Goal: Use online tool/utility: Utilize a website feature to perform a specific function

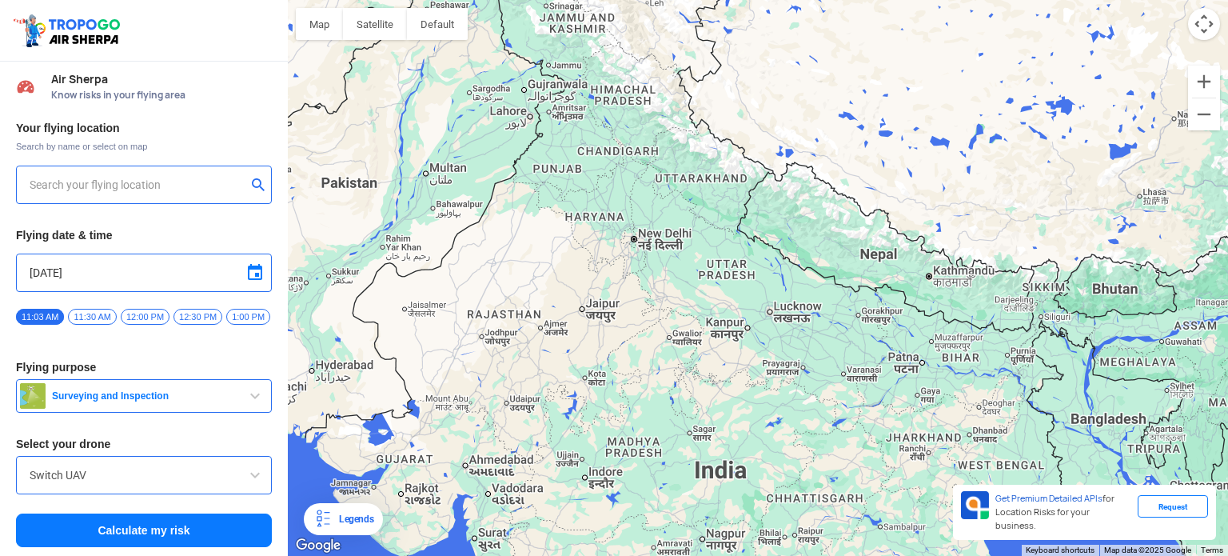
drag, startPoint x: 690, startPoint y: 205, endPoint x: 917, endPoint y: 495, distance: 368.5
click at [917, 495] on div at bounding box center [758, 278] width 940 height 556
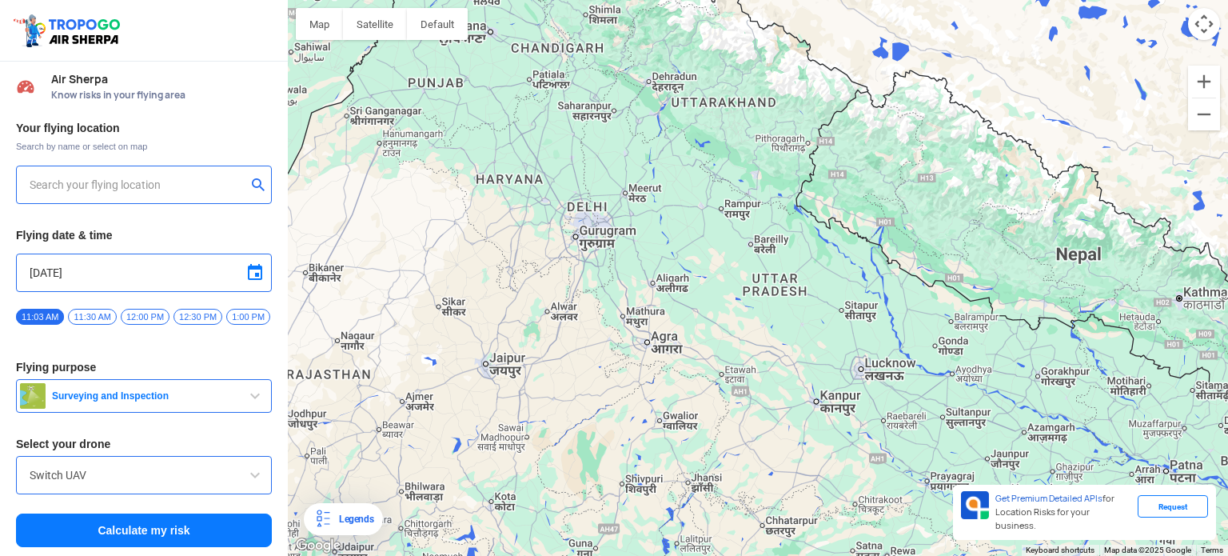
click at [566, 201] on div at bounding box center [758, 278] width 940 height 556
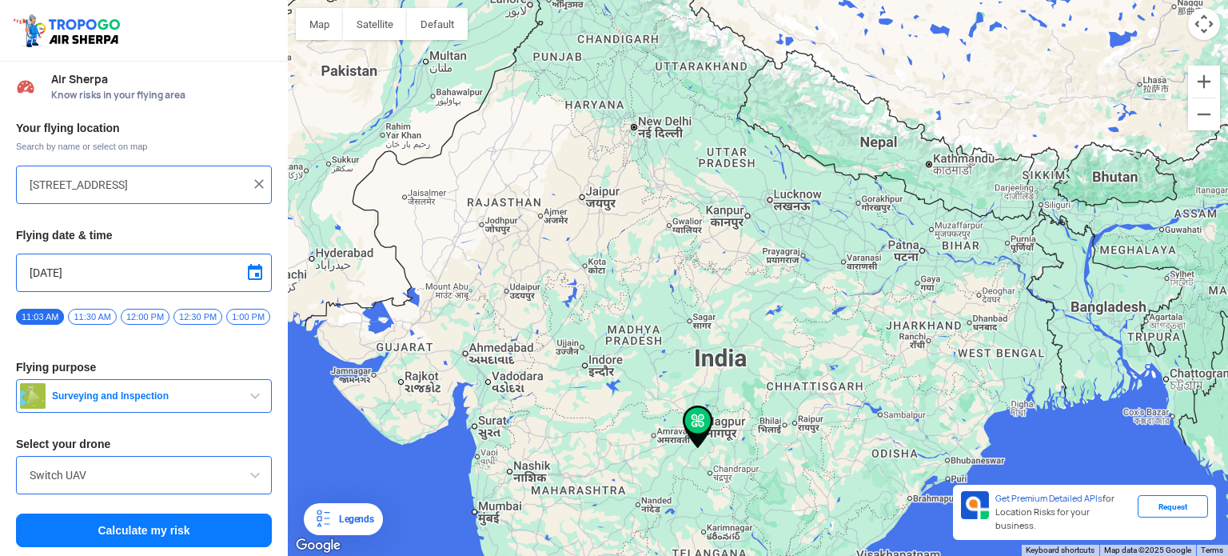
drag, startPoint x: 651, startPoint y: 307, endPoint x: 672, endPoint y: 520, distance: 214.5
click at [673, 528] on div at bounding box center [758, 278] width 940 height 556
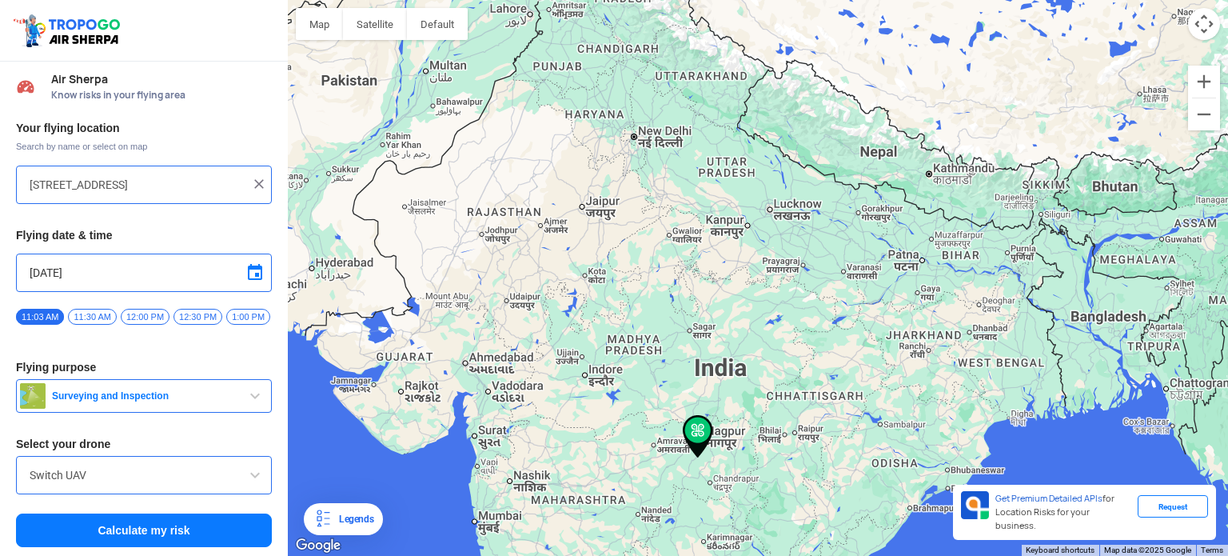
click at [640, 141] on div at bounding box center [758, 278] width 940 height 556
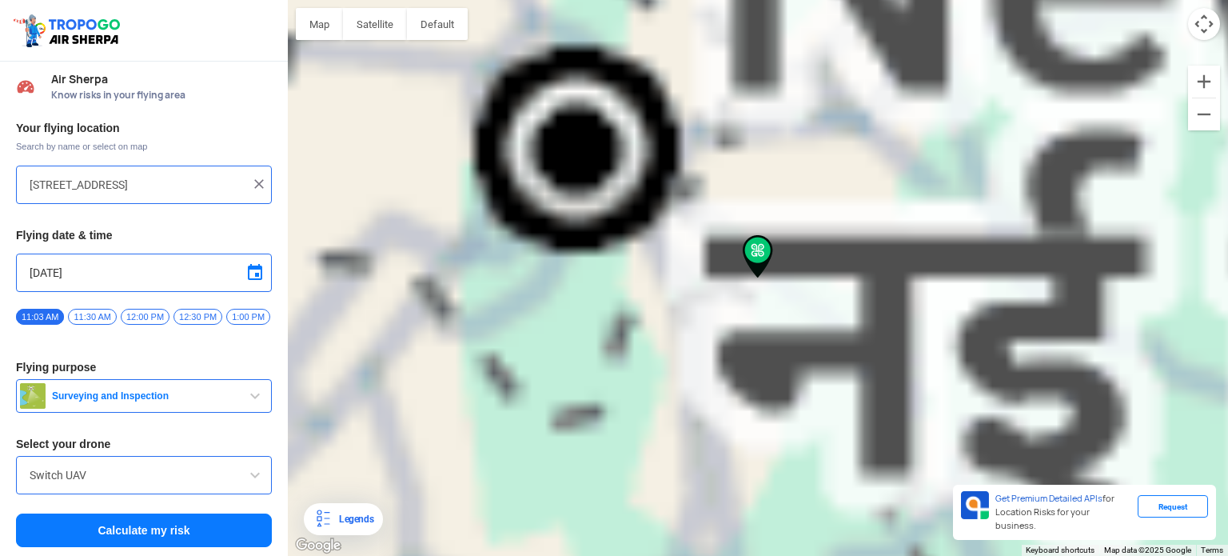
type input "Sahaour Goberdhanpur, [GEOGRAPHIC_DATA], [GEOGRAPHIC_DATA], [GEOGRAPHIC_DATA] […"
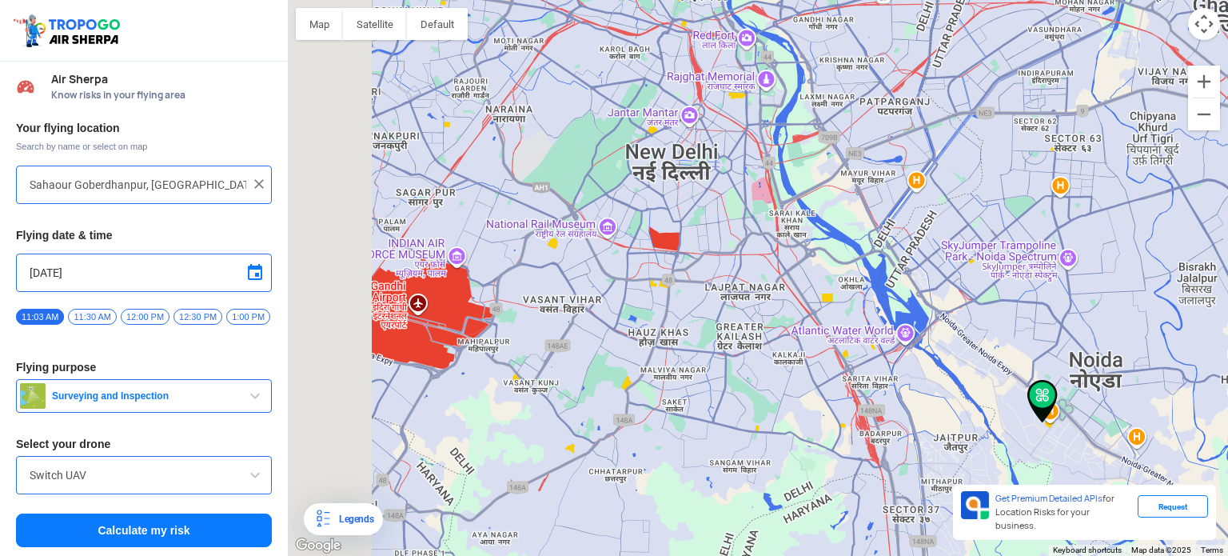
drag, startPoint x: 745, startPoint y: 286, endPoint x: 895, endPoint y: 460, distance: 230.1
click at [895, 460] on div at bounding box center [758, 278] width 940 height 556
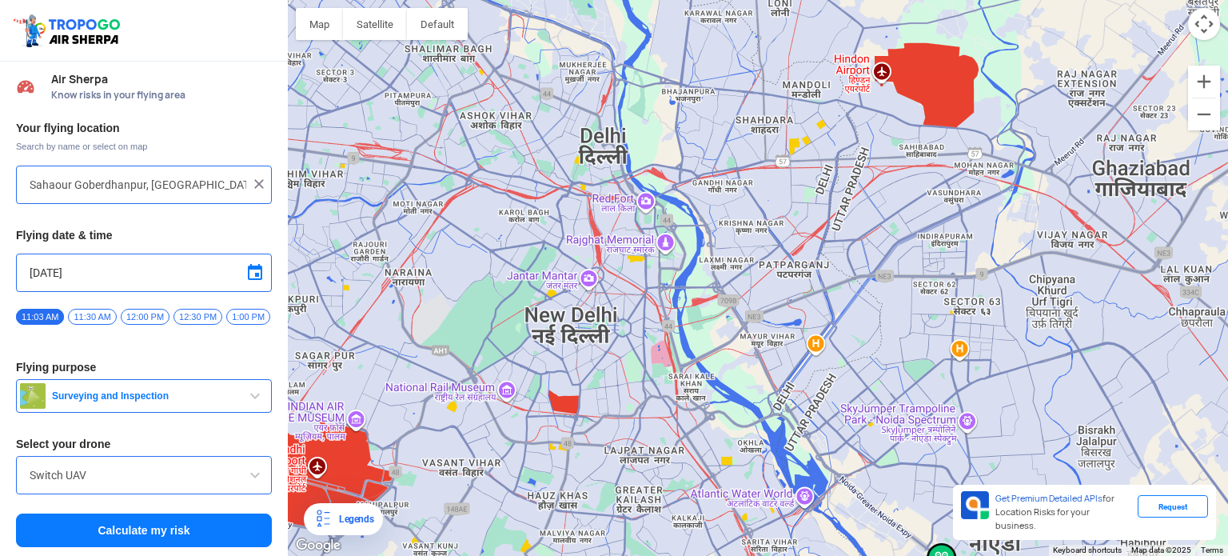
drag, startPoint x: 549, startPoint y: 319, endPoint x: 445, endPoint y: 485, distance: 196.1
click at [445, 485] on div at bounding box center [758, 278] width 940 height 556
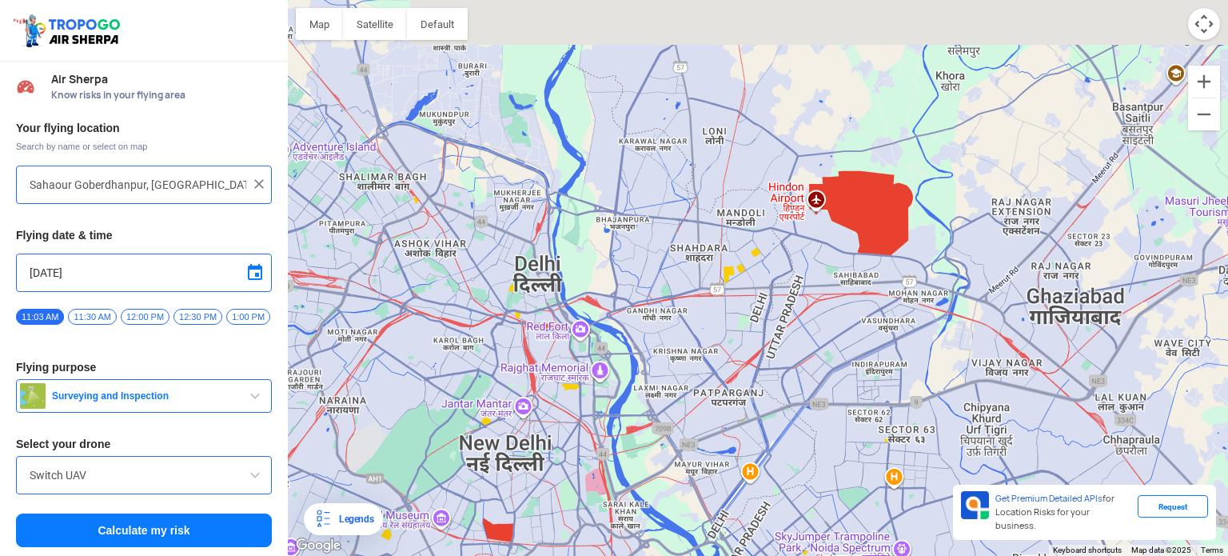
drag, startPoint x: 492, startPoint y: 331, endPoint x: 417, endPoint y: 488, distance: 174.9
click at [417, 488] on div at bounding box center [758, 278] width 940 height 556
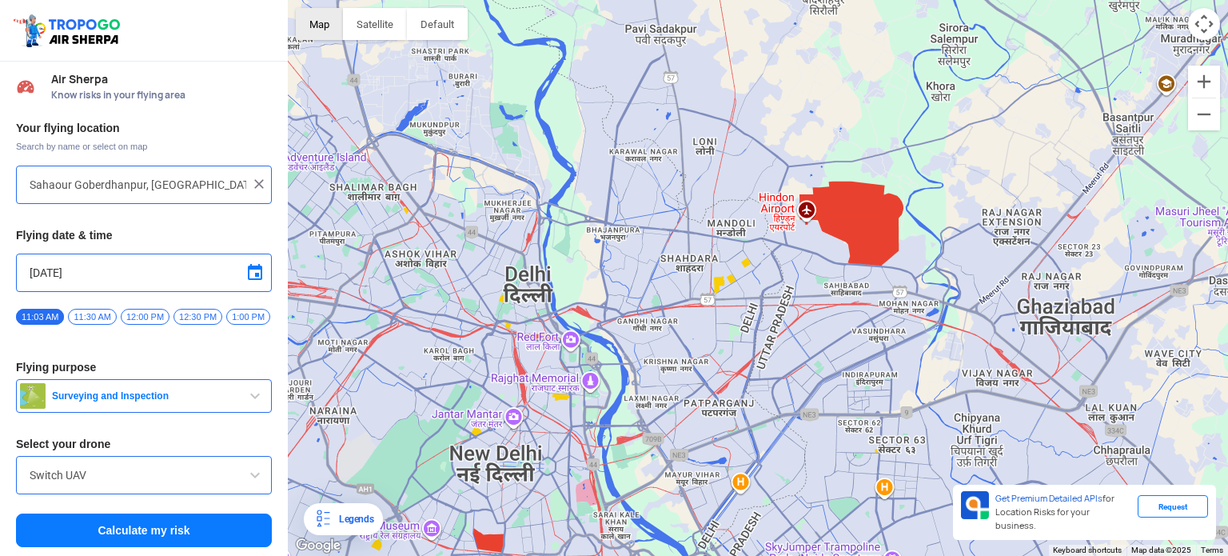
click at [334, 30] on button "Map" at bounding box center [319, 24] width 47 height 32
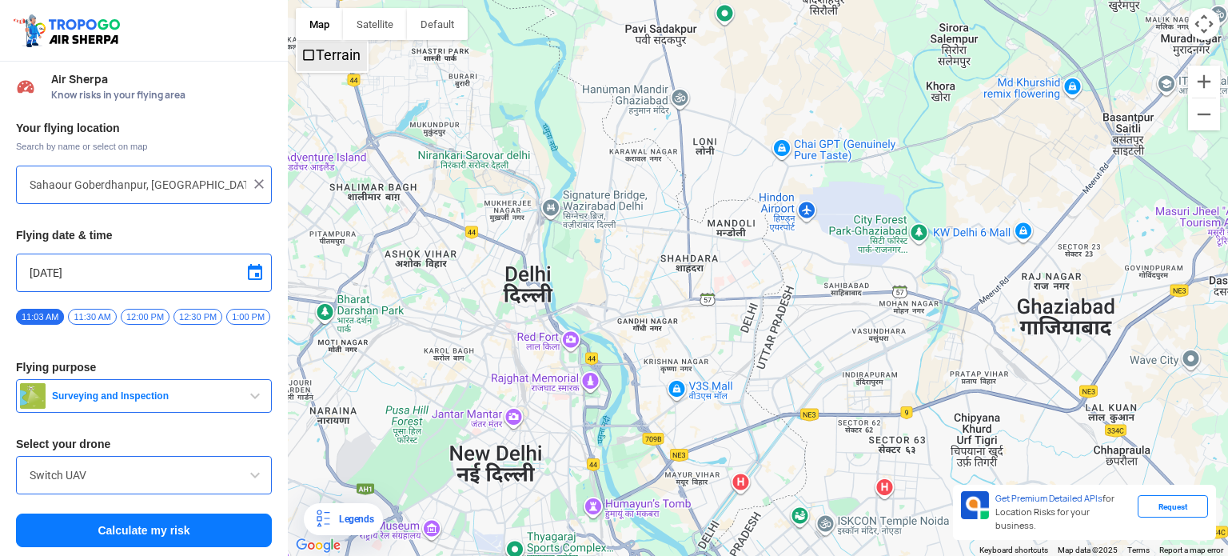
click at [322, 53] on label "Terrain" at bounding box center [338, 54] width 45 height 17
click at [376, 31] on button "Satellite" at bounding box center [375, 24] width 64 height 32
click at [417, 19] on button "button" at bounding box center [437, 24] width 61 height 32
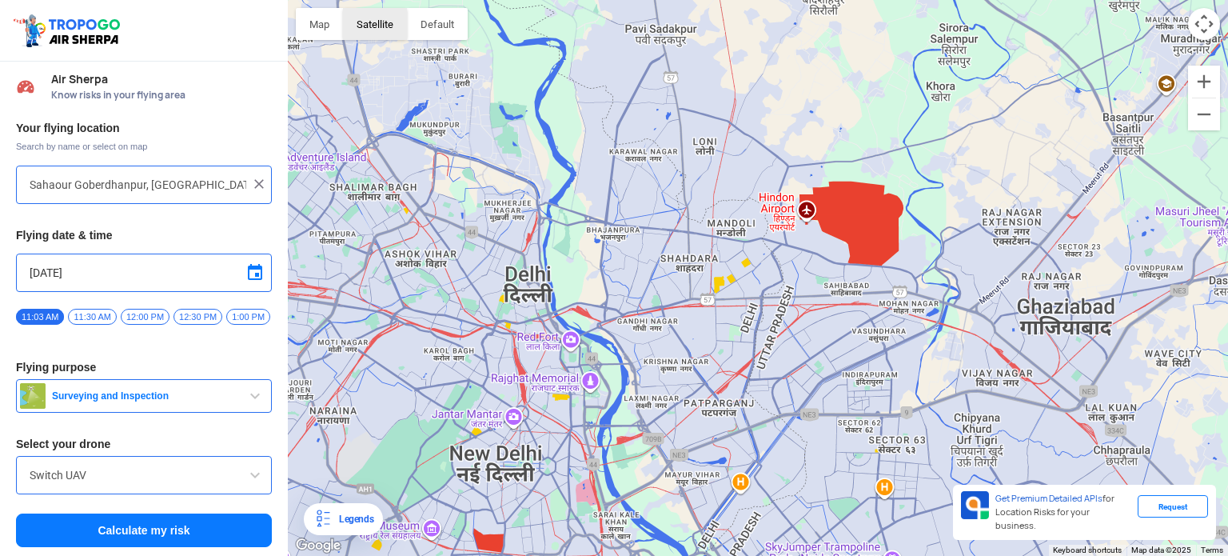
click at [371, 38] on button "Satellite" at bounding box center [375, 24] width 64 height 32
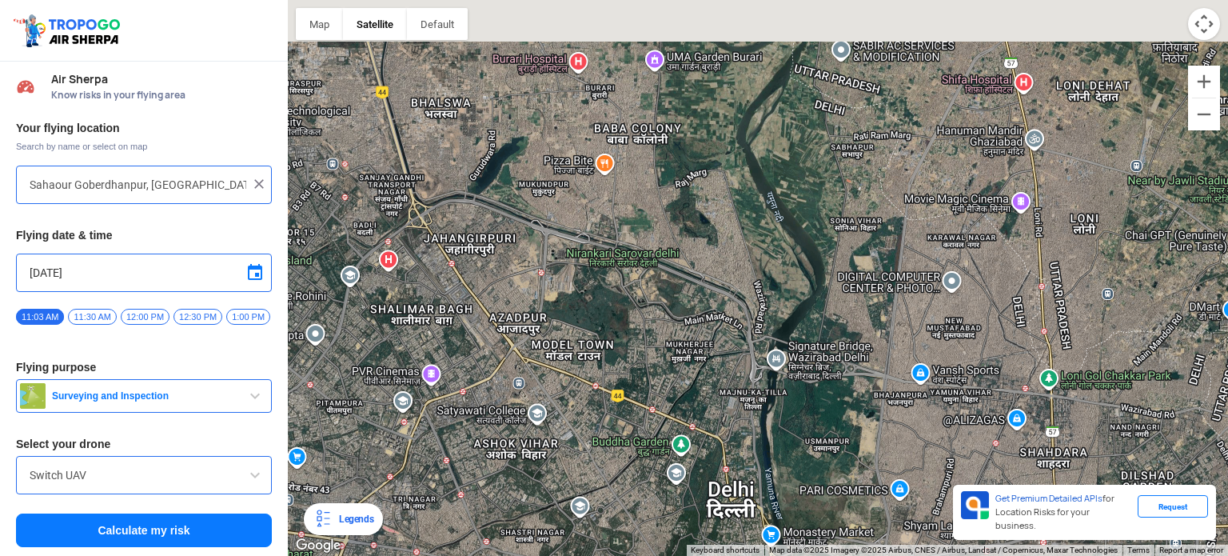
drag, startPoint x: 667, startPoint y: 327, endPoint x: 668, endPoint y: 488, distance: 160.7
click at [668, 488] on div at bounding box center [758, 278] width 940 height 556
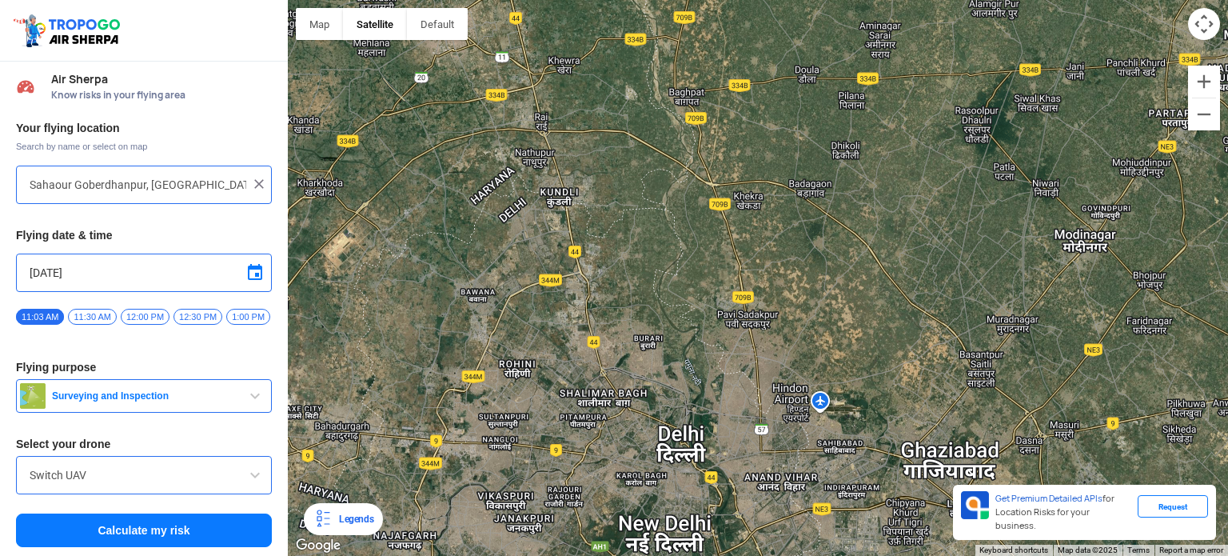
click at [257, 188] on img at bounding box center [259, 184] width 16 height 16
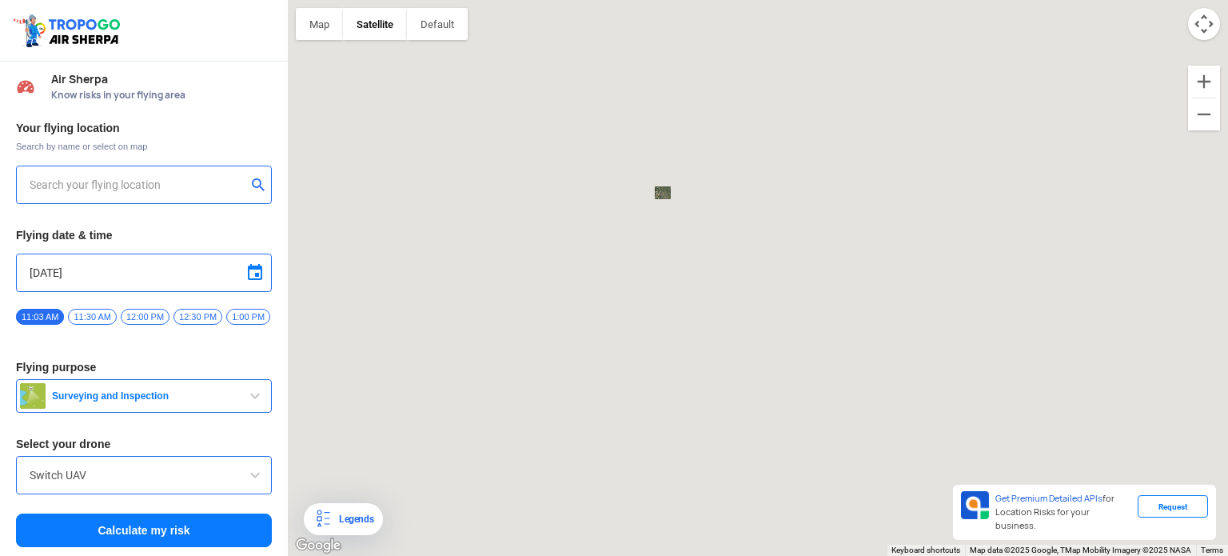
click at [220, 181] on input "text" at bounding box center [138, 184] width 217 height 19
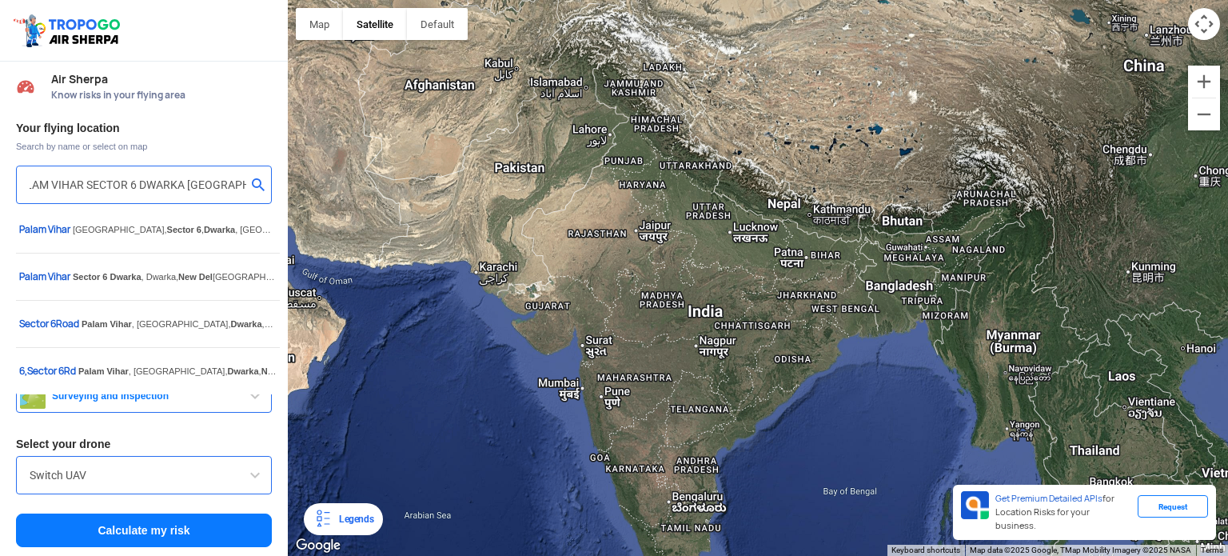
scroll to position [0, 21]
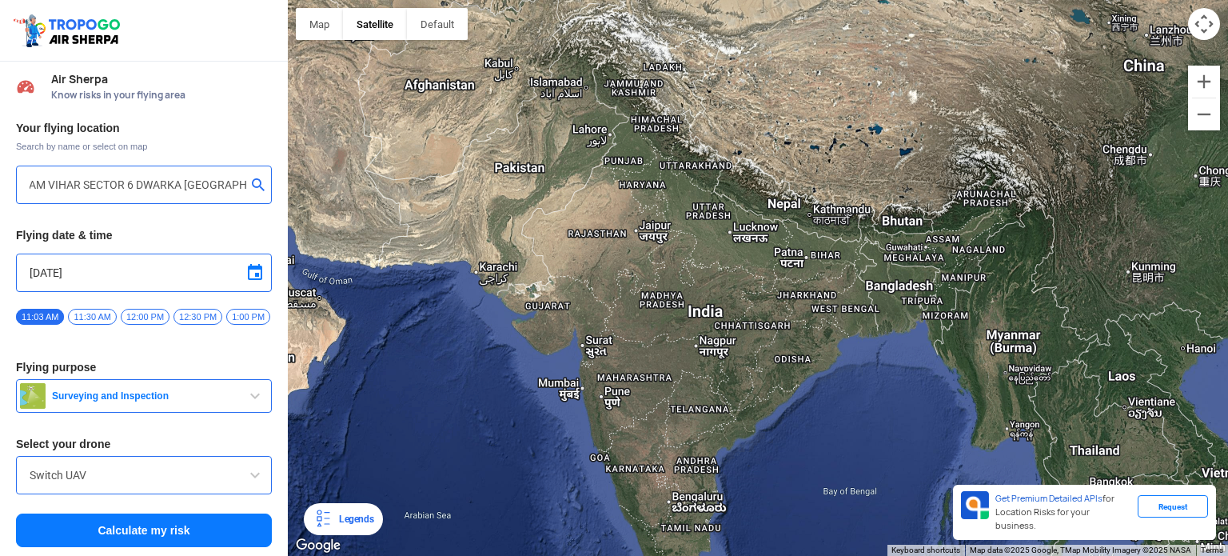
click at [237, 185] on input "PALAM VIHAR SECTOR 6 DWARKA [GEOGRAPHIC_DATA]" at bounding box center [138, 184] width 217 height 19
click at [241, 185] on input "PALAM VIHAR SECTOR 6 DWARKA [GEOGRAPHIC_DATA]" at bounding box center [138, 184] width 217 height 19
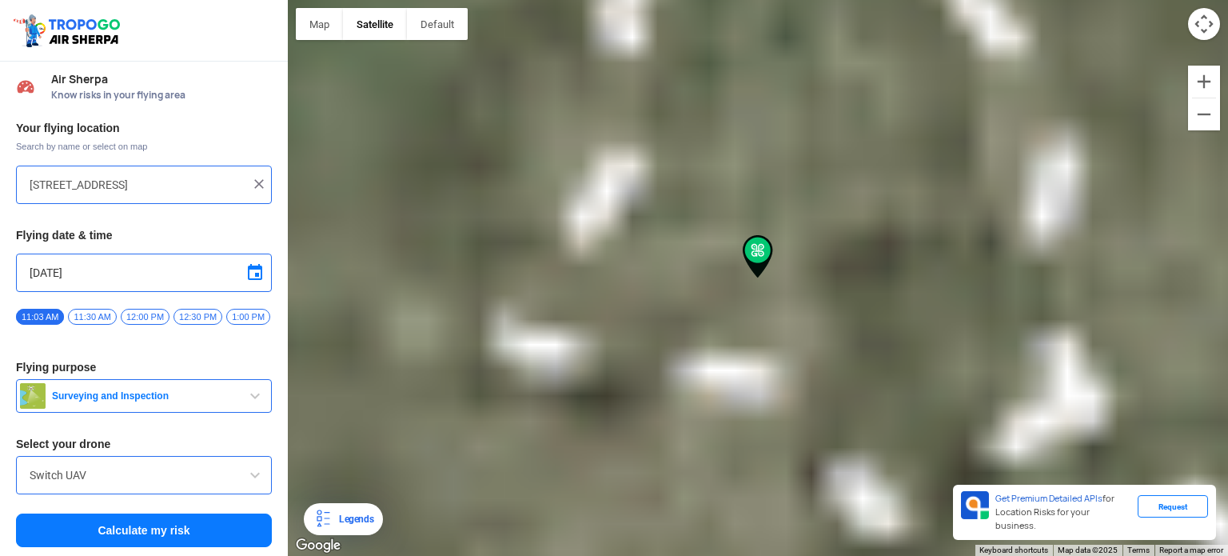
type input "[STREET_ADDRESS]"
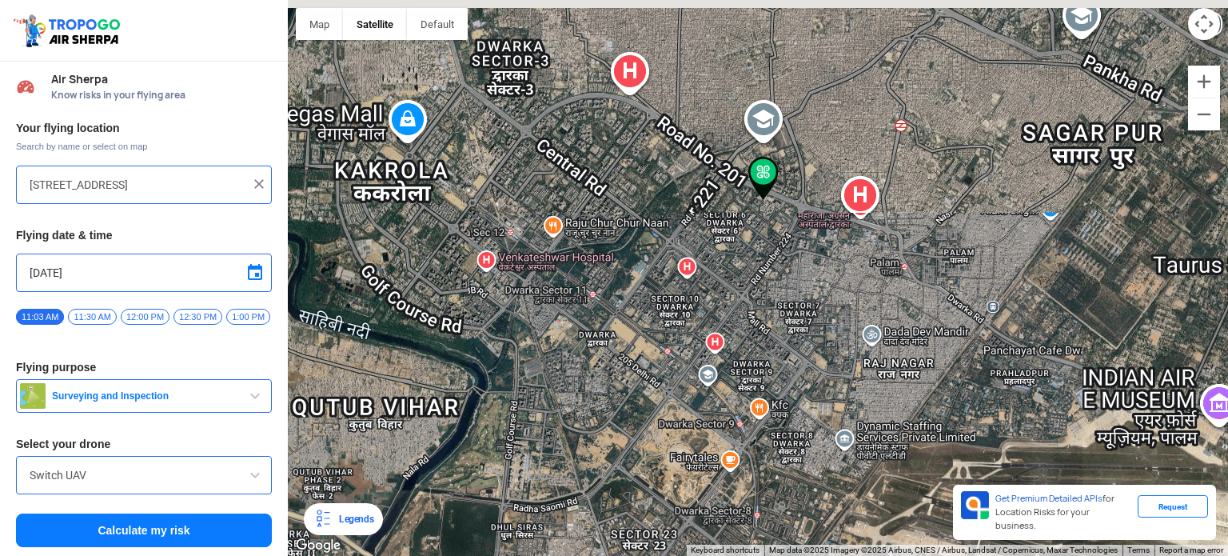
drag, startPoint x: 758, startPoint y: 114, endPoint x: 765, endPoint y: 207, distance: 93.0
click at [764, 207] on div at bounding box center [758, 278] width 940 height 556
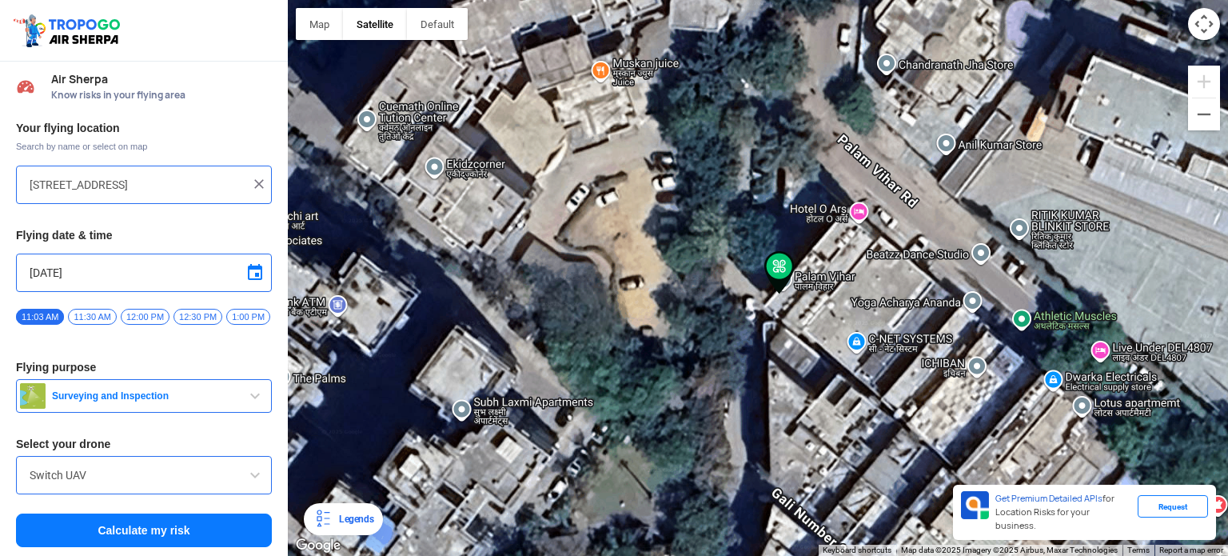
drag, startPoint x: 837, startPoint y: 325, endPoint x: 783, endPoint y: 325, distance: 53.6
click at [783, 325] on div at bounding box center [758, 278] width 940 height 556
click at [779, 271] on img at bounding box center [779, 272] width 30 height 43
click at [315, 30] on button "Map" at bounding box center [319, 24] width 47 height 32
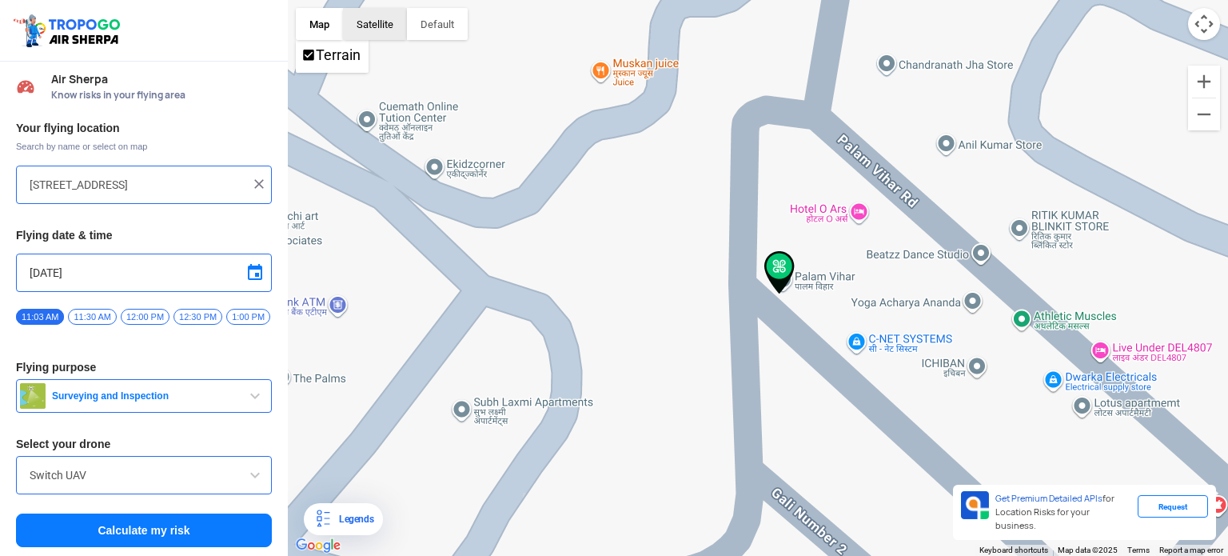
click at [358, 26] on button "Satellite" at bounding box center [375, 24] width 64 height 32
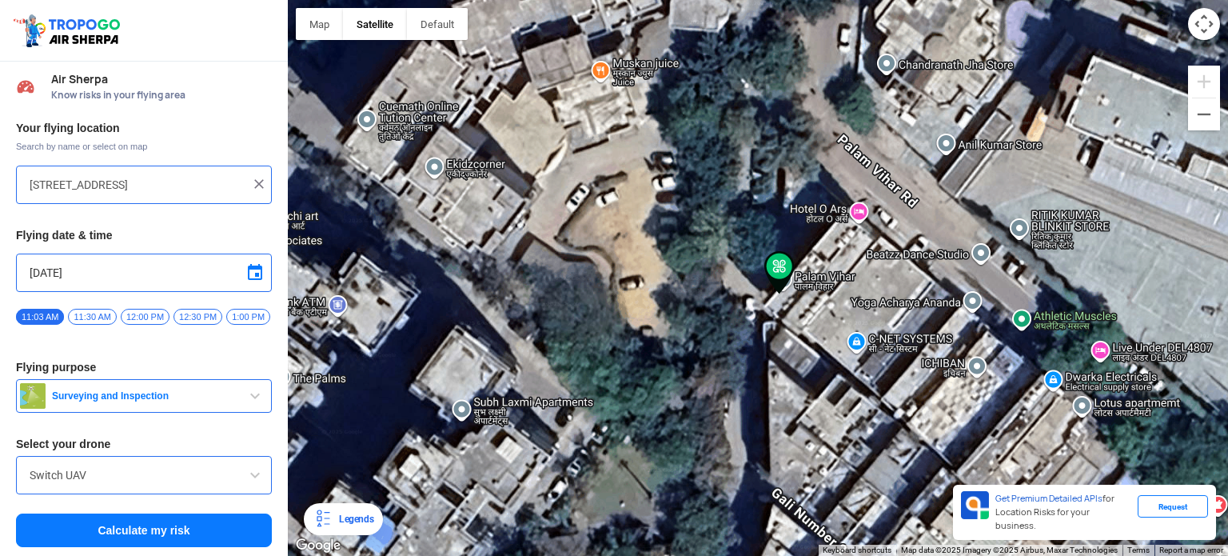
click at [779, 268] on img at bounding box center [779, 272] width 30 height 43
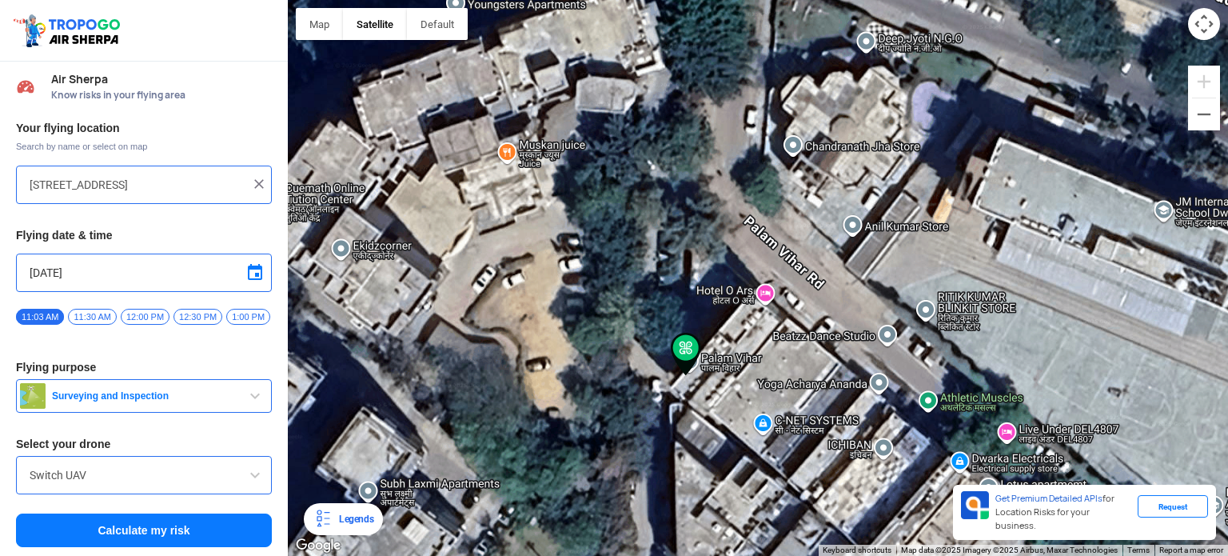
drag, startPoint x: 796, startPoint y: 300, endPoint x: 704, endPoint y: 354, distance: 107.5
click at [704, 354] on div at bounding box center [758, 278] width 940 height 556
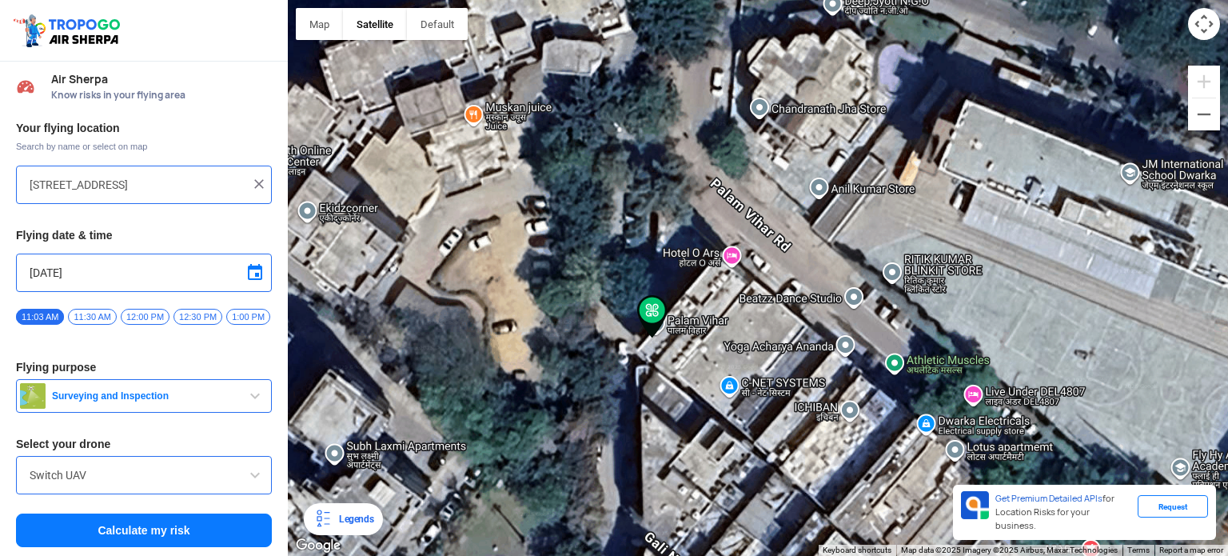
drag, startPoint x: 704, startPoint y: 346, endPoint x: 676, endPoint y: 302, distance: 52.1
click at [676, 302] on div at bounding box center [758, 278] width 940 height 556
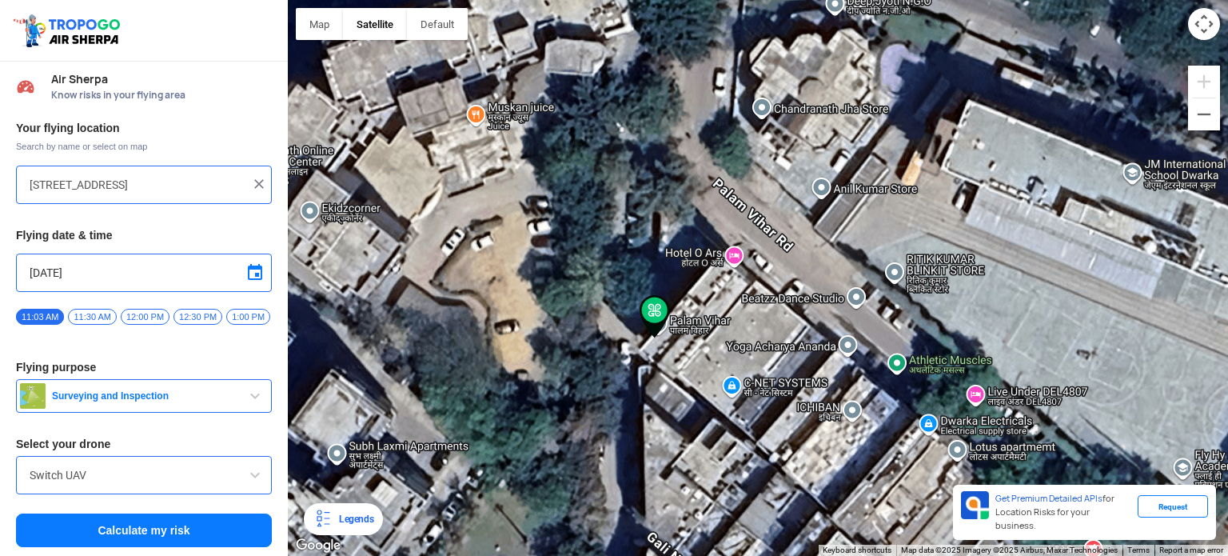
click at [1169, 517] on div "Request" at bounding box center [1173, 506] width 70 height 22
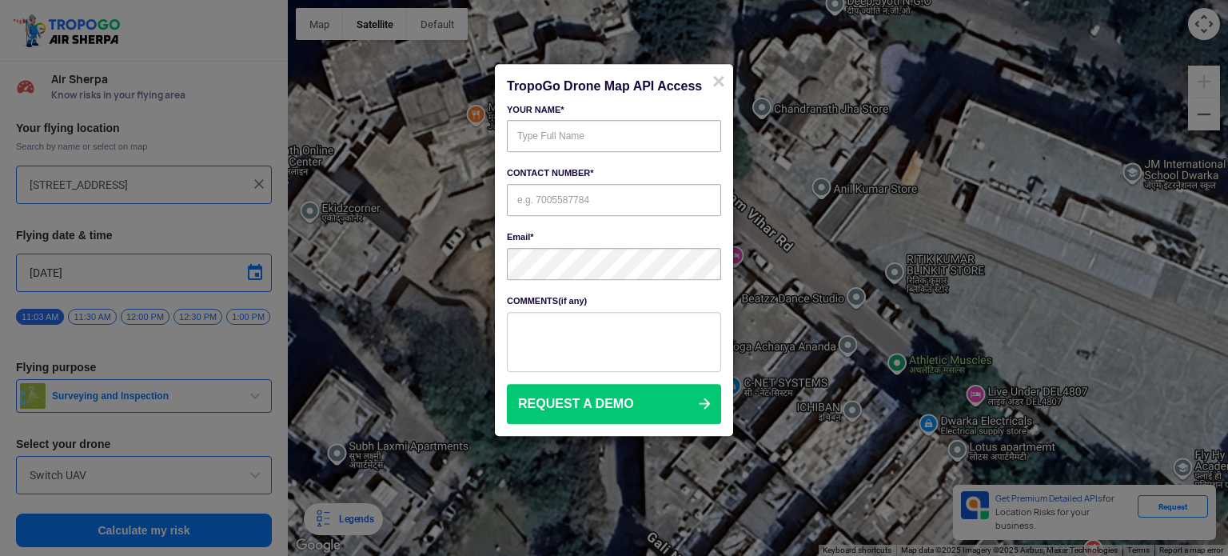
click at [675, 405] on button "REQUEST A DEMO" at bounding box center [614, 404] width 214 height 41
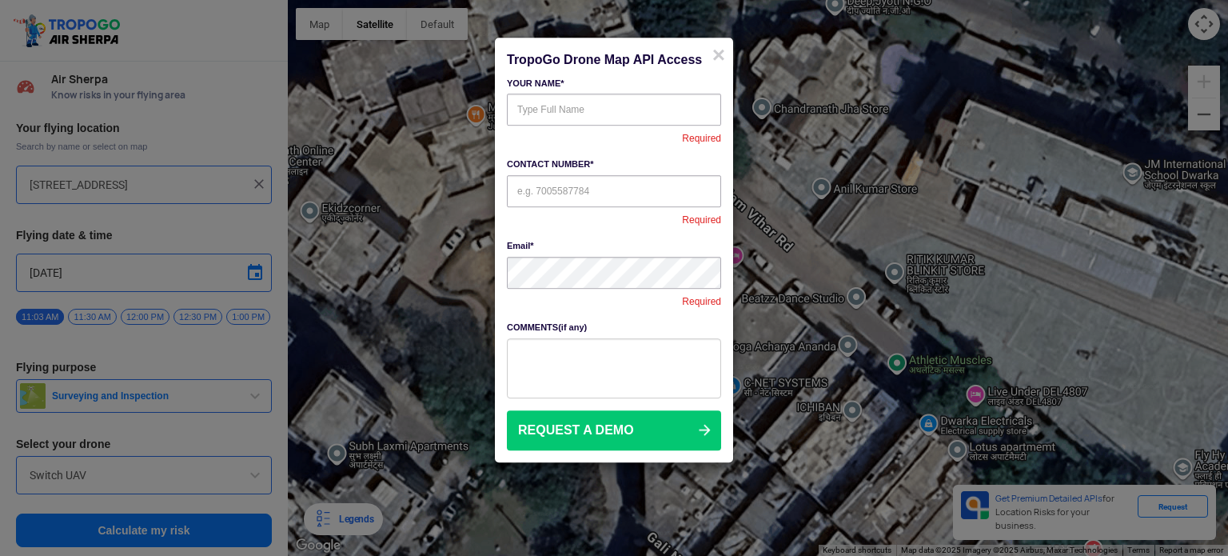
click at [691, 429] on button "REQUEST A DEMO" at bounding box center [614, 430] width 214 height 41
click at [713, 49] on span "×" at bounding box center [718, 54] width 13 height 25
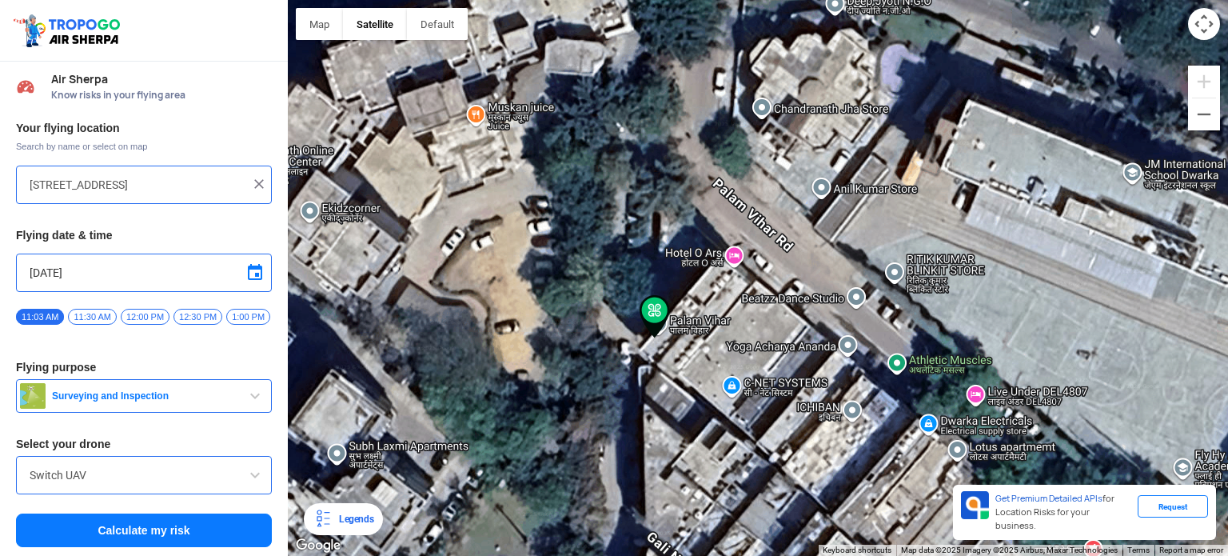
click at [231, 534] on button "Calculate my risk" at bounding box center [144, 530] width 256 height 34
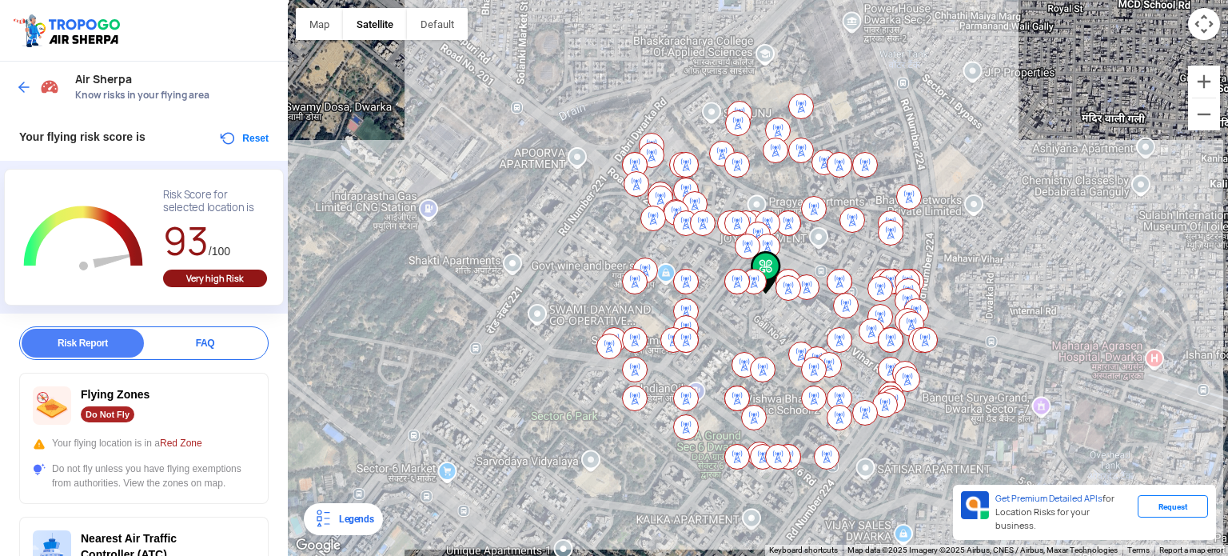
click at [488, 277] on div at bounding box center [758, 278] width 940 height 556
click at [505, 308] on div at bounding box center [758, 278] width 940 height 556
click at [211, 341] on div "FAQ" at bounding box center [205, 343] width 122 height 29
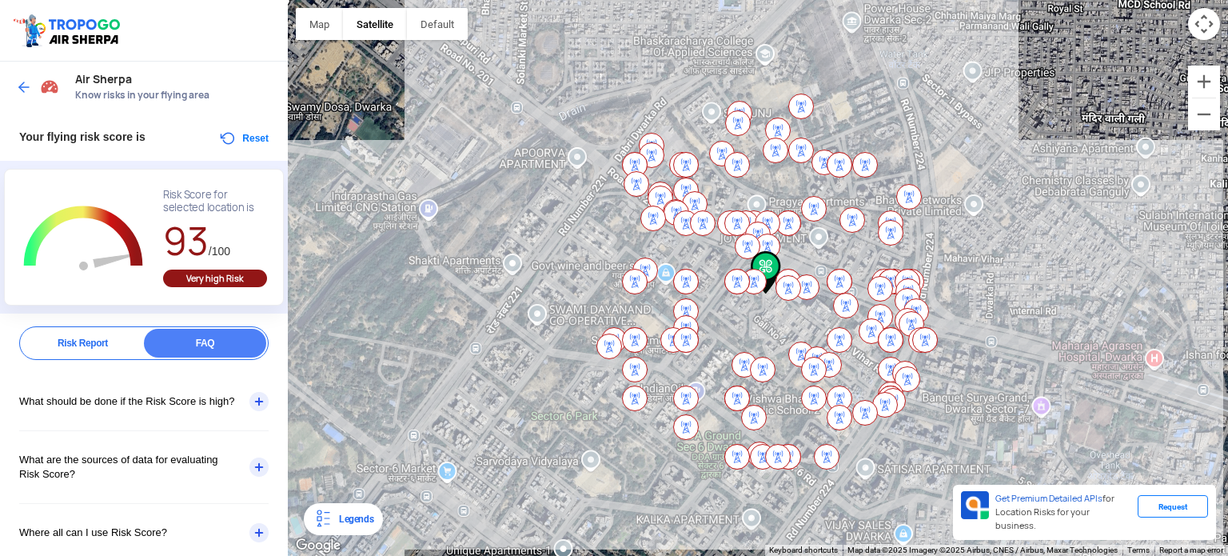
click at [761, 261] on img at bounding box center [766, 272] width 30 height 43
drag, startPoint x: 760, startPoint y: 270, endPoint x: 544, endPoint y: 281, distance: 216.9
click at [758, 278] on div at bounding box center [1228, 278] width 940 height 0
click at [114, 325] on div "Air Sherpa Know risks in your flying area Your flying risk score is Reset L Zoo…" at bounding box center [144, 309] width 288 height 494
click at [112, 336] on div "Risk Report" at bounding box center [83, 343] width 122 height 29
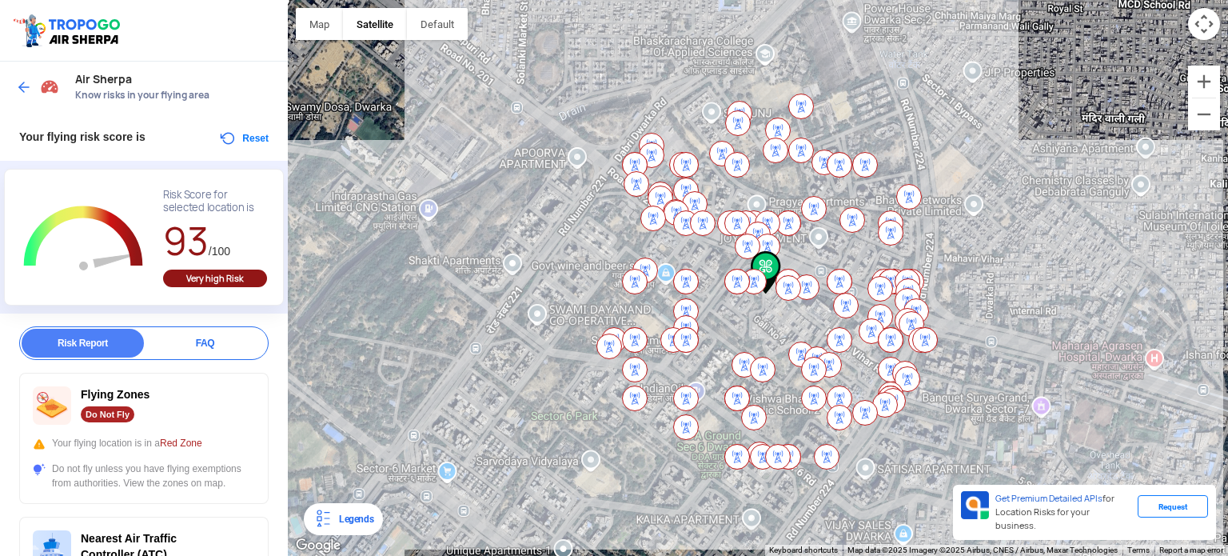
click at [22, 85] on img at bounding box center [24, 87] width 16 height 16
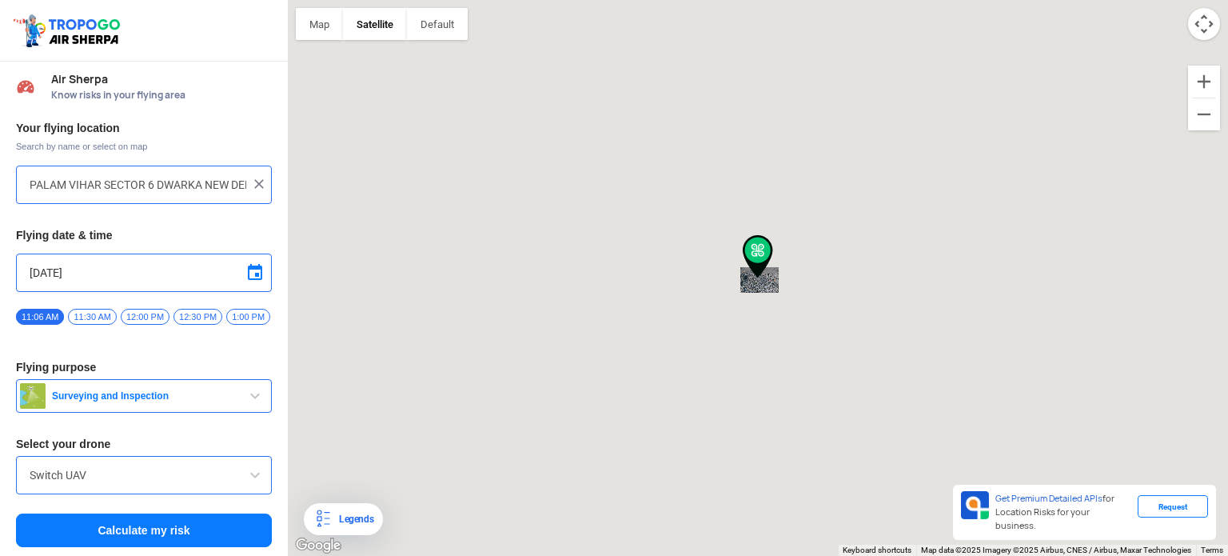
type input "[STREET_ADDRESS]"
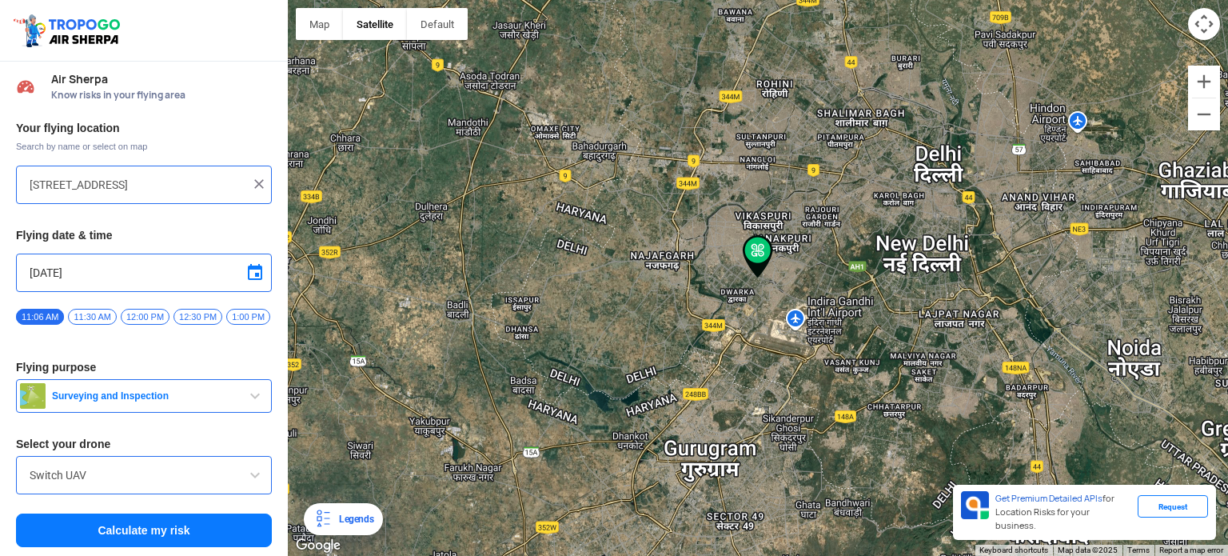
click at [259, 394] on span "button" at bounding box center [254, 395] width 19 height 19
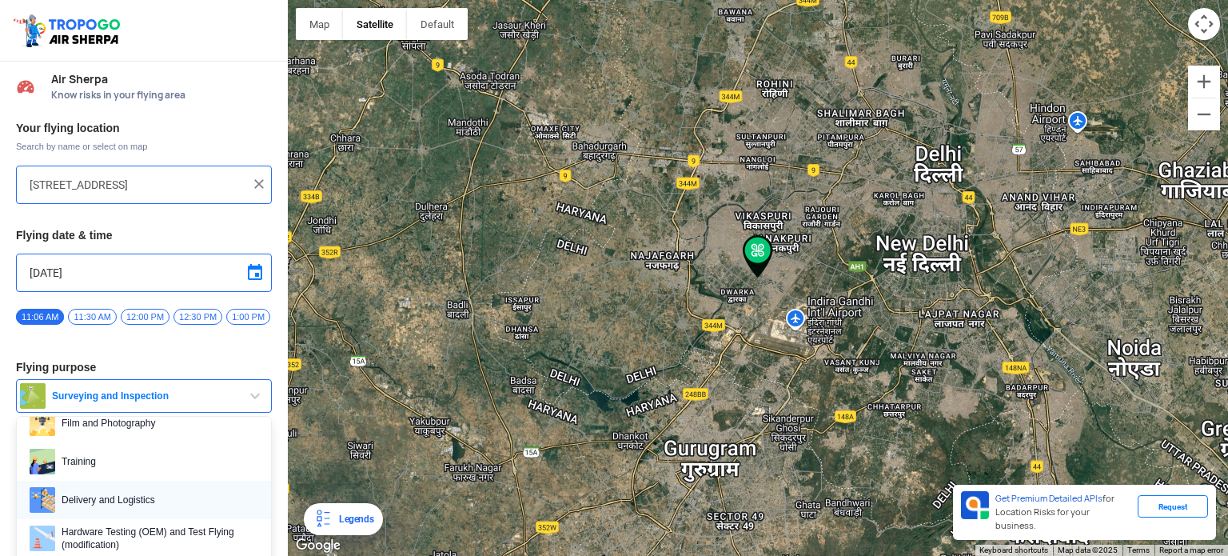
scroll to position [80, 0]
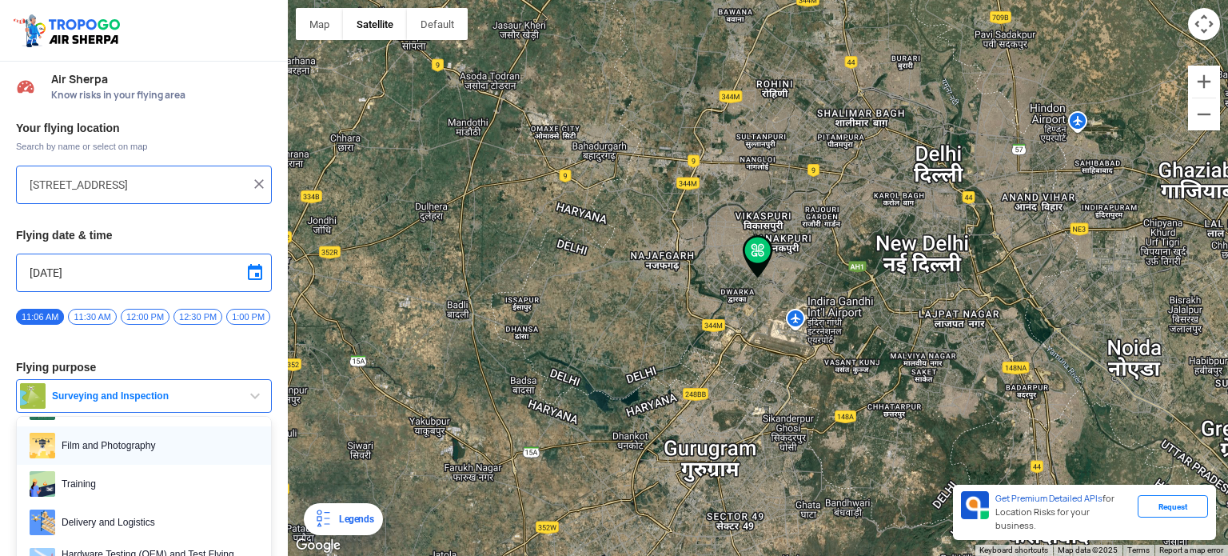
click at [152, 451] on span "Film and Photography" at bounding box center [156, 446] width 203 height 26
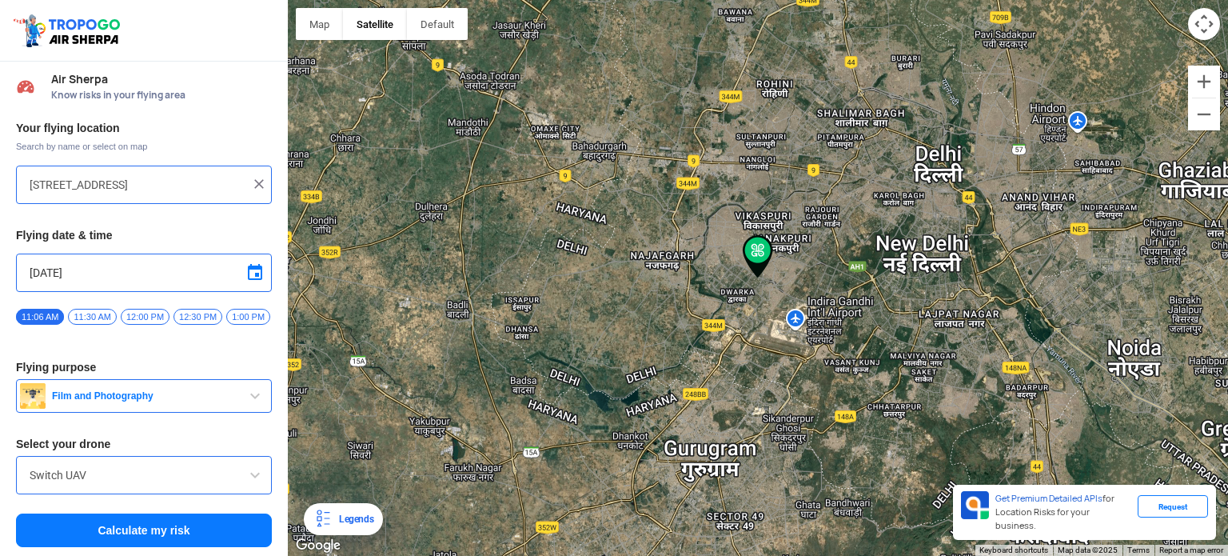
click at [251, 402] on span "button" at bounding box center [254, 395] width 19 height 19
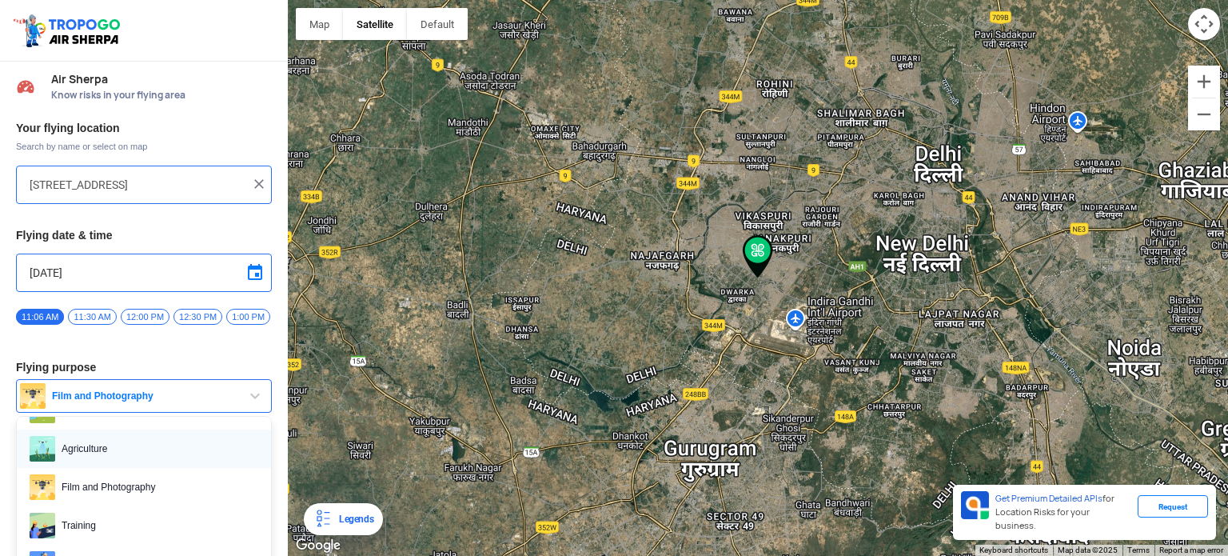
scroll to position [0, 0]
click at [163, 452] on span "Surveying and Inspection" at bounding box center [156, 449] width 203 height 26
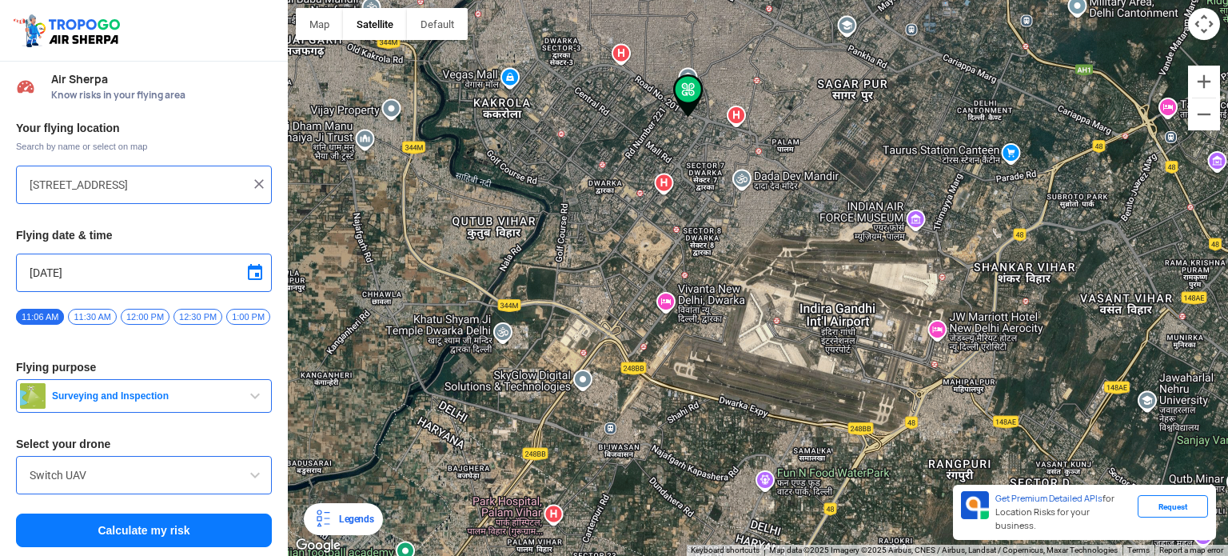
drag, startPoint x: 854, startPoint y: 301, endPoint x: 636, endPoint y: 321, distance: 219.2
click at [636, 321] on div at bounding box center [758, 278] width 940 height 556
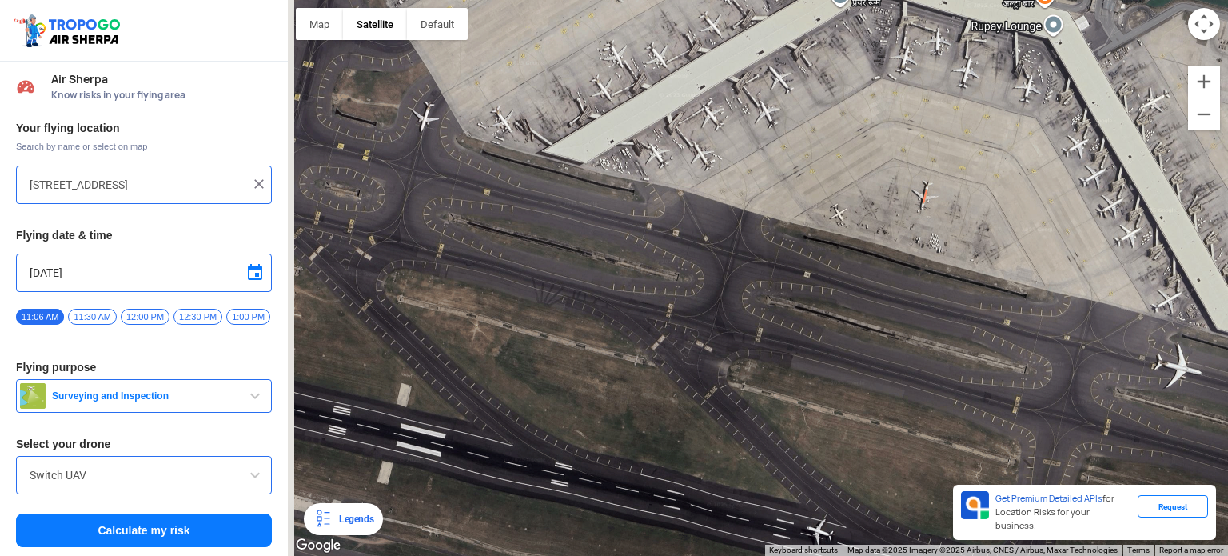
drag, startPoint x: 783, startPoint y: 367, endPoint x: 1135, endPoint y: 461, distance: 364.2
click at [1135, 461] on div at bounding box center [758, 278] width 940 height 556
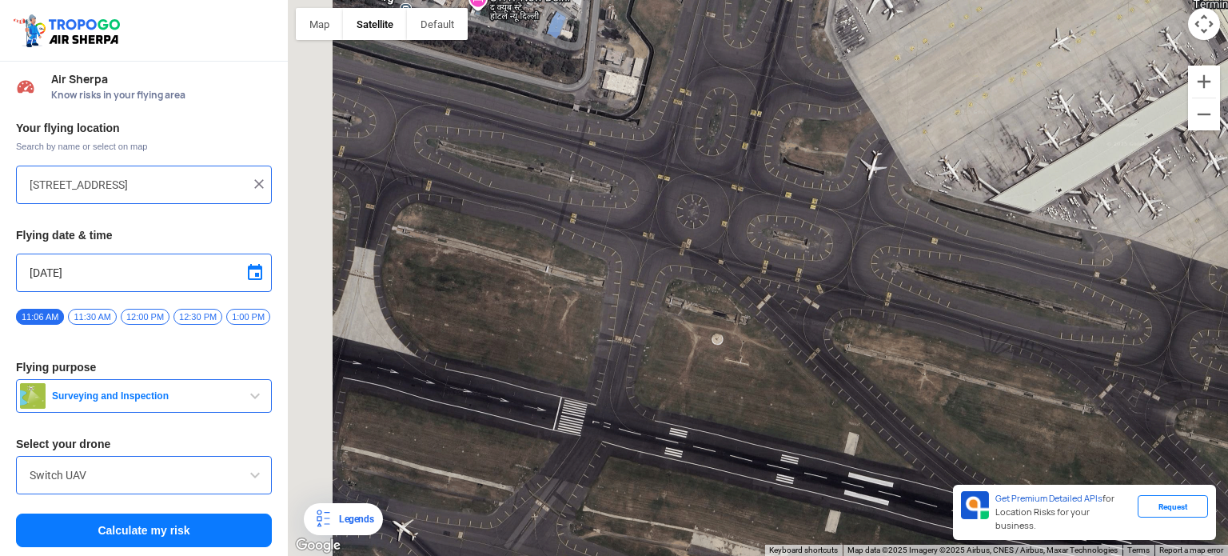
drag, startPoint x: 553, startPoint y: 396, endPoint x: 1007, endPoint y: 437, distance: 455.2
click at [1007, 437] on div at bounding box center [758, 278] width 940 height 556
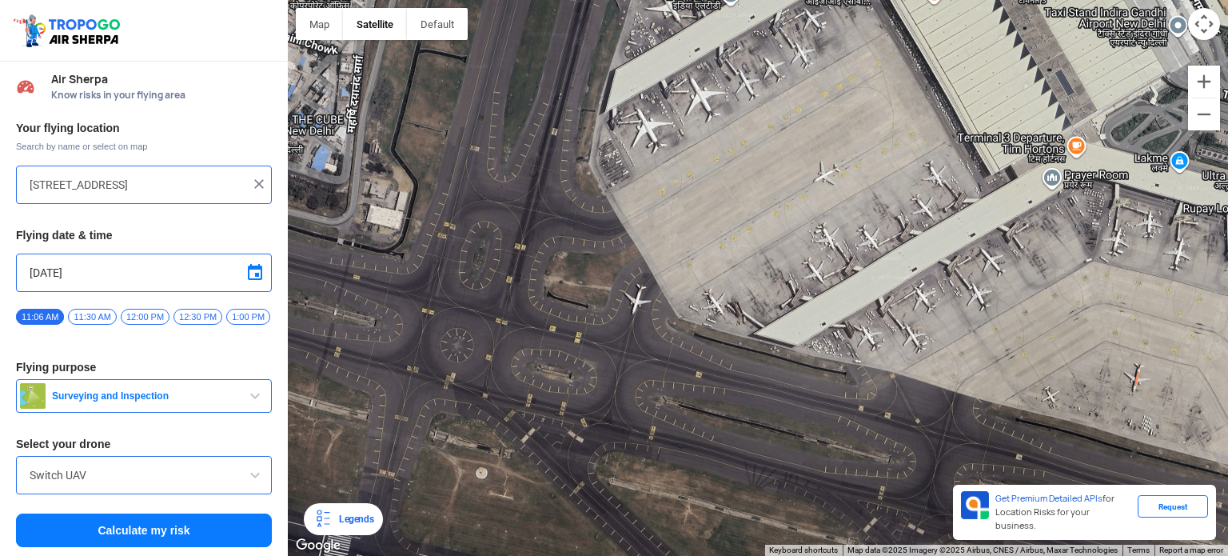
drag, startPoint x: 620, startPoint y: 397, endPoint x: 397, endPoint y: 533, distance: 260.9
click at [383, 543] on div at bounding box center [758, 278] width 940 height 556
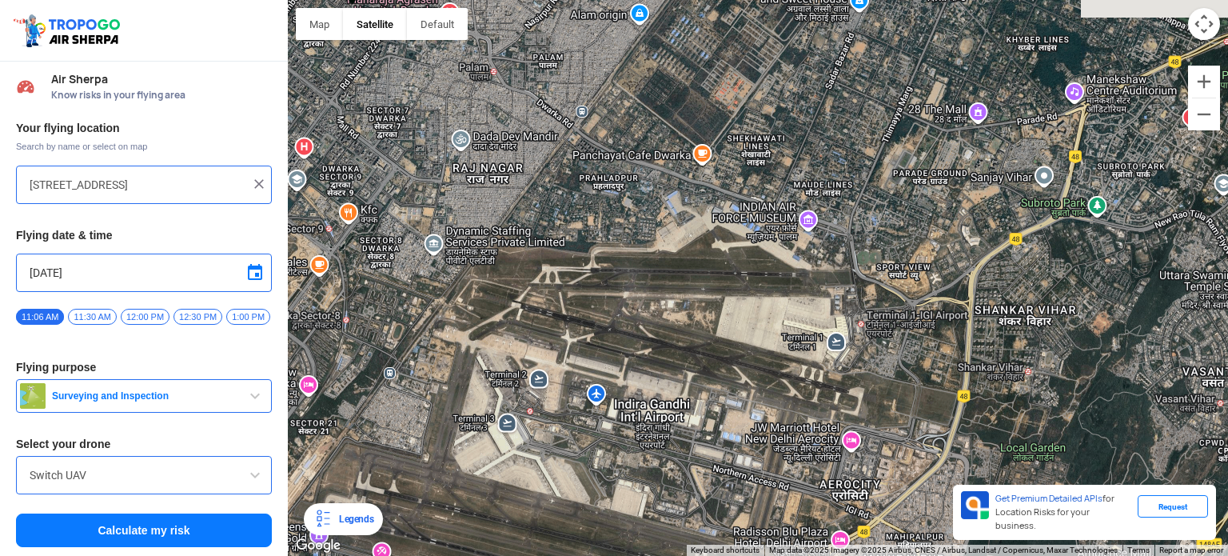
drag, startPoint x: 400, startPoint y: 288, endPoint x: 369, endPoint y: 369, distance: 86.6
click at [371, 373] on div at bounding box center [758, 278] width 940 height 556
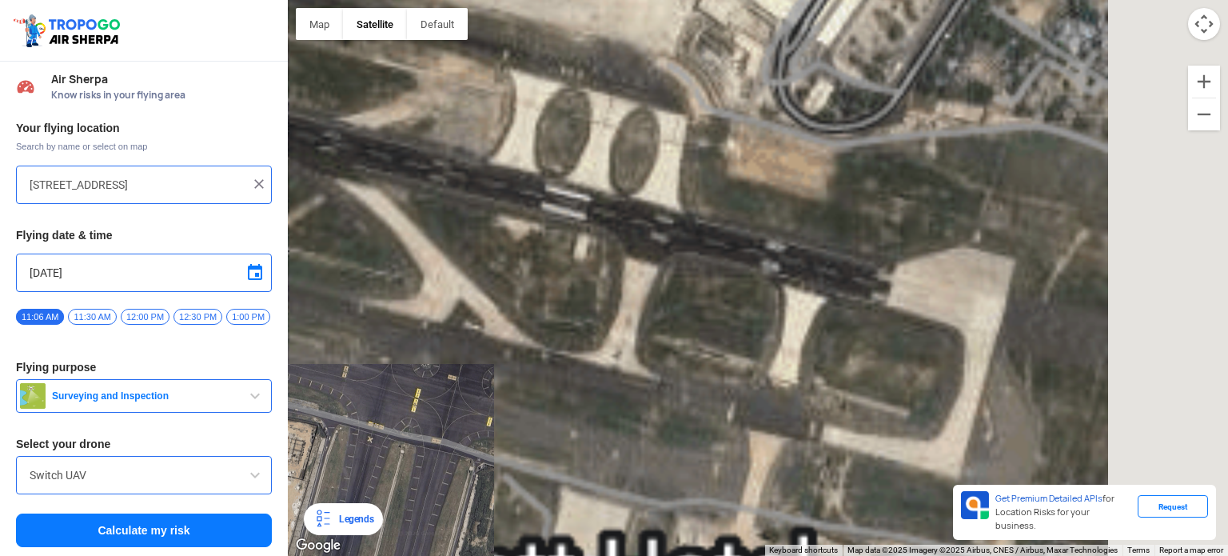
drag, startPoint x: 865, startPoint y: 341, endPoint x: 413, endPoint y: 539, distance: 493.3
click at [413, 539] on div at bounding box center [758, 278] width 940 height 556
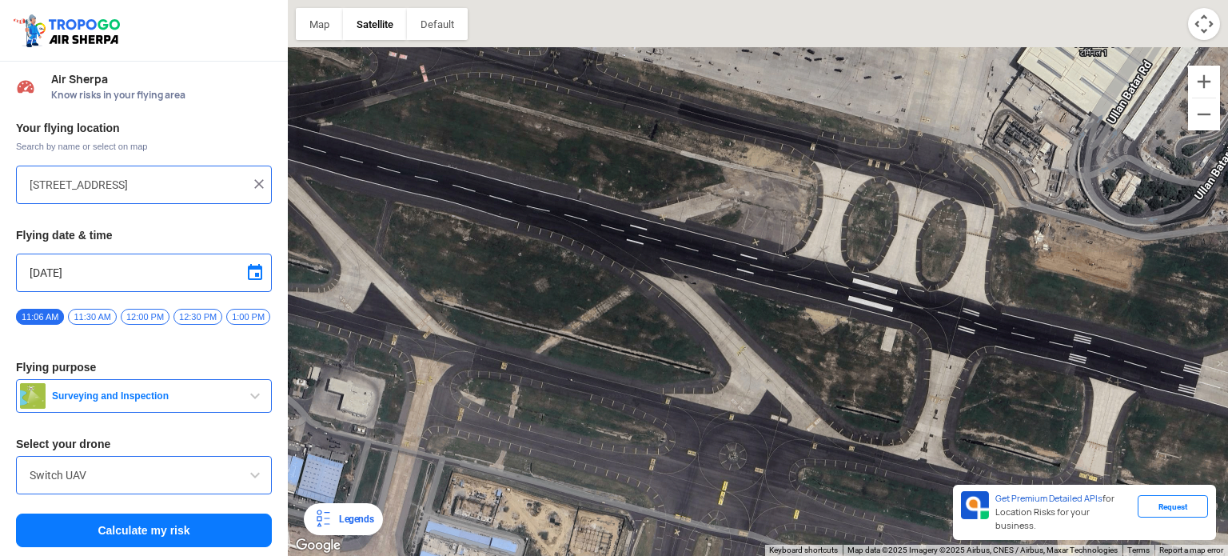
drag, startPoint x: 682, startPoint y: 284, endPoint x: 999, endPoint y: 378, distance: 331.1
click at [999, 378] on div at bounding box center [758, 278] width 940 height 556
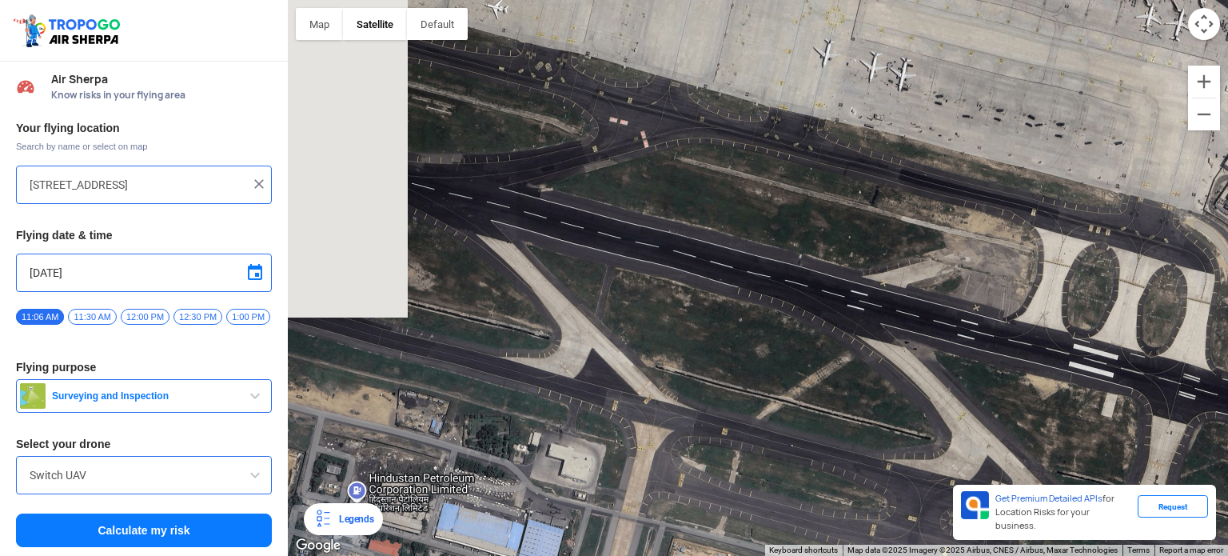
drag, startPoint x: 486, startPoint y: 309, endPoint x: 706, endPoint y: 381, distance: 231.3
click at [710, 380] on div at bounding box center [758, 278] width 940 height 556
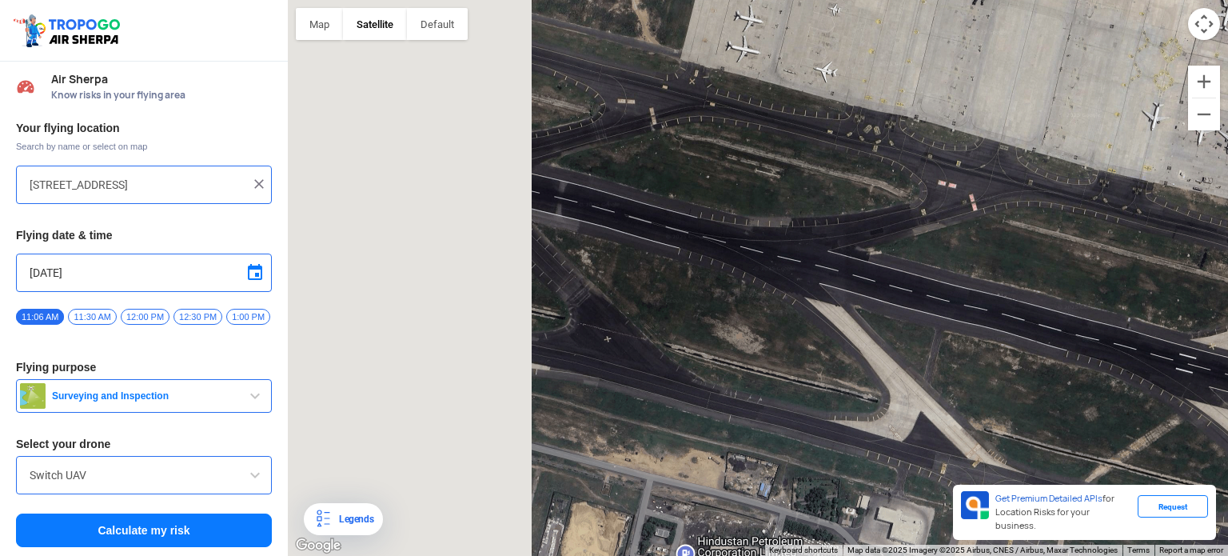
drag, startPoint x: 468, startPoint y: 344, endPoint x: 626, endPoint y: 373, distance: 161.0
click at [720, 384] on div at bounding box center [758, 278] width 940 height 556
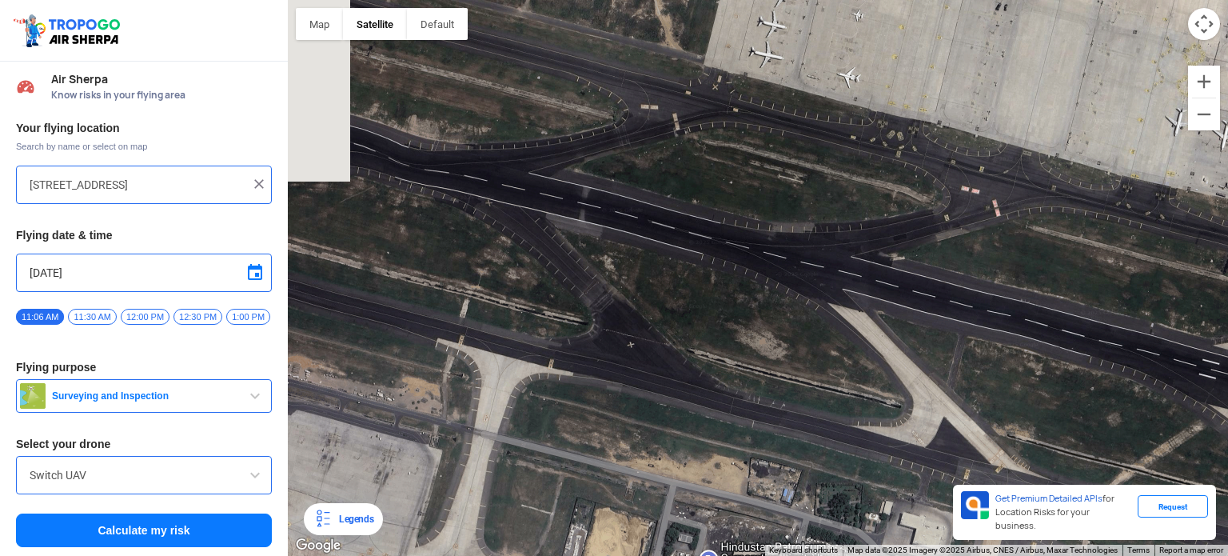
drag, startPoint x: 555, startPoint y: 336, endPoint x: 704, endPoint y: 368, distance: 152.9
click at [709, 367] on div at bounding box center [758, 278] width 940 height 556
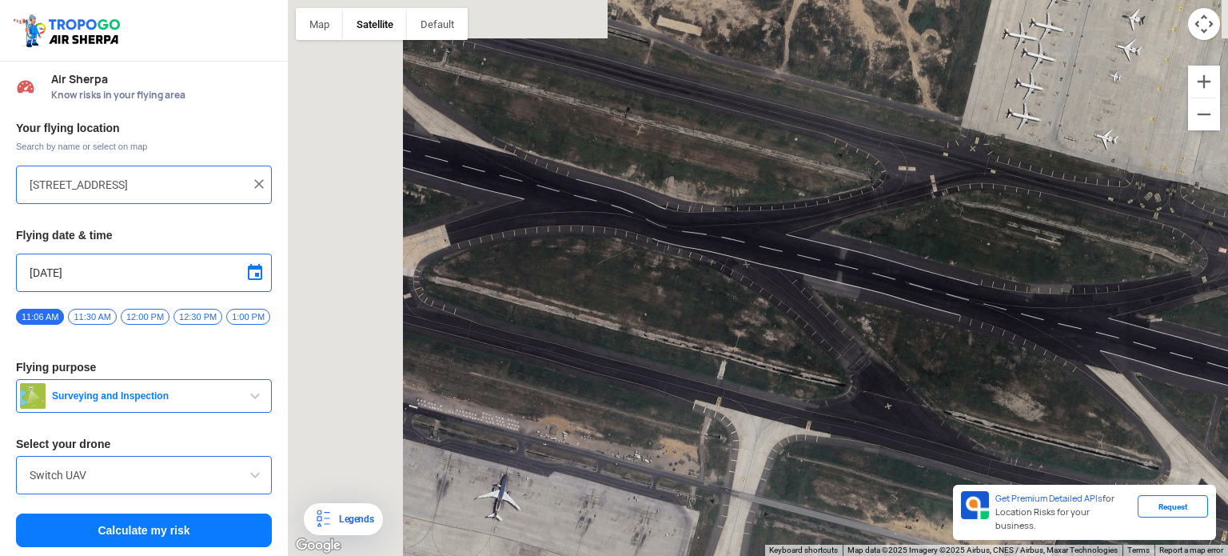
drag, startPoint x: 576, startPoint y: 331, endPoint x: 696, endPoint y: 370, distance: 126.2
click at [714, 365] on div at bounding box center [758, 278] width 940 height 556
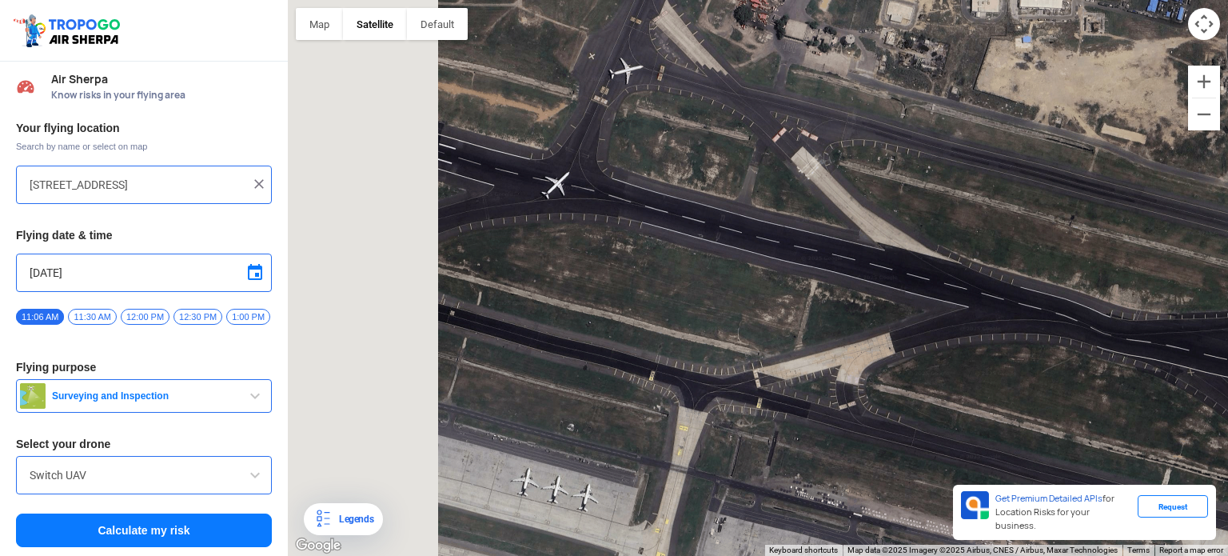
drag, startPoint x: 564, startPoint y: 340, endPoint x: 1050, endPoint y: 454, distance: 499.3
click at [1061, 453] on div at bounding box center [758, 278] width 940 height 556
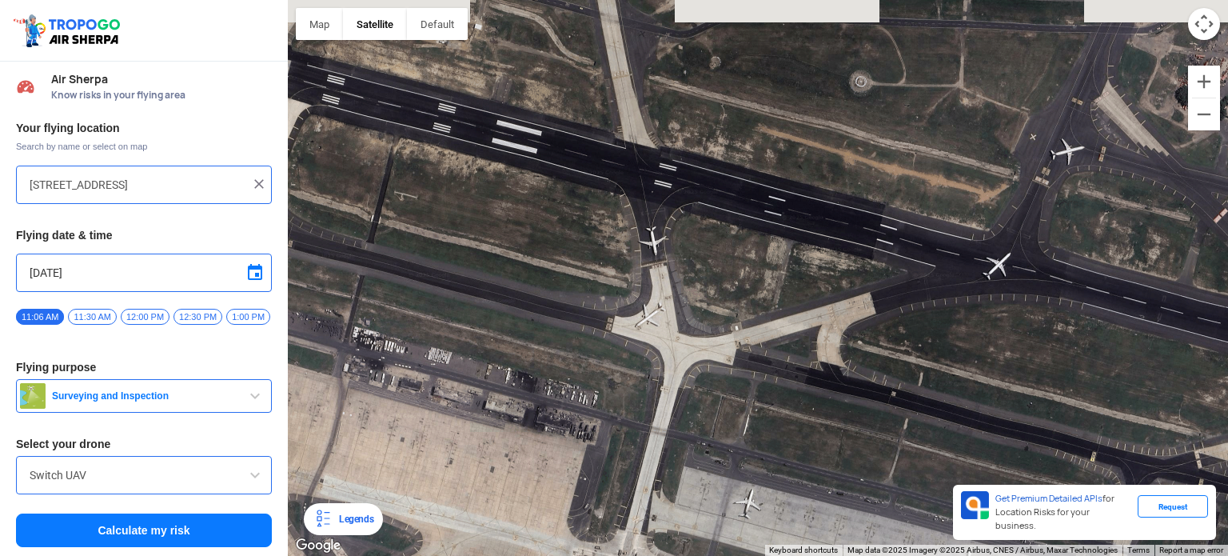
drag, startPoint x: 552, startPoint y: 320, endPoint x: 935, endPoint y: 405, distance: 391.6
click at [935, 405] on div at bounding box center [758, 278] width 940 height 556
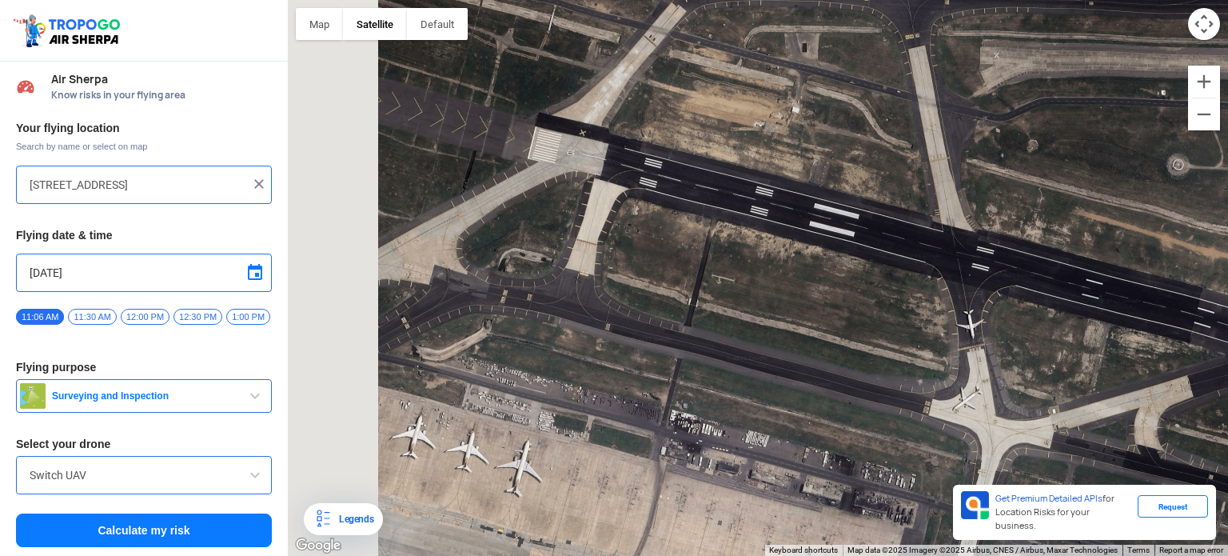
drag, startPoint x: 581, startPoint y: 318, endPoint x: 811, endPoint y: 389, distance: 240.2
click at [811, 389] on div at bounding box center [758, 278] width 940 height 556
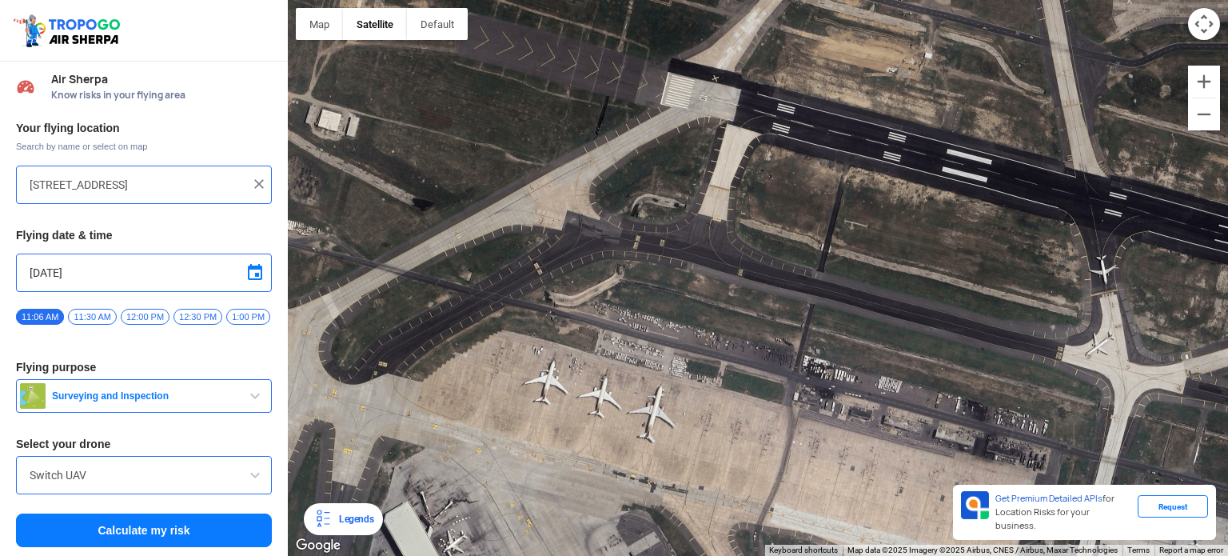
drag, startPoint x: 537, startPoint y: 286, endPoint x: 821, endPoint y: 149, distance: 315.4
click at [821, 149] on div at bounding box center [758, 278] width 940 height 556
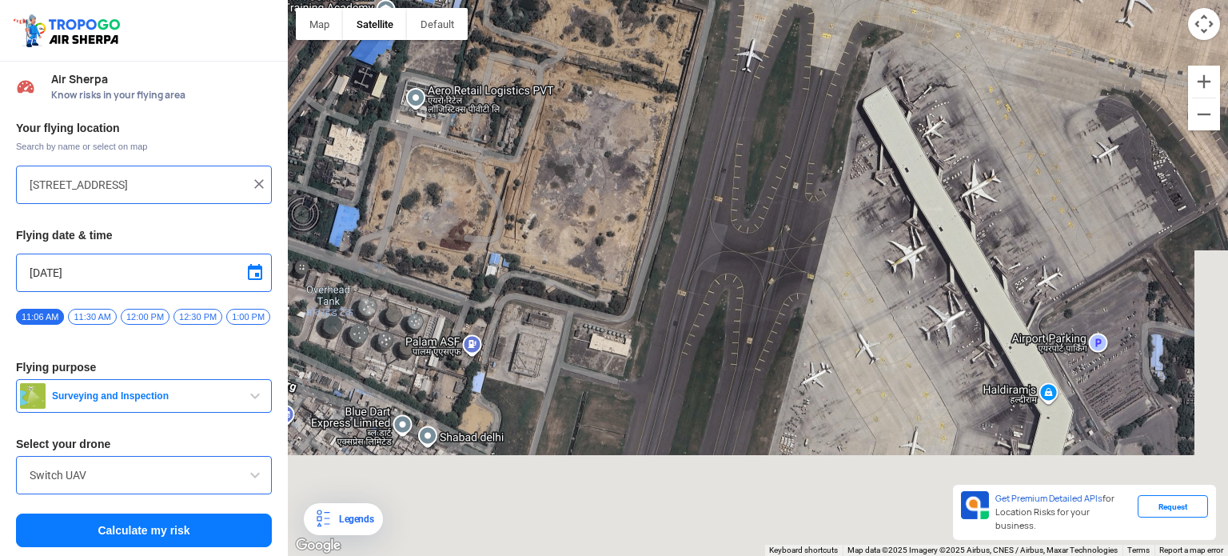
drag, startPoint x: 731, startPoint y: 381, endPoint x: 425, endPoint y: 74, distance: 433.0
click at [425, 74] on div at bounding box center [758, 278] width 940 height 556
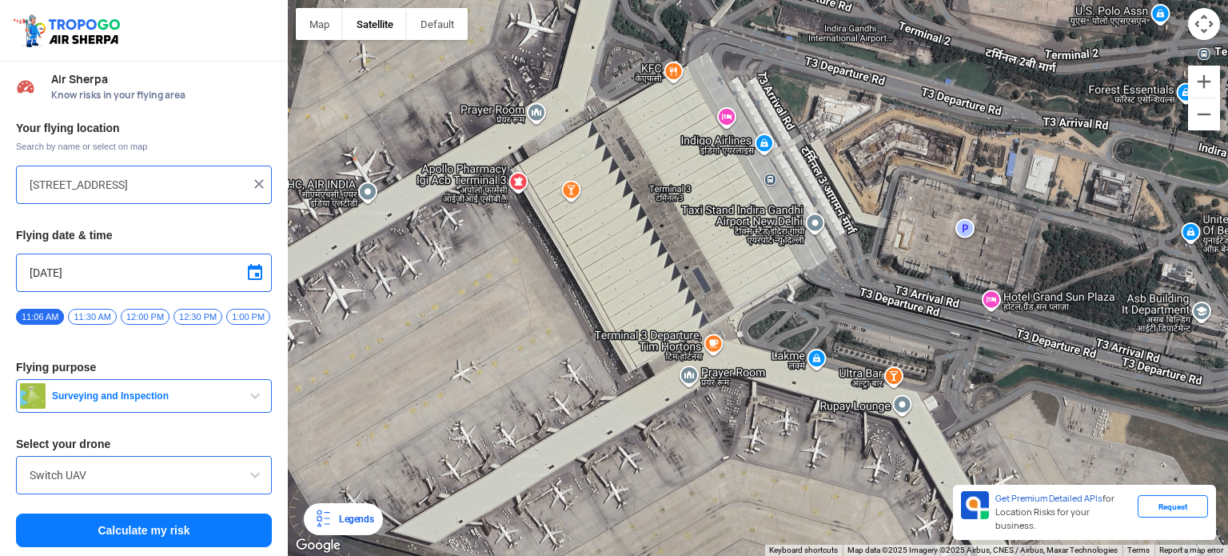
drag, startPoint x: 740, startPoint y: 461, endPoint x: 650, endPoint y: 24, distance: 446.4
click at [650, 24] on div at bounding box center [758, 278] width 940 height 556
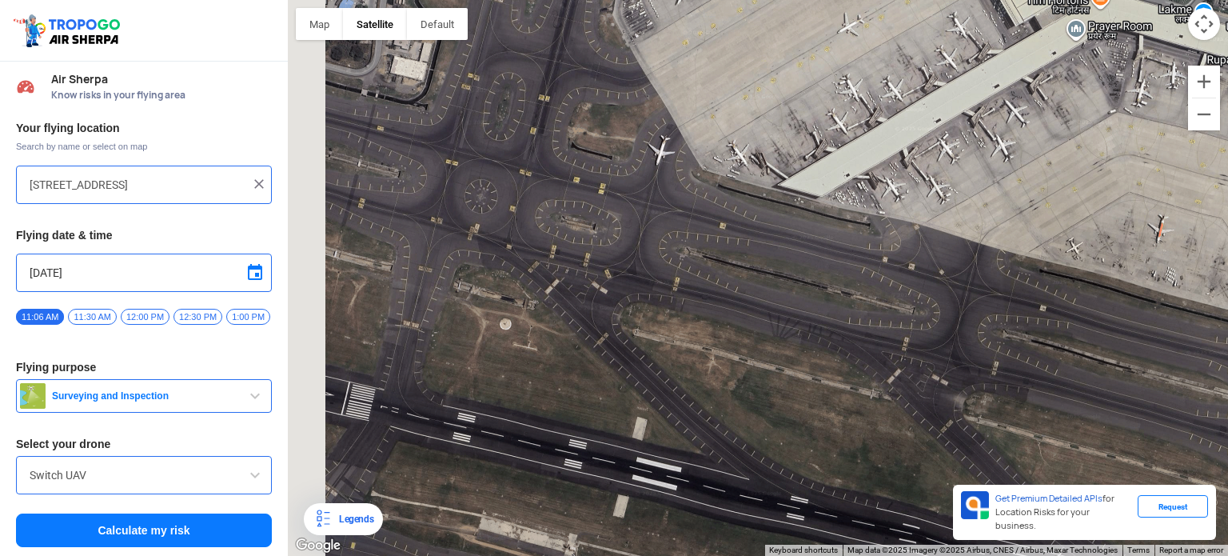
drag, startPoint x: 611, startPoint y: 478, endPoint x: 989, endPoint y: 268, distance: 432.7
click at [995, 261] on div at bounding box center [758, 278] width 940 height 556
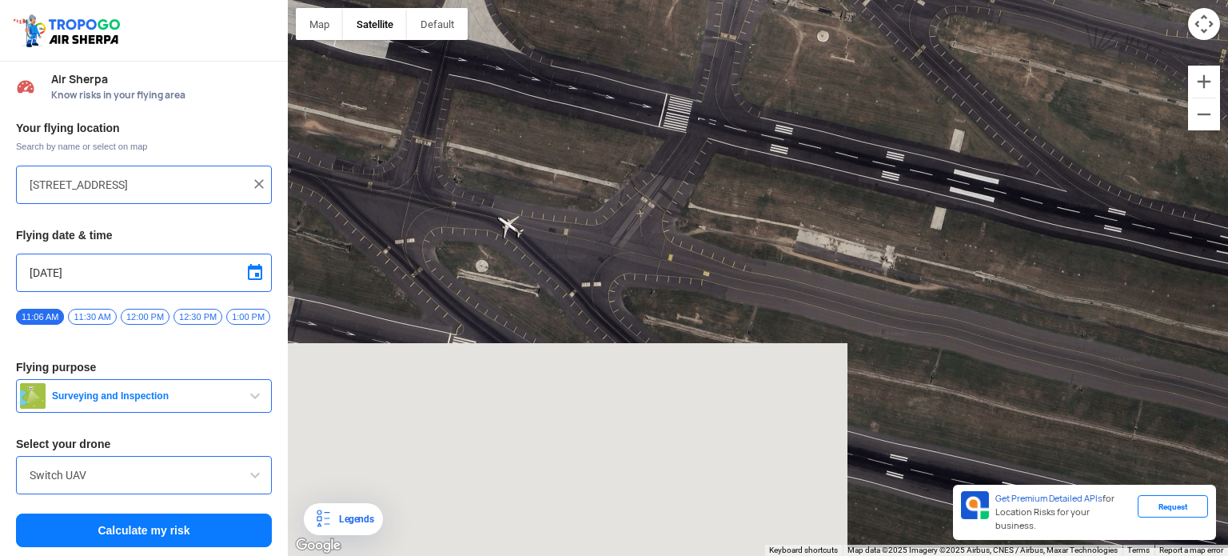
drag, startPoint x: 539, startPoint y: 401, endPoint x: 865, endPoint y: 105, distance: 440.3
click at [865, 105] on div at bounding box center [758, 278] width 940 height 556
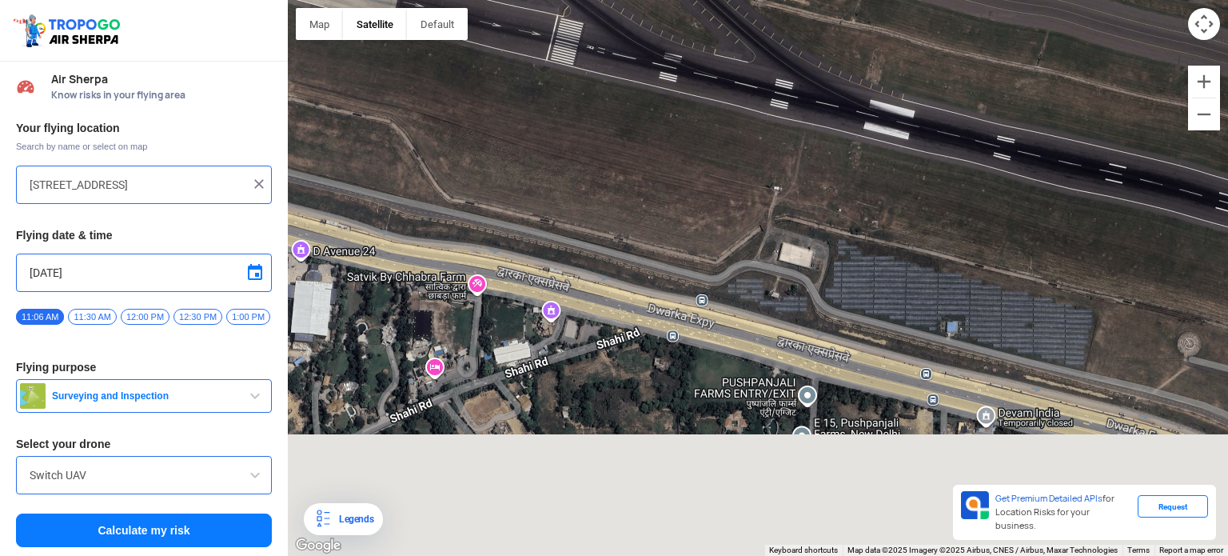
drag, startPoint x: 591, startPoint y: 389, endPoint x: 681, endPoint y: 71, distance: 330.0
click at [681, 71] on div at bounding box center [758, 278] width 940 height 556
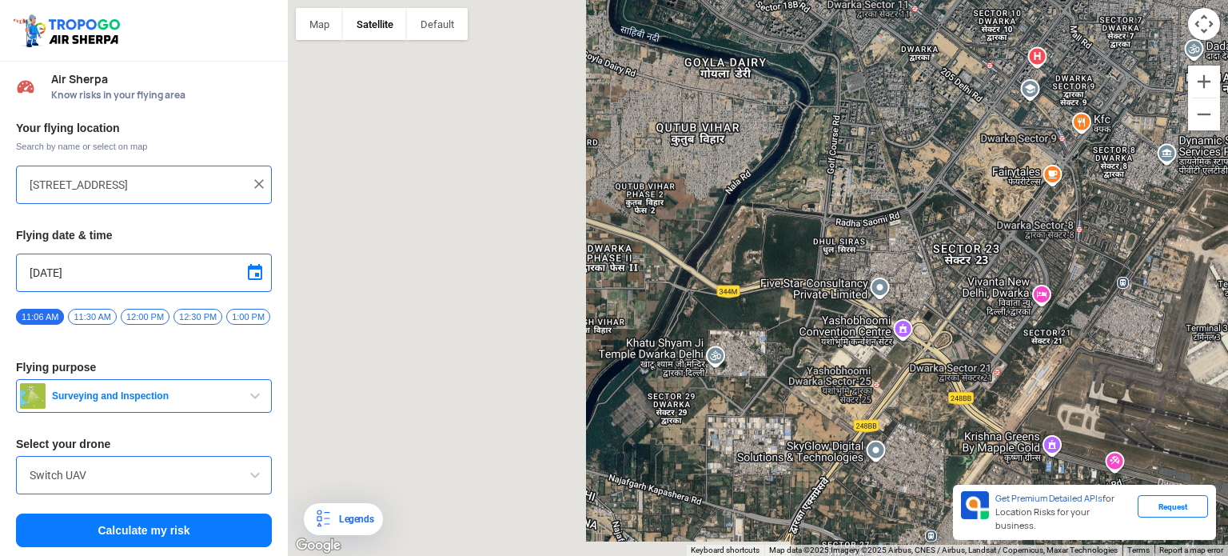
drag, startPoint x: 431, startPoint y: 152, endPoint x: 1049, endPoint y: 395, distance: 664.1
click at [1066, 390] on div at bounding box center [758, 278] width 940 height 556
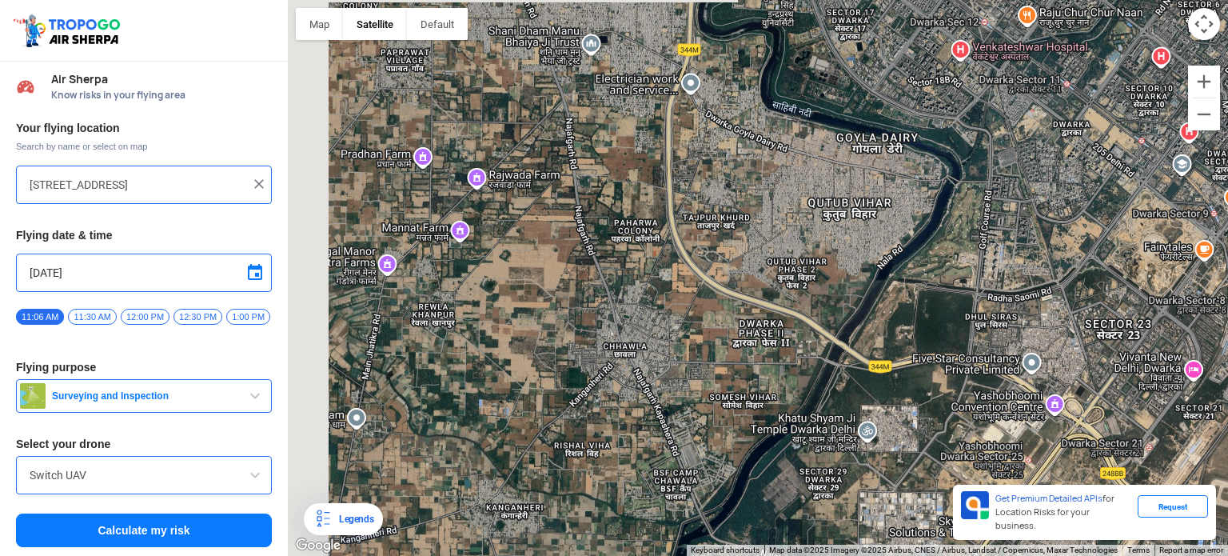
drag, startPoint x: 636, startPoint y: 98, endPoint x: 803, endPoint y: 131, distance: 169.6
click at [803, 131] on div at bounding box center [758, 278] width 940 height 556
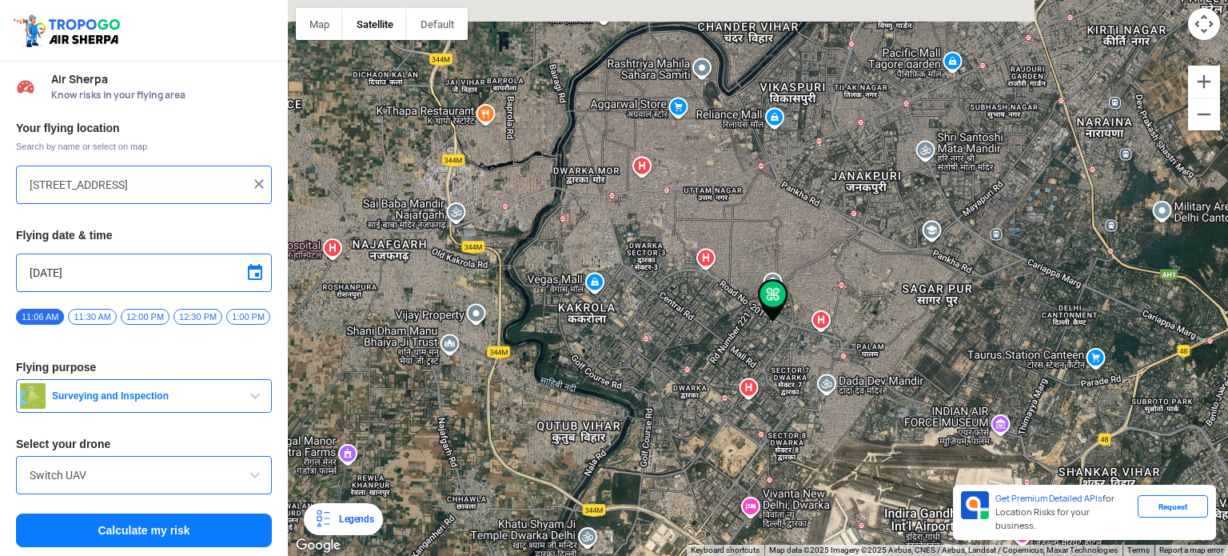
drag, startPoint x: 996, startPoint y: 232, endPoint x: 728, endPoint y: 383, distance: 307.5
click at [728, 383] on div at bounding box center [758, 278] width 940 height 556
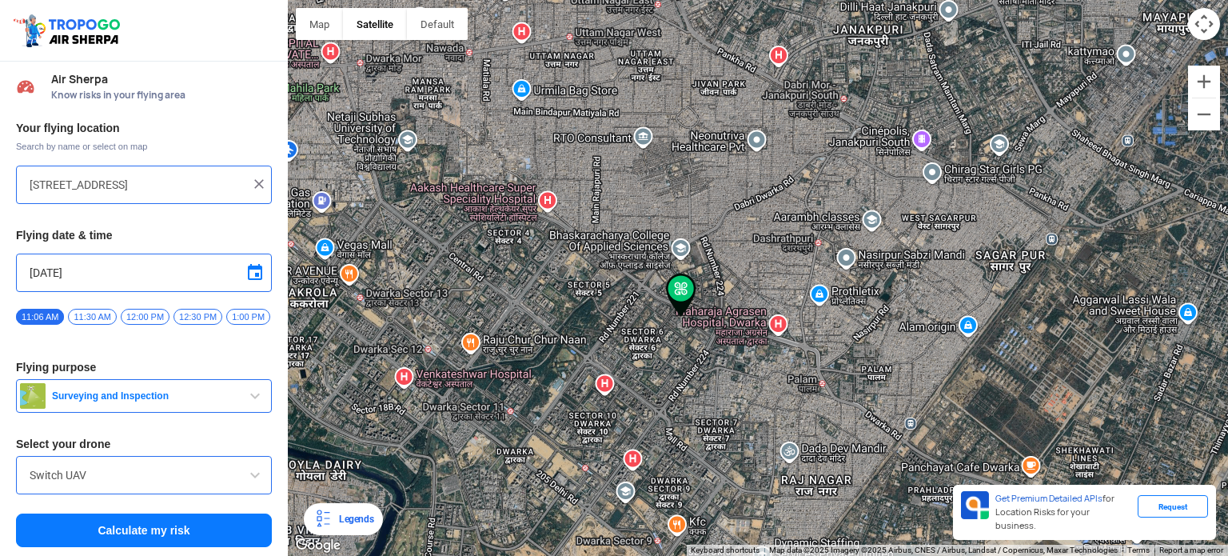
click at [157, 94] on span "Know risks in your flying area" at bounding box center [161, 95] width 221 height 13
click at [142, 542] on button "Calculate my risk" at bounding box center [144, 530] width 256 height 34
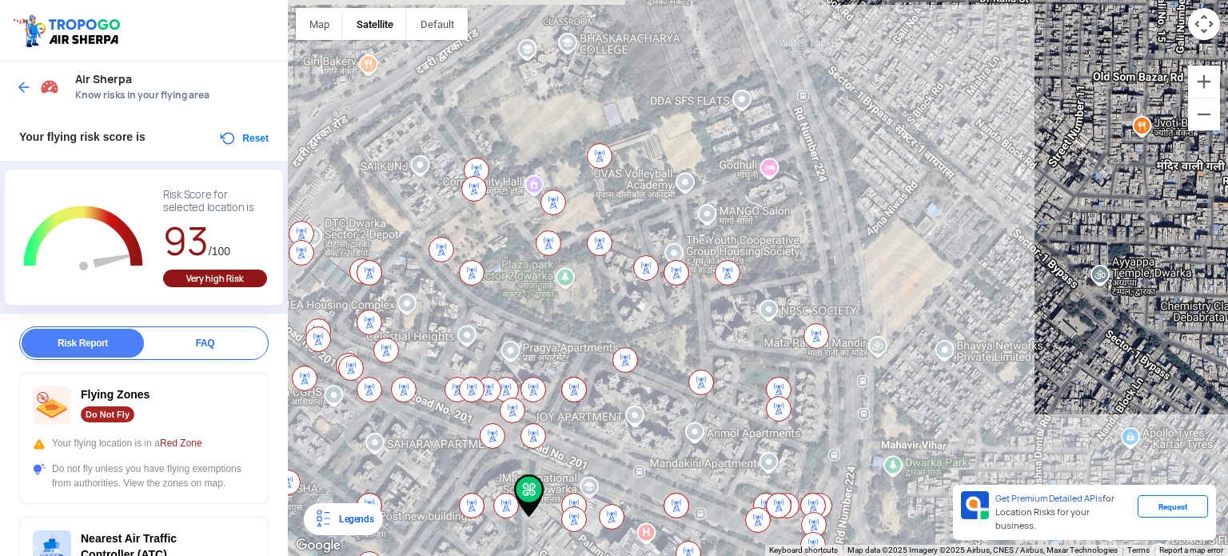
drag, startPoint x: 691, startPoint y: 453, endPoint x: 523, endPoint y: 593, distance: 218.5
click at [523, 543] on html "Location Risk Score Air Sherpa Know risks in your flying area Your flying risk …" at bounding box center [614, 278] width 1228 height 556
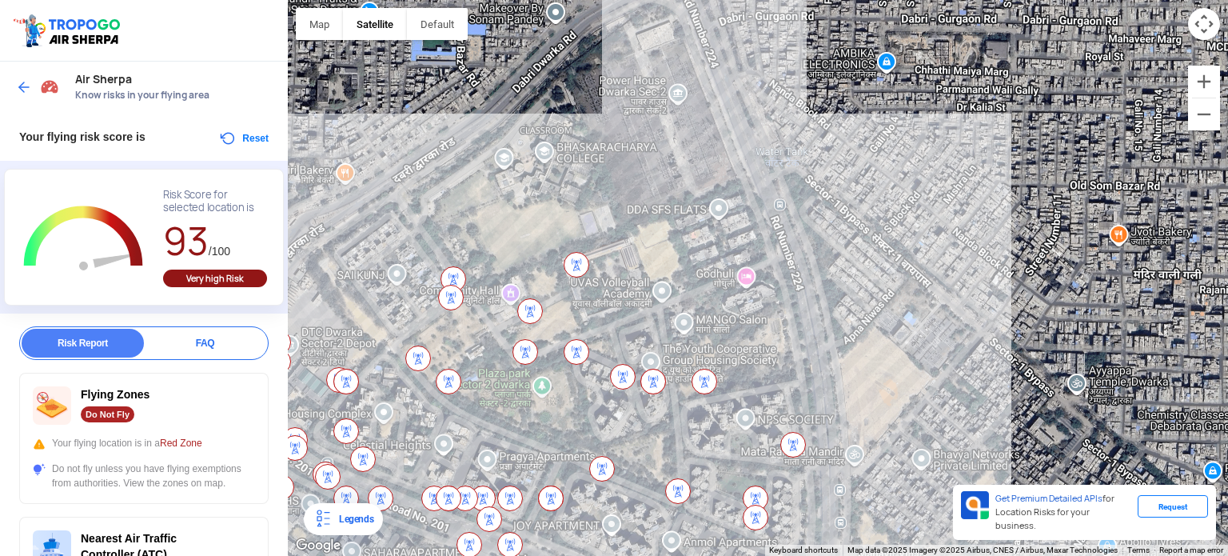
drag, startPoint x: 591, startPoint y: 405, endPoint x: 568, endPoint y: 520, distance: 117.4
click at [568, 520] on div at bounding box center [758, 278] width 940 height 556
click at [569, 142] on div at bounding box center [758, 278] width 940 height 556
click at [228, 344] on div "FAQ" at bounding box center [205, 343] width 122 height 29
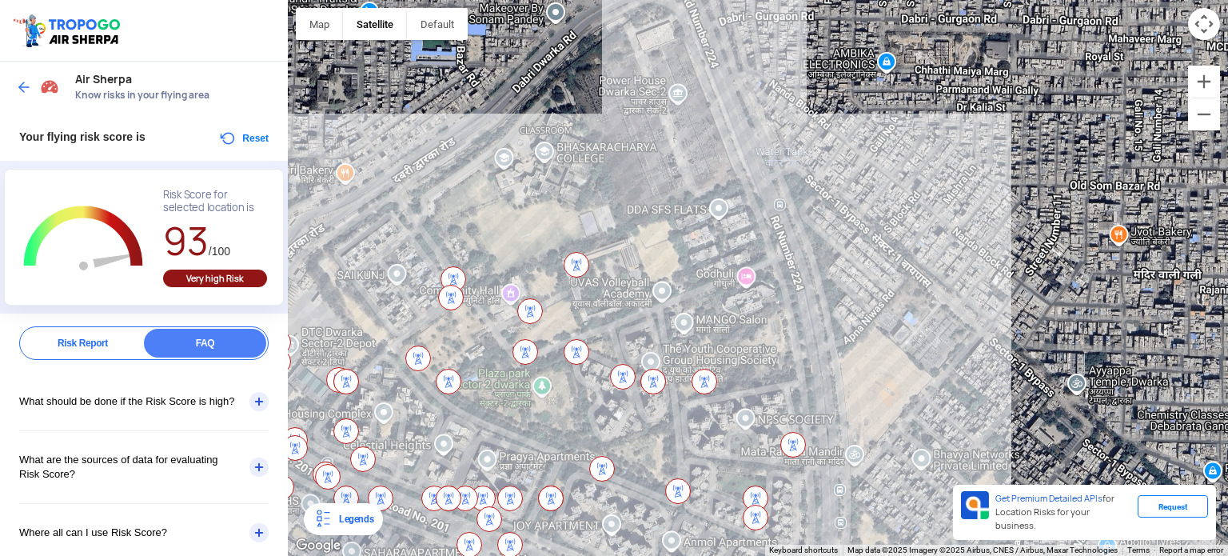
click at [254, 393] on div "What should be done if the Risk Score is high?" at bounding box center [143, 402] width 249 height 58
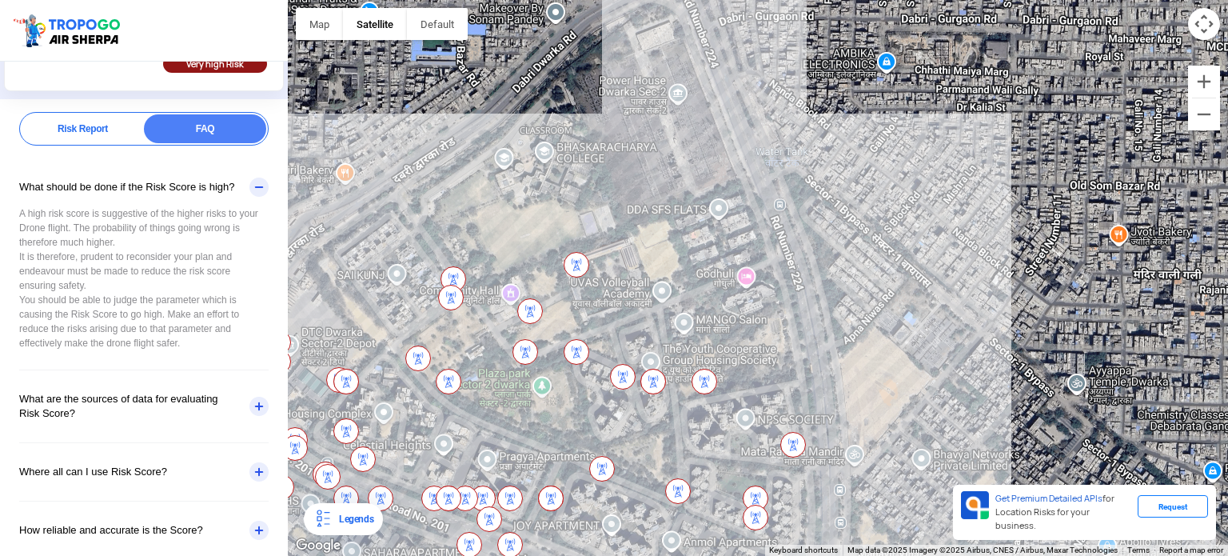
scroll to position [240, 0]
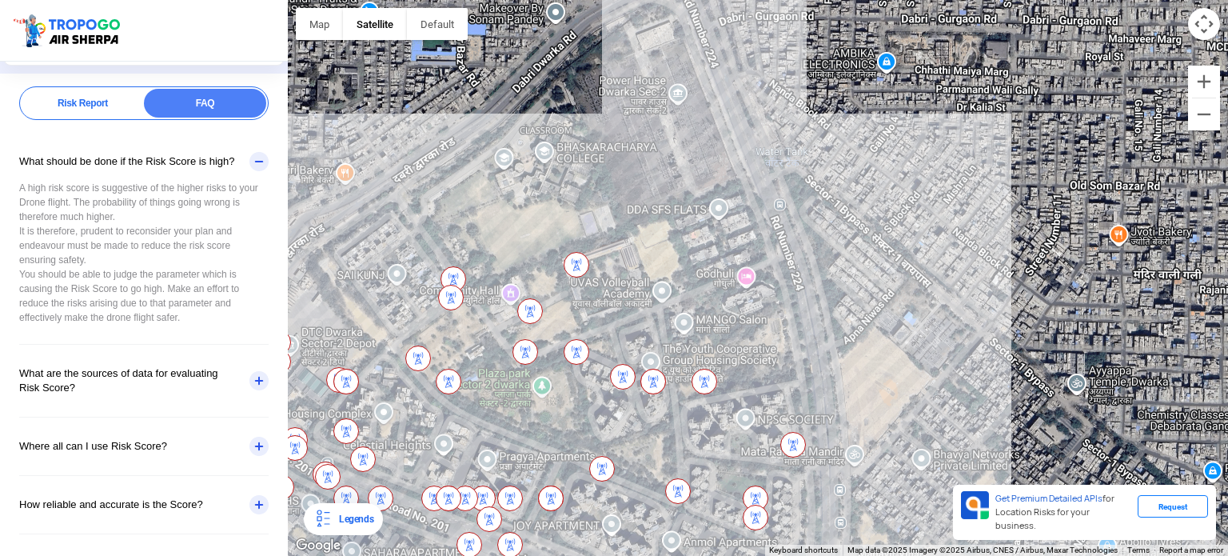
click at [259, 169] on div "What should be done if the Risk Score is high?" at bounding box center [143, 162] width 249 height 58
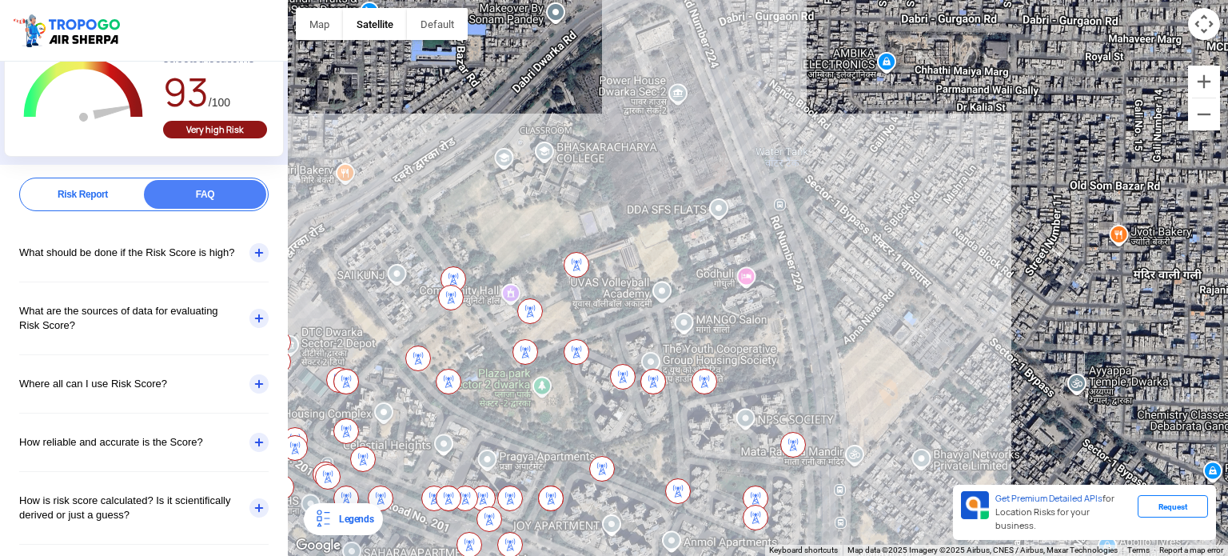
click at [703, 264] on div at bounding box center [758, 278] width 940 height 556
click at [753, 225] on div at bounding box center [758, 278] width 940 height 556
drag, startPoint x: 809, startPoint y: 200, endPoint x: 632, endPoint y: 472, distance: 324.2
click at [633, 472] on div at bounding box center [758, 278] width 940 height 556
click at [29, 110] on rect "Chart" at bounding box center [84, 90] width 134 height 101
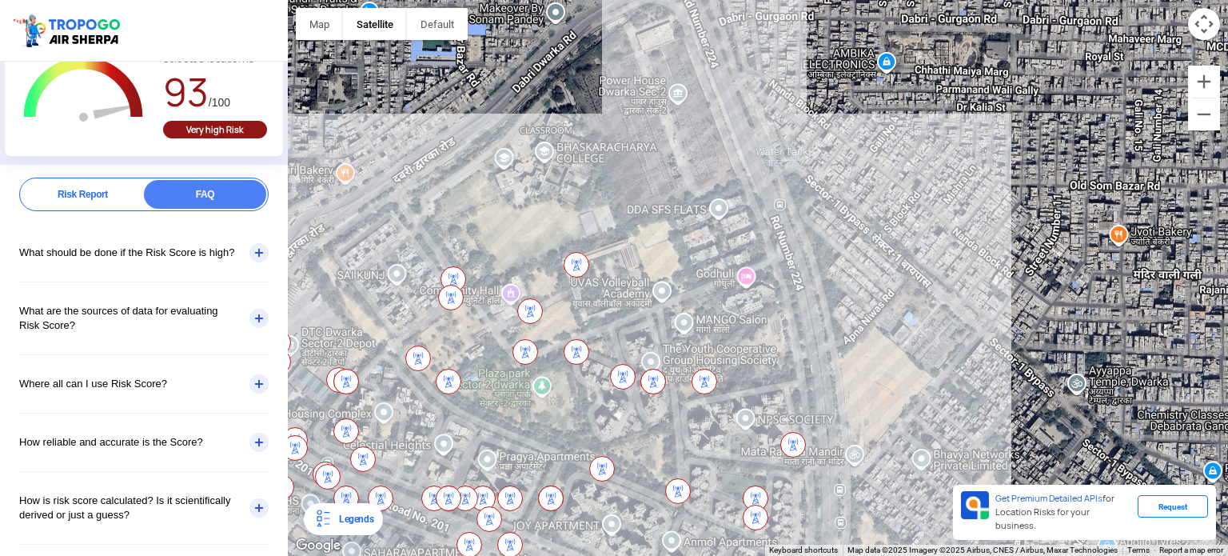
drag, startPoint x: 110, startPoint y: 108, endPoint x: 123, endPoint y: 86, distance: 25.8
click at [117, 86] on g "L Zoom Out" at bounding box center [84, 90] width 134 height 101
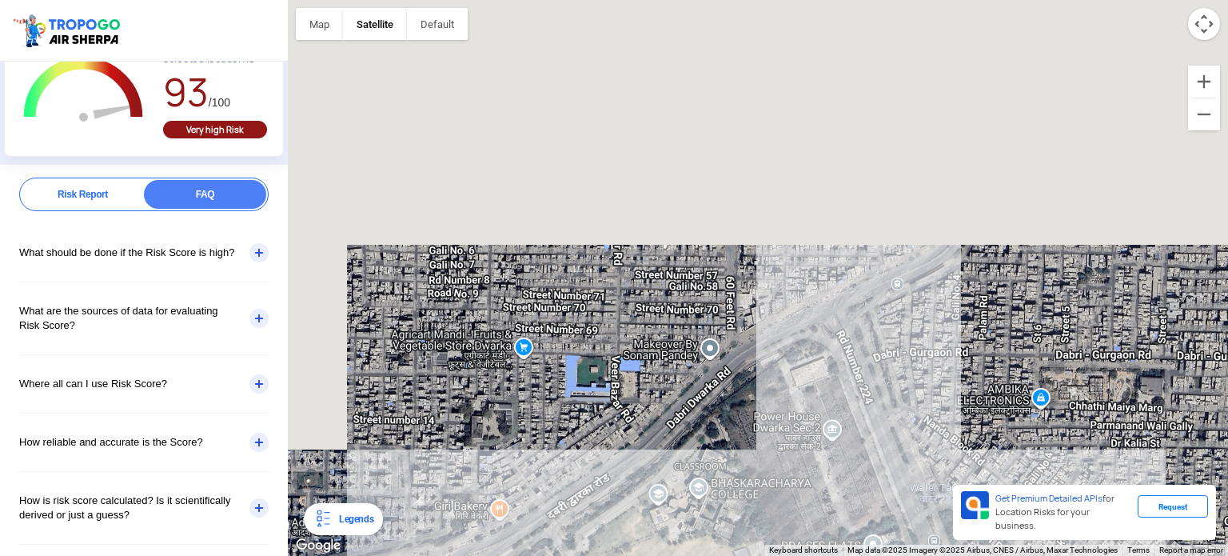
drag, startPoint x: 607, startPoint y: 157, endPoint x: 761, endPoint y: 496, distance: 372.4
click at [761, 496] on div at bounding box center [758, 278] width 940 height 556
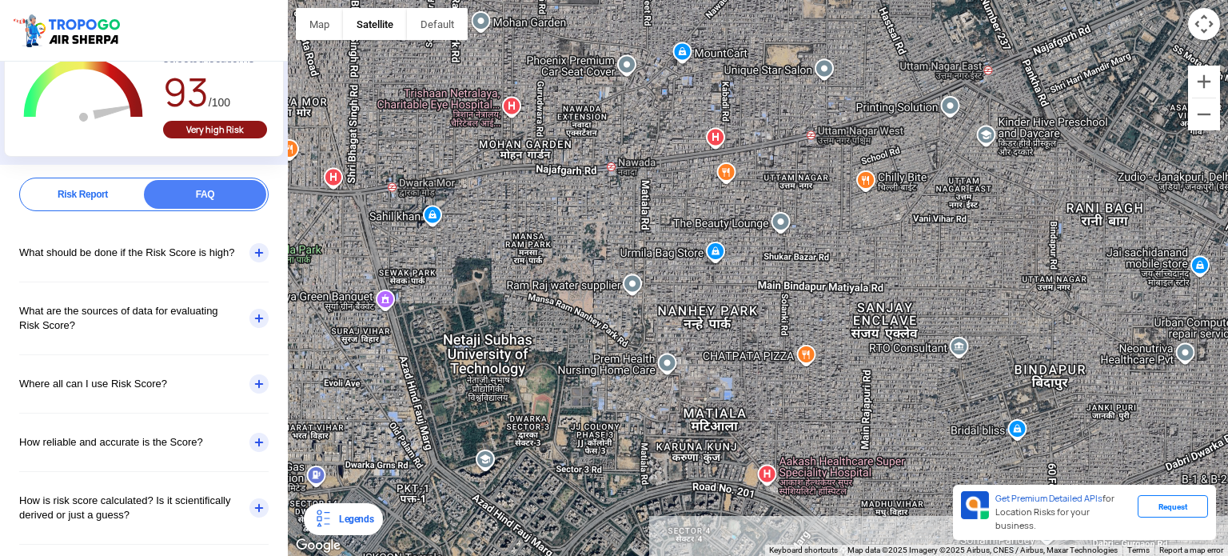
drag, startPoint x: 547, startPoint y: 492, endPoint x: 799, endPoint y: 593, distance: 271.2
click at [799, 543] on html "Location Risk Score Air Sherpa Know risks in your flying area Your flying risk …" at bounding box center [614, 278] width 1228 height 556
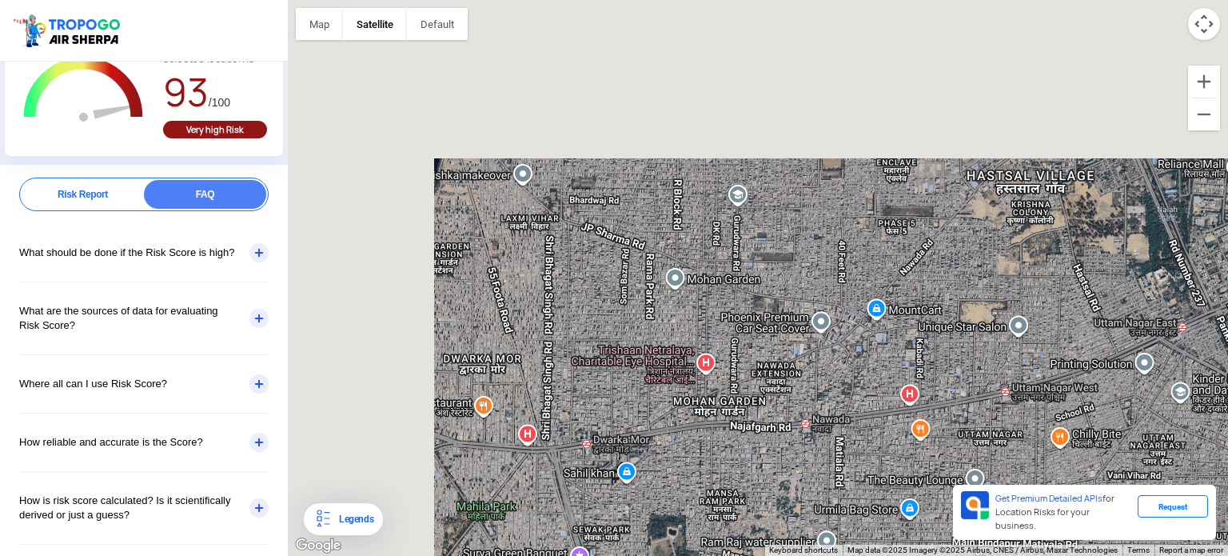
drag, startPoint x: 562, startPoint y: 216, endPoint x: 757, endPoint y: 477, distance: 326.2
click at [757, 477] on div at bounding box center [758, 278] width 940 height 556
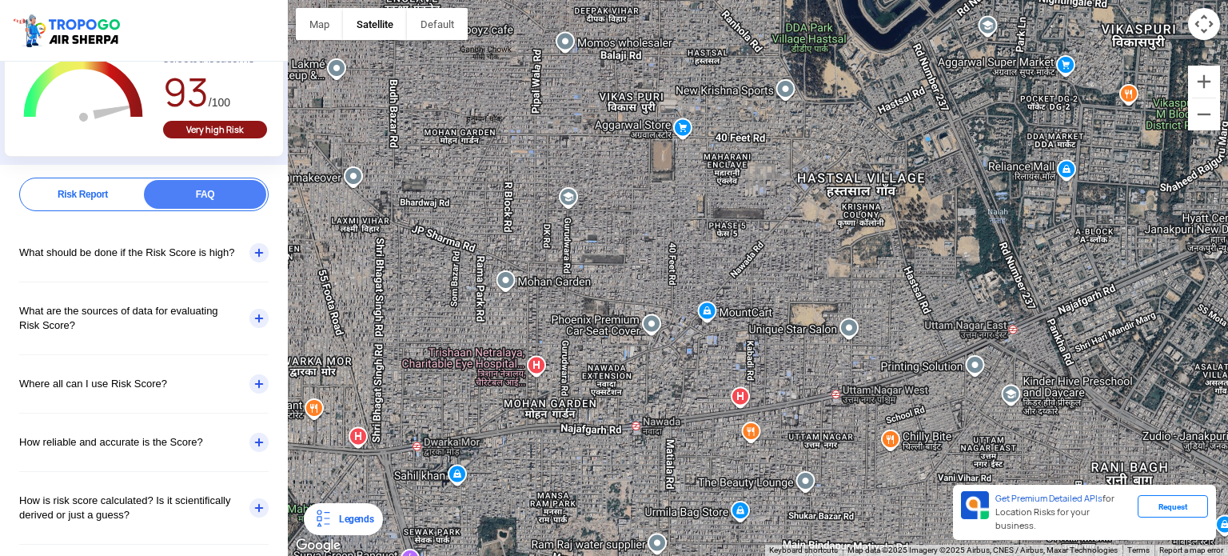
drag, startPoint x: 508, startPoint y: 173, endPoint x: 345, endPoint y: 144, distance: 165.0
click at [345, 144] on div at bounding box center [758, 278] width 940 height 556
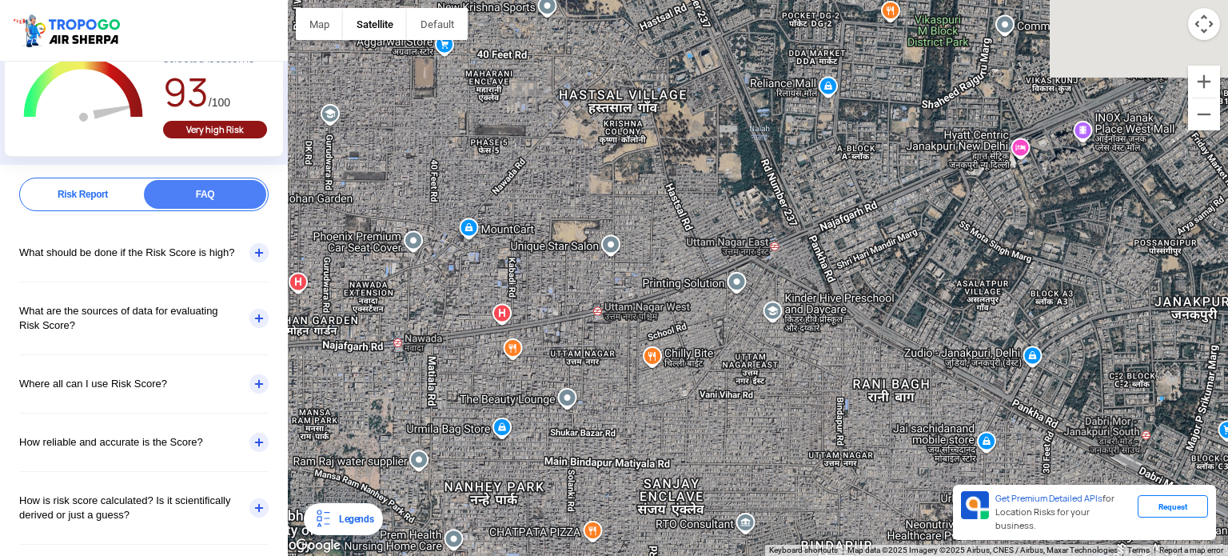
drag, startPoint x: 821, startPoint y: 303, endPoint x: 580, endPoint y: 220, distance: 254.6
click at [580, 220] on div at bounding box center [758, 278] width 940 height 556
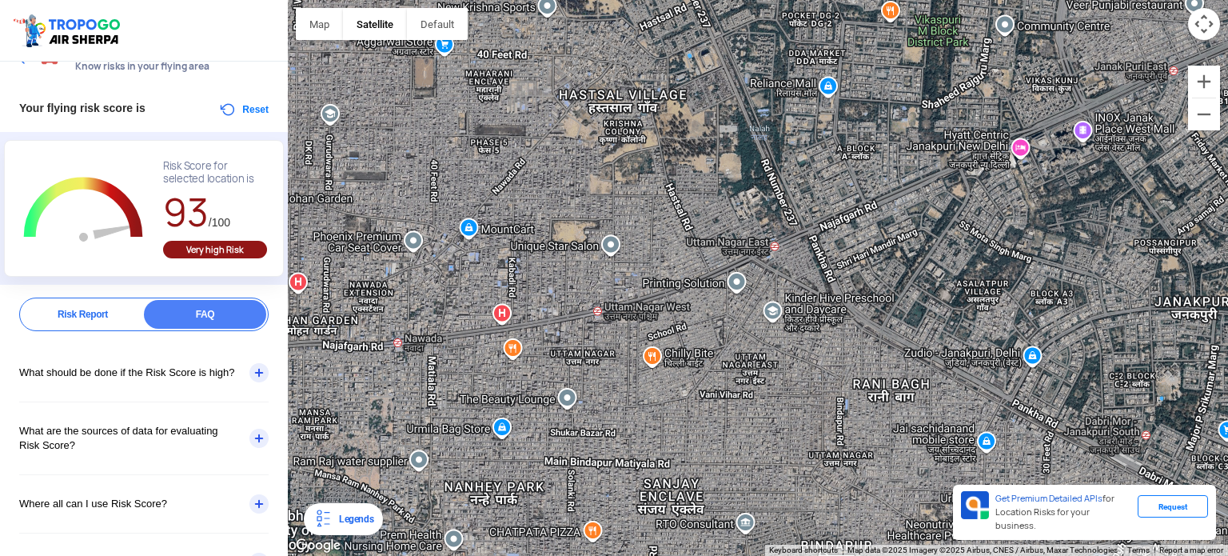
scroll to position [0, 0]
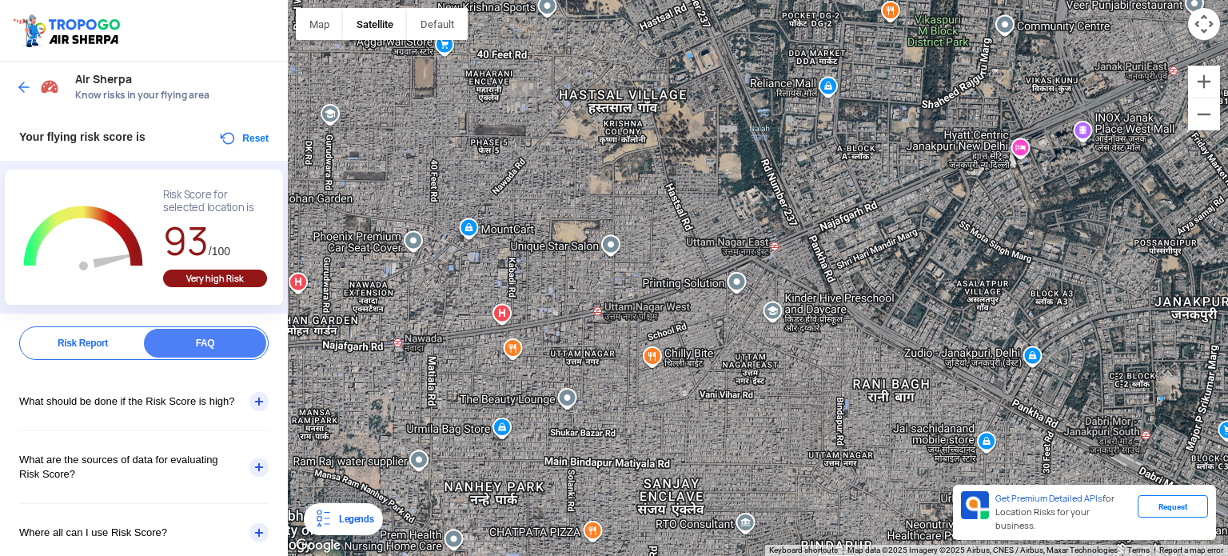
click at [18, 80] on img at bounding box center [24, 87] width 16 height 16
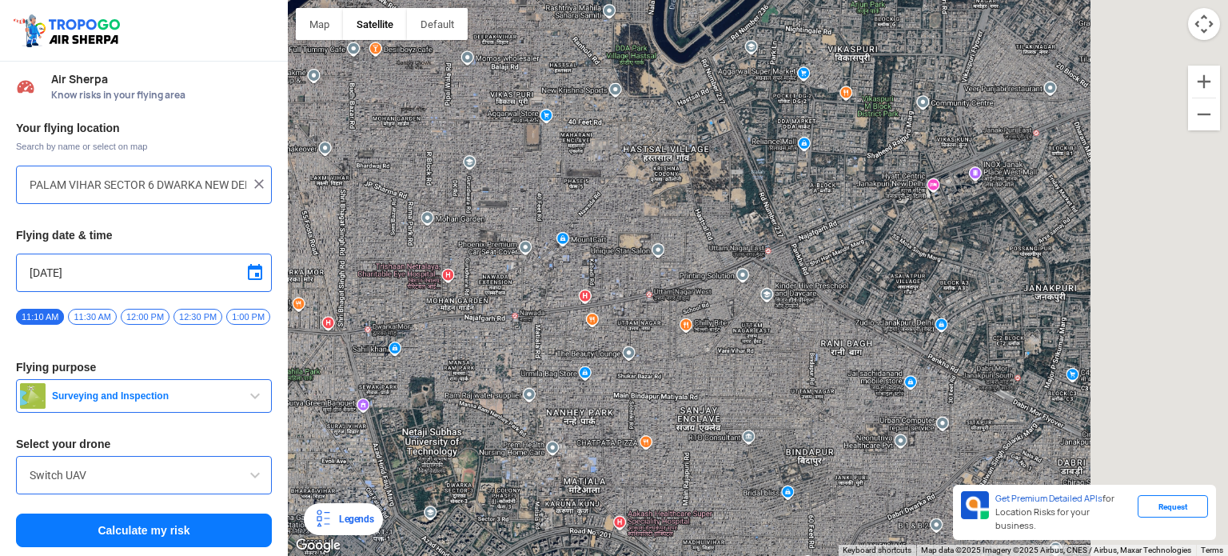
type input "[STREET_ADDRESS]"
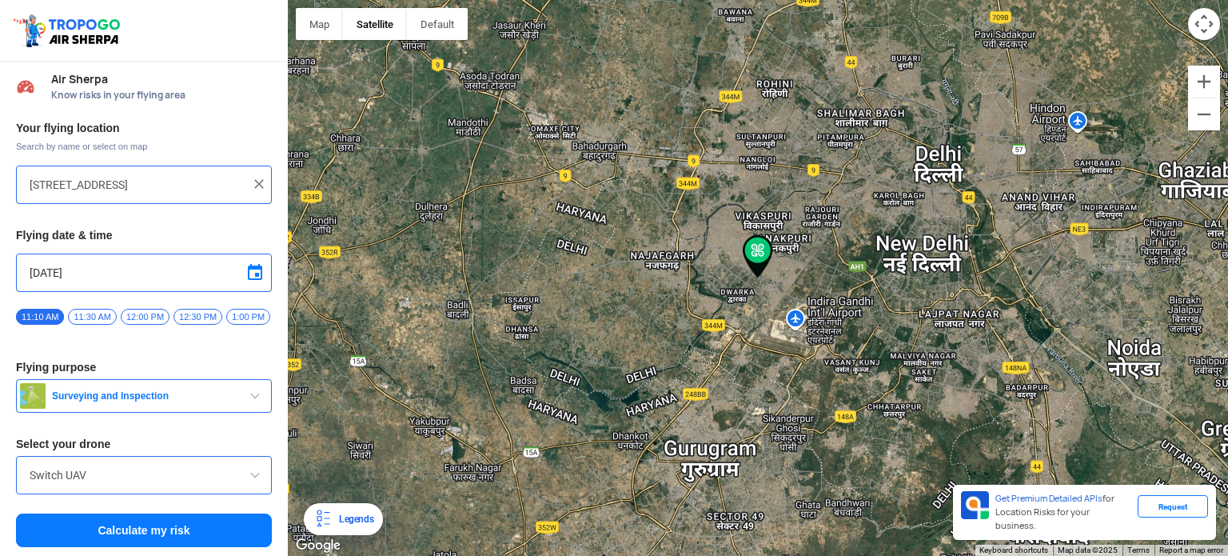
click at [251, 185] on img at bounding box center [259, 184] width 16 height 16
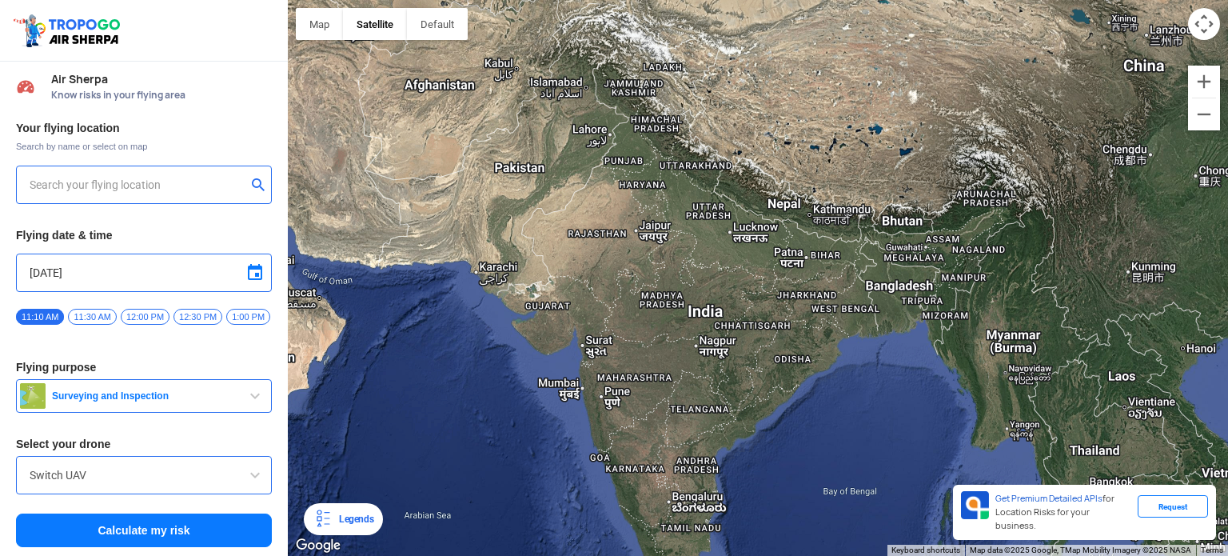
click at [230, 169] on div at bounding box center [144, 184] width 256 height 38
click at [234, 181] on input "text" at bounding box center [138, 184] width 217 height 19
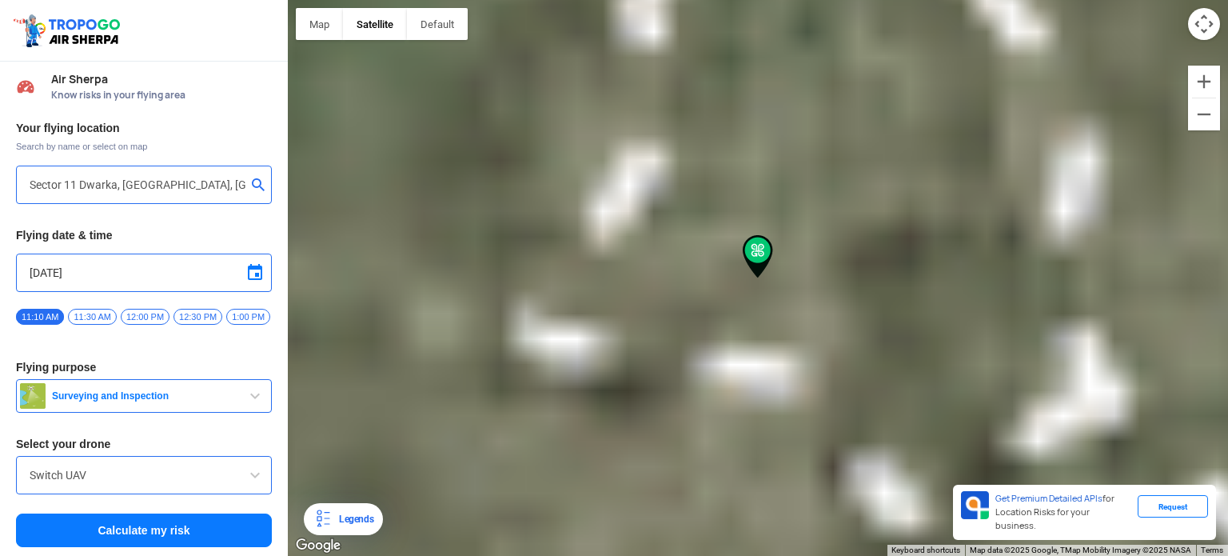
type input "Shop No. 121, F.F. [PERSON_NAME][STREET_ADDRESS][PERSON_NAME]"
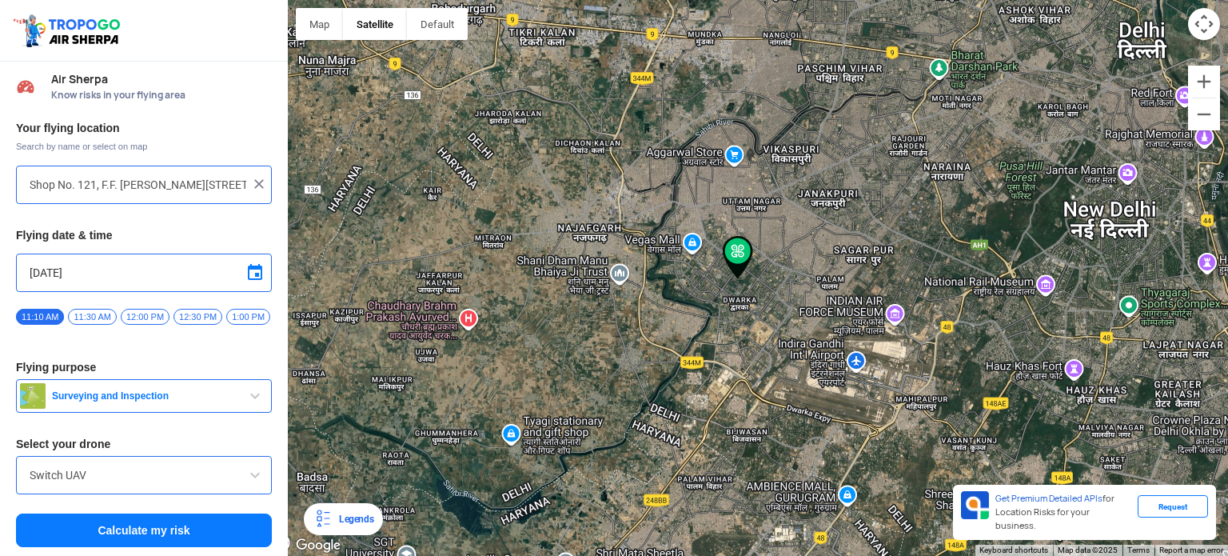
click at [185, 537] on button "Calculate my risk" at bounding box center [144, 530] width 256 height 34
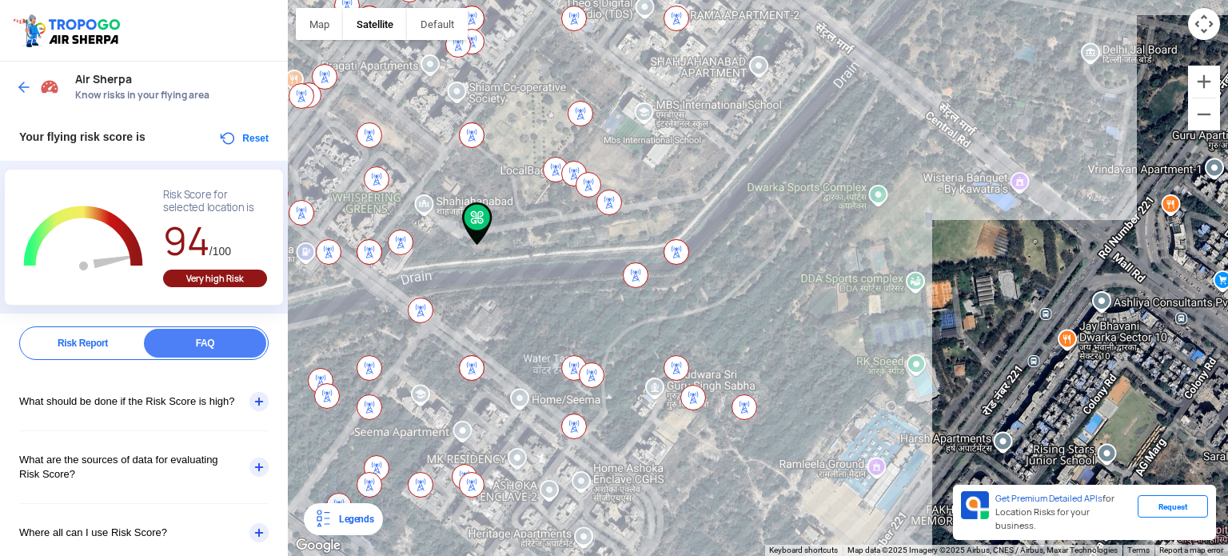
drag, startPoint x: 940, startPoint y: 322, endPoint x: 636, endPoint y: 285, distance: 306.1
click at [636, 285] on div at bounding box center [758, 278] width 940 height 556
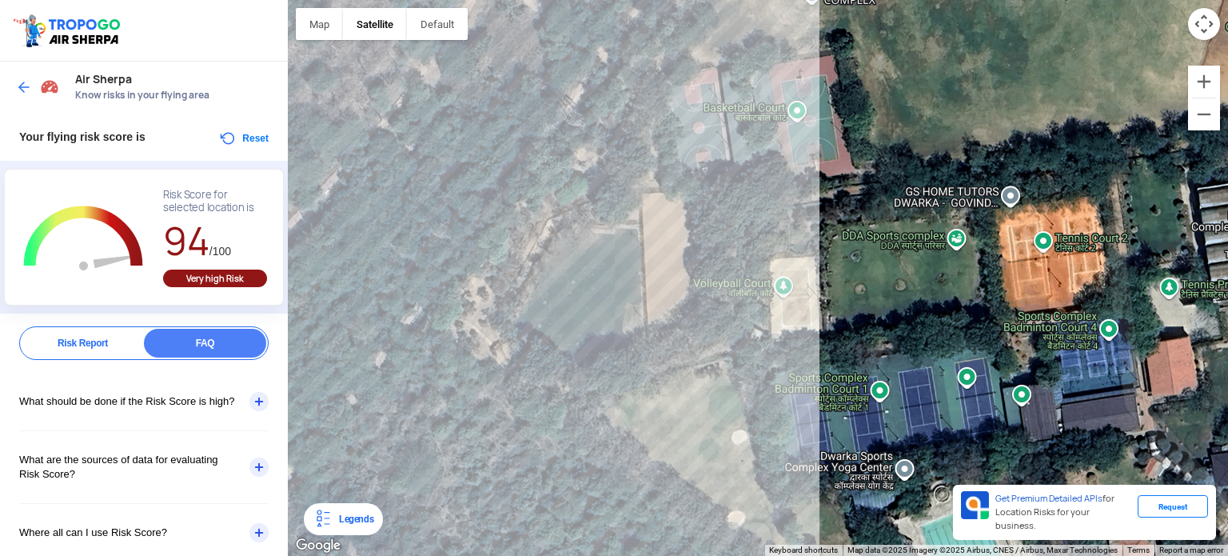
drag, startPoint x: 736, startPoint y: 153, endPoint x: 795, endPoint y: 202, distance: 77.2
click at [795, 202] on div at bounding box center [758, 278] width 940 height 556
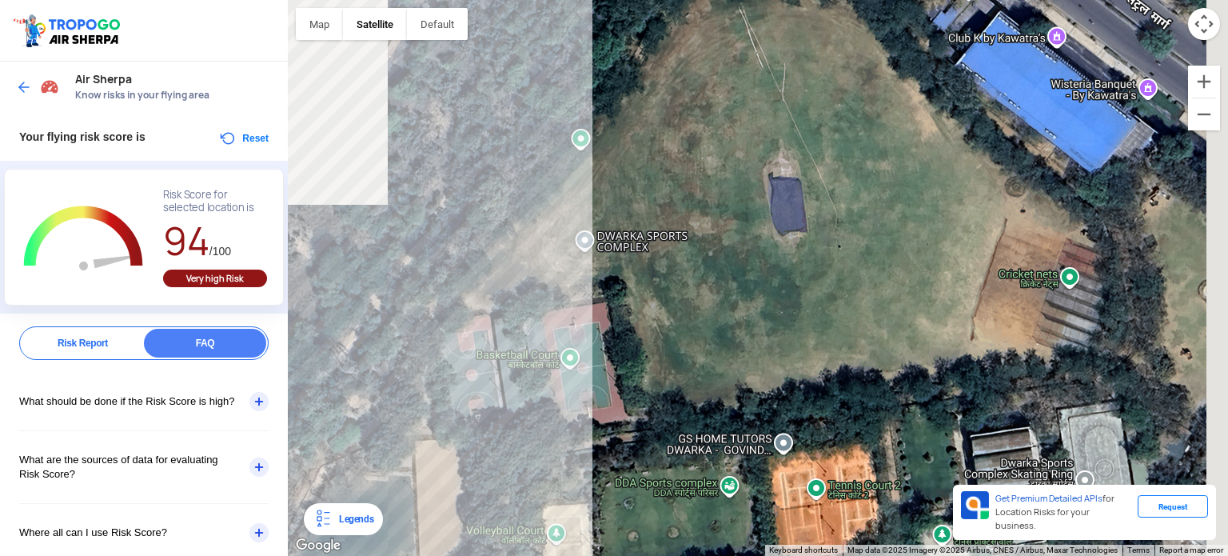
drag, startPoint x: 841, startPoint y: 245, endPoint x: 609, endPoint y: 466, distance: 320.1
click at [609, 466] on div at bounding box center [758, 278] width 940 height 556
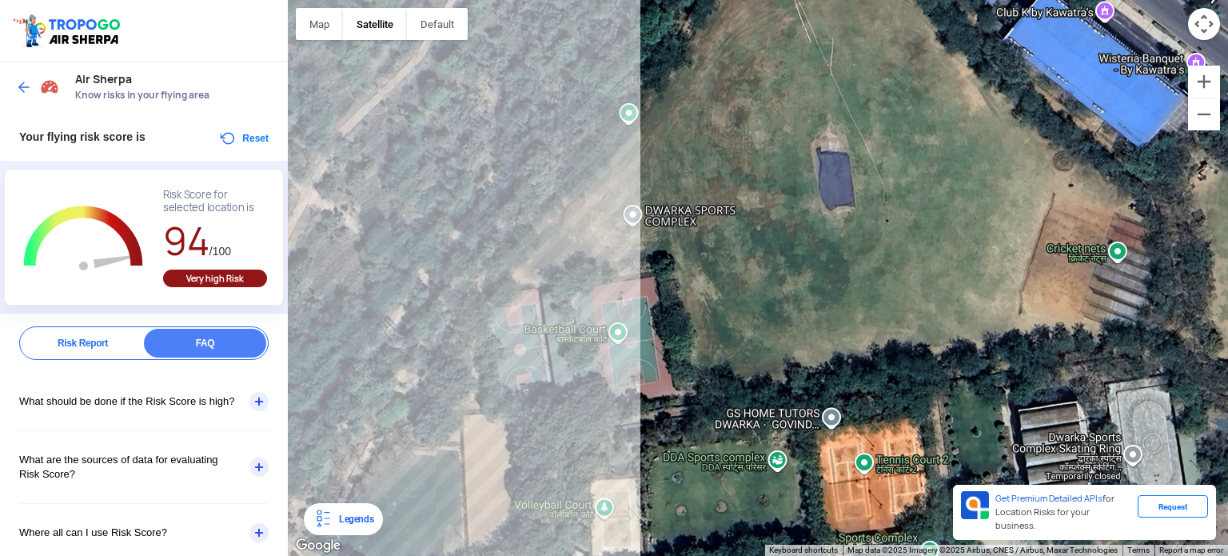
drag, startPoint x: 618, startPoint y: 422, endPoint x: 628, endPoint y: 392, distance: 31.9
click at [630, 392] on div at bounding box center [758, 278] width 940 height 556
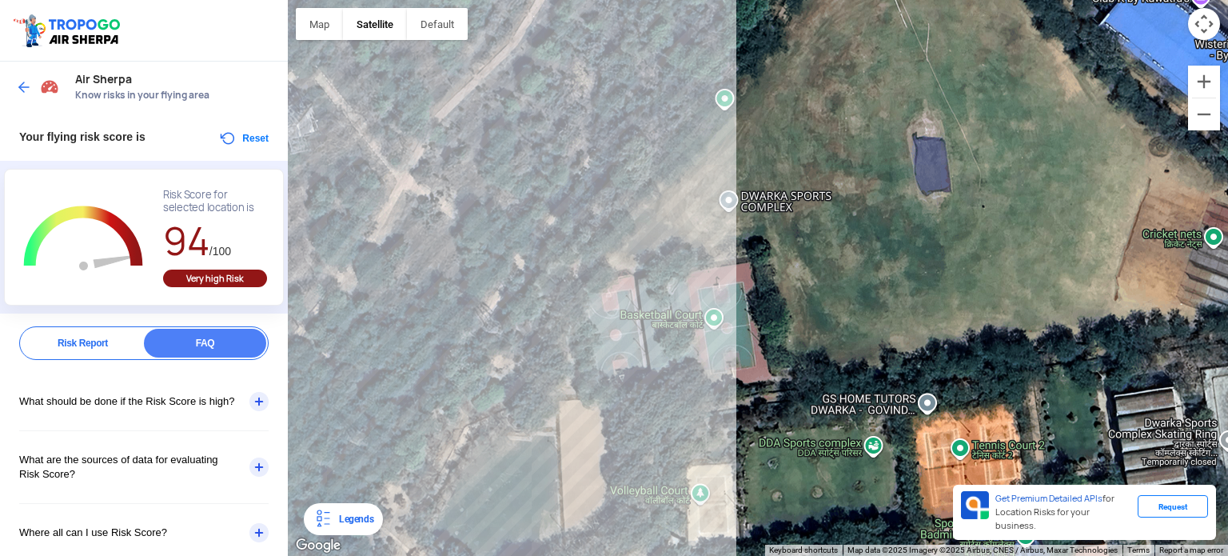
drag, startPoint x: 652, startPoint y: 389, endPoint x: 797, endPoint y: 373, distance: 145.7
click at [797, 373] on div at bounding box center [758, 278] width 940 height 556
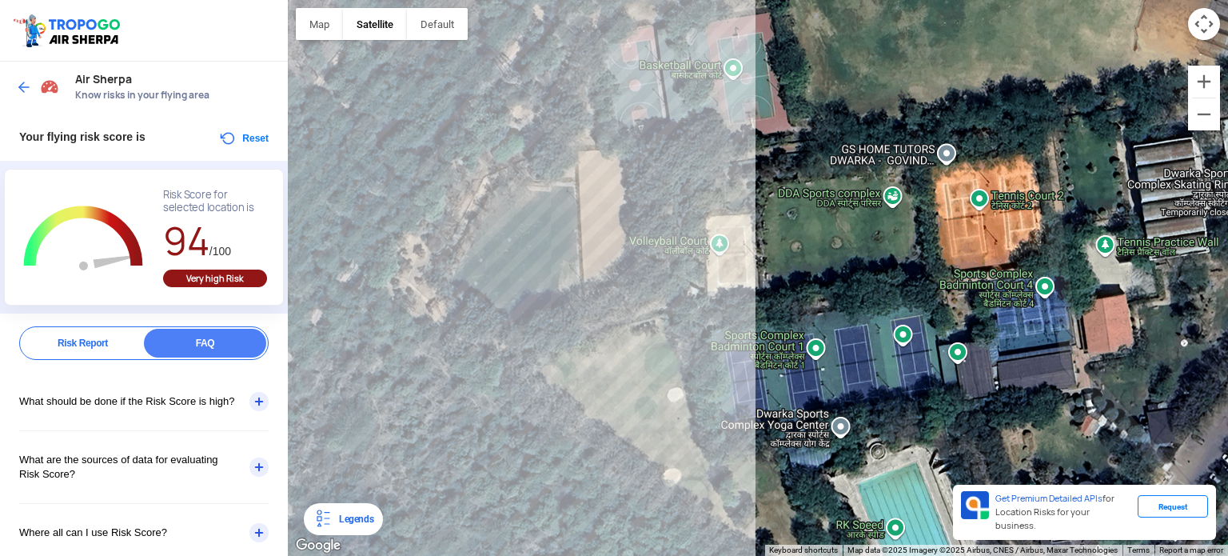
drag, startPoint x: 775, startPoint y: 244, endPoint x: 794, endPoint y: 104, distance: 141.1
click at [794, 104] on div at bounding box center [758, 278] width 940 height 556
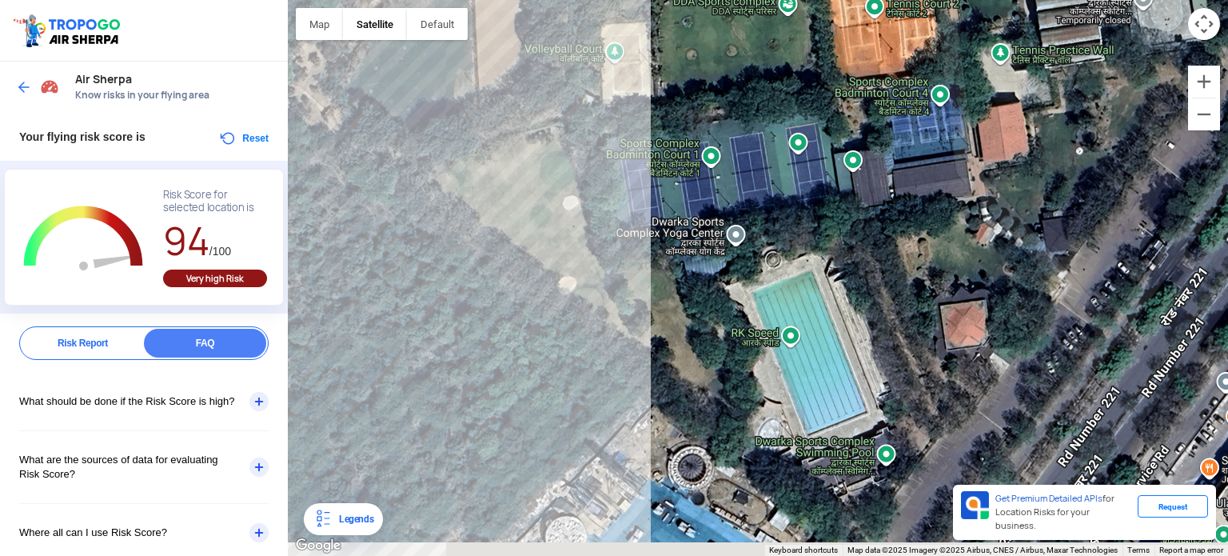
drag, startPoint x: 782, startPoint y: 263, endPoint x: 758, endPoint y: 222, distance: 47.3
click at [758, 222] on div at bounding box center [758, 278] width 940 height 556
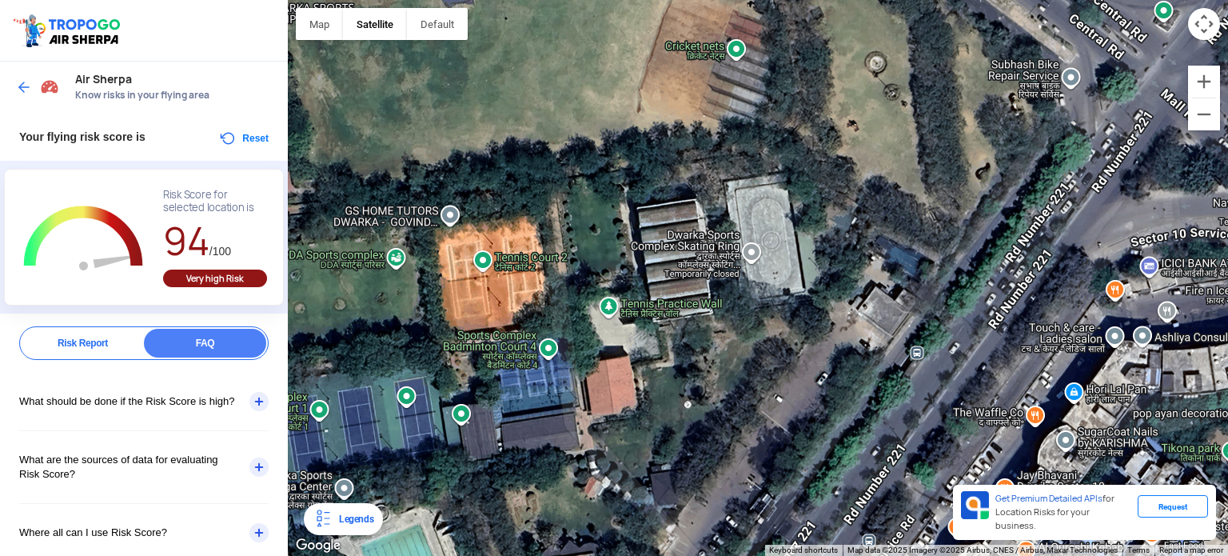
drag, startPoint x: 851, startPoint y: 289, endPoint x: 421, endPoint y: 592, distance: 526.6
click at [421, 543] on html "Location Risk Score Air Sherpa Know risks in your flying area Your flying risk …" at bounding box center [614, 278] width 1228 height 556
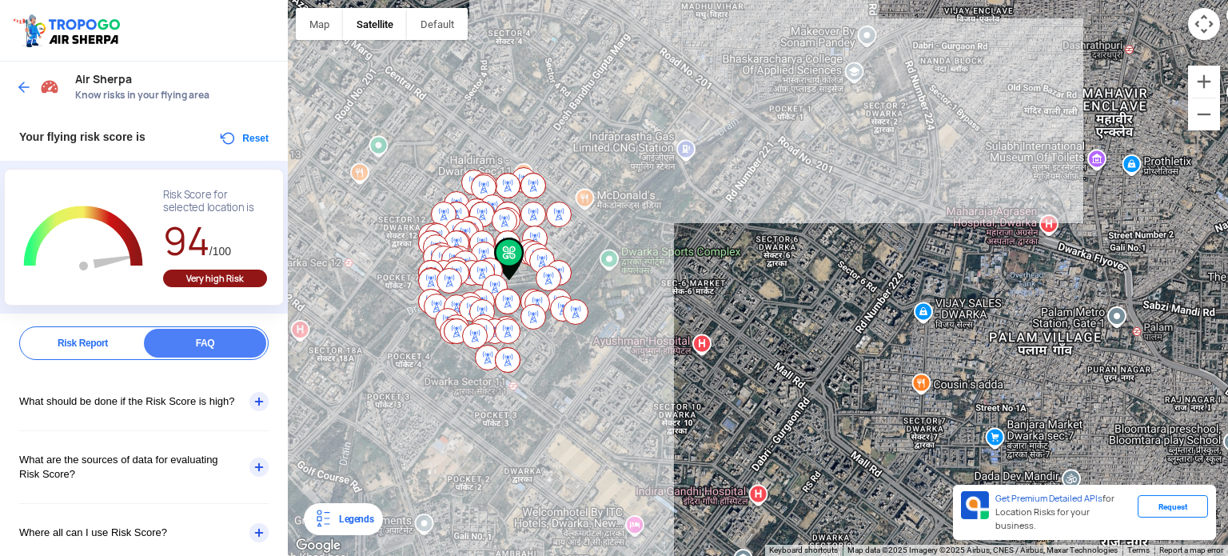
drag, startPoint x: 469, startPoint y: 295, endPoint x: 636, endPoint y: 245, distance: 173.5
click at [637, 245] on div at bounding box center [758, 278] width 940 height 556
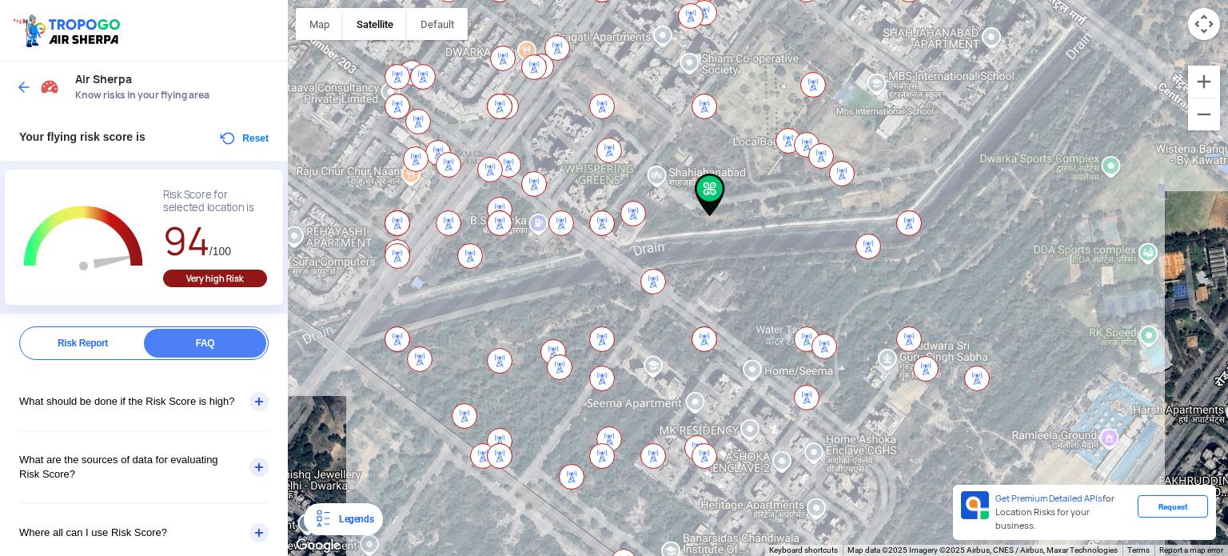
click at [21, 92] on img at bounding box center [24, 87] width 16 height 16
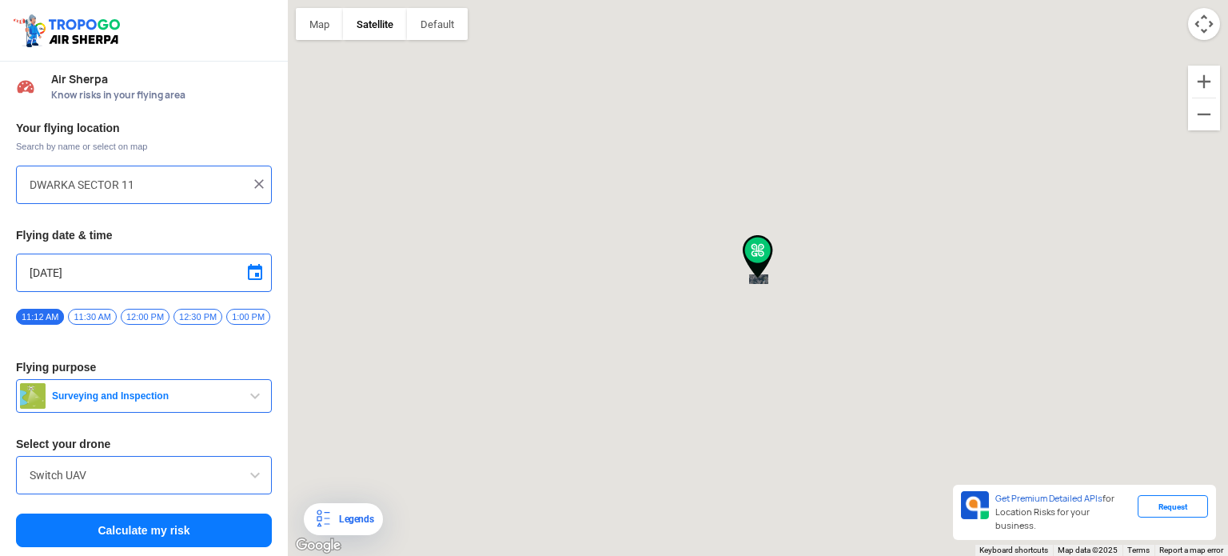
type input "Shop No. 121, F.F. [PERSON_NAME][STREET_ADDRESS][PERSON_NAME]"
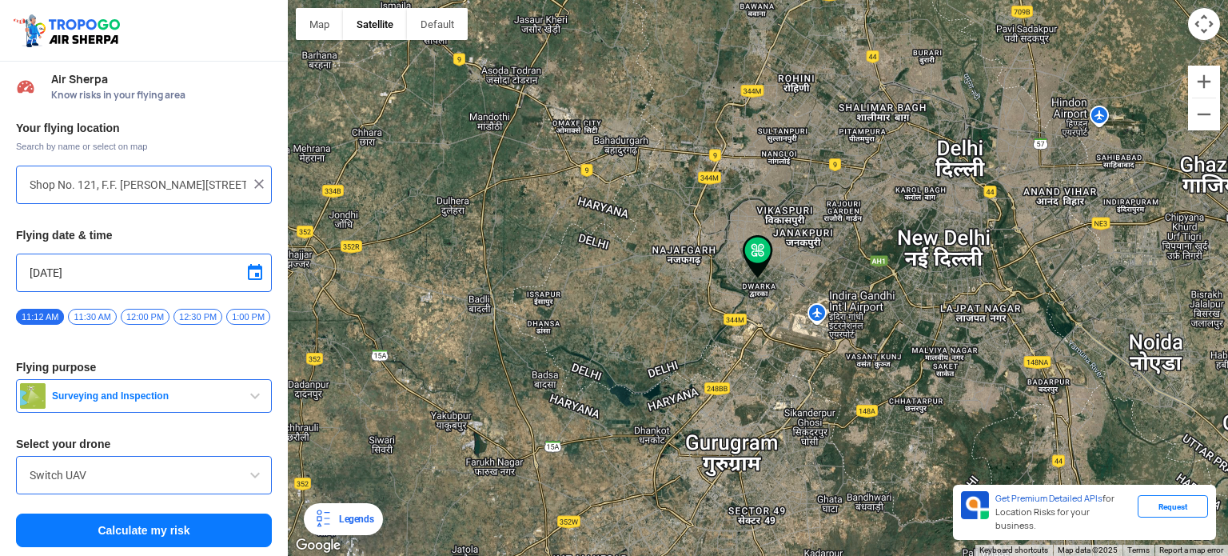
click at [253, 189] on img at bounding box center [259, 184] width 16 height 16
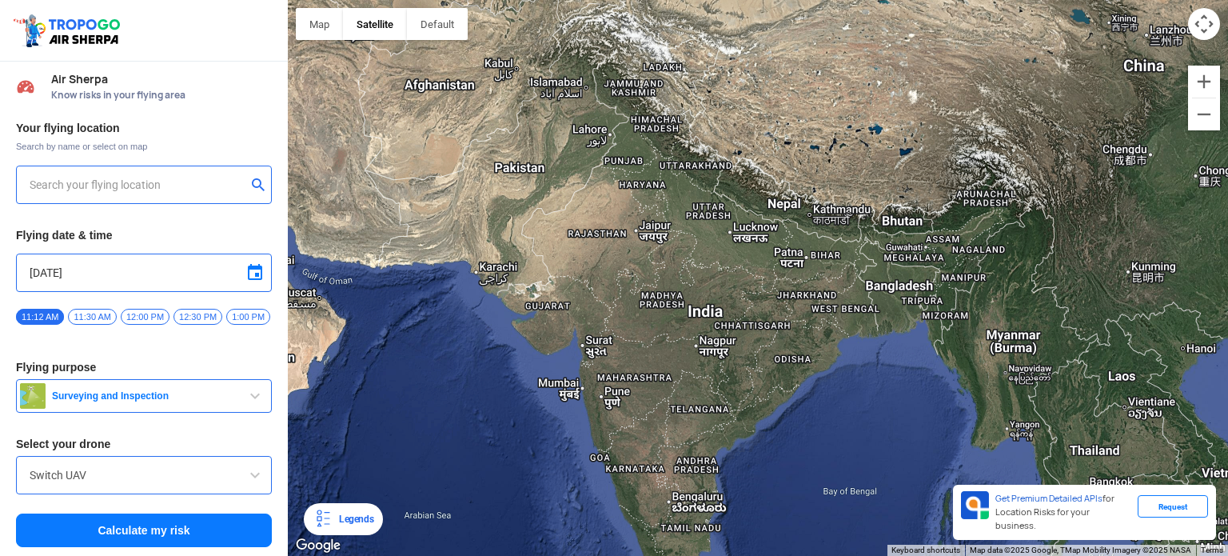
drag, startPoint x: 1059, startPoint y: 274, endPoint x: 851, endPoint y: 347, distance: 220.2
click at [851, 347] on div at bounding box center [758, 278] width 940 height 556
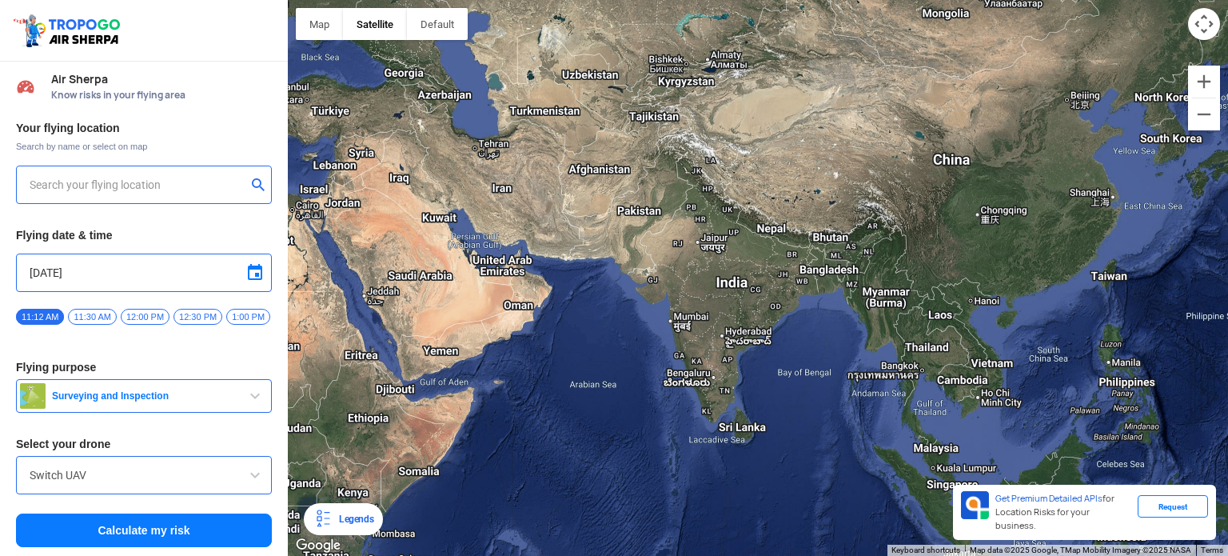
drag, startPoint x: 535, startPoint y: 220, endPoint x: 653, endPoint y: 236, distance: 119.4
click at [653, 236] on div at bounding box center [758, 278] width 940 height 556
drag, startPoint x: 700, startPoint y: 152, endPoint x: 783, endPoint y: 105, distance: 94.9
click at [685, 295] on div at bounding box center [758, 278] width 940 height 556
drag, startPoint x: 784, startPoint y: 98, endPoint x: 799, endPoint y: 167, distance: 70.4
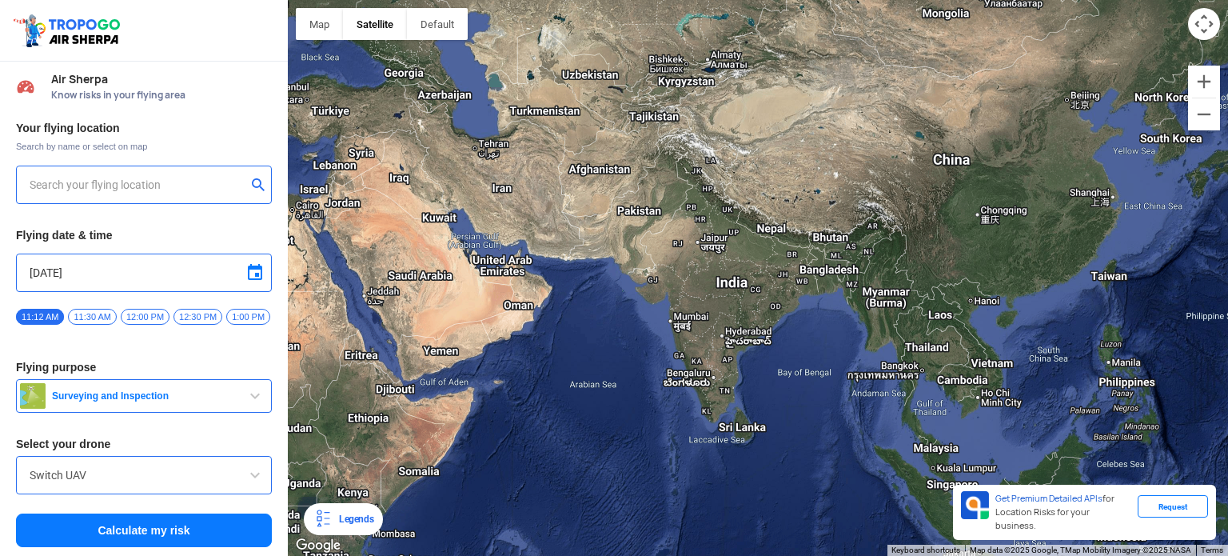
click at [799, 168] on div at bounding box center [758, 278] width 940 height 556
click at [205, 173] on div at bounding box center [144, 184] width 256 height 38
click at [198, 185] on input "text" at bounding box center [138, 184] width 217 height 19
click at [216, 187] on input "PALAM VIHAR SECTOR 6 DWARKA" at bounding box center [138, 184] width 217 height 19
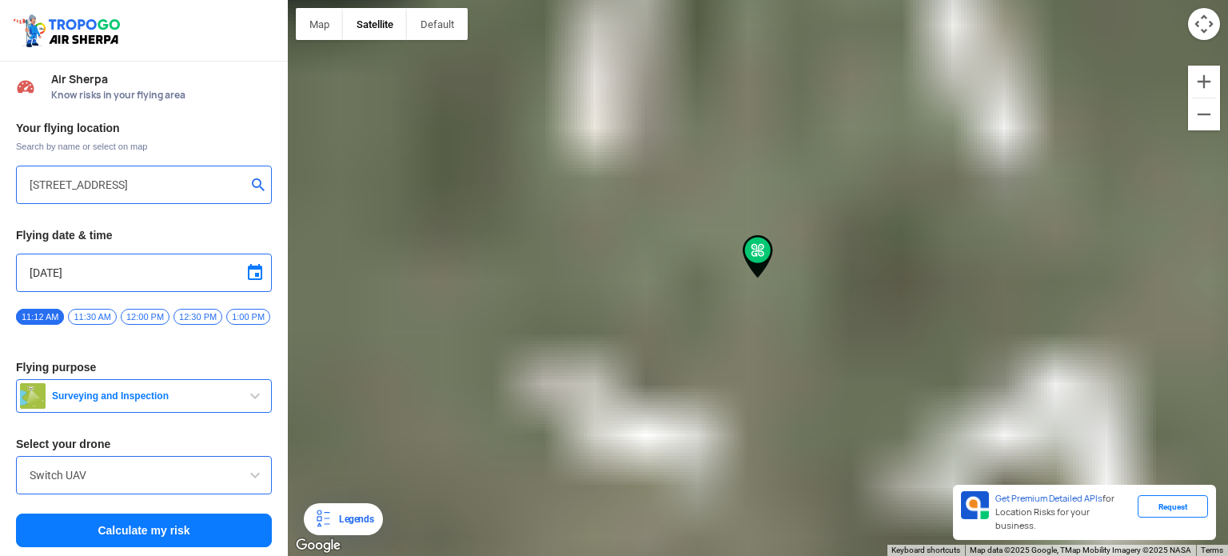
type input "[STREET_ADDRESS]"
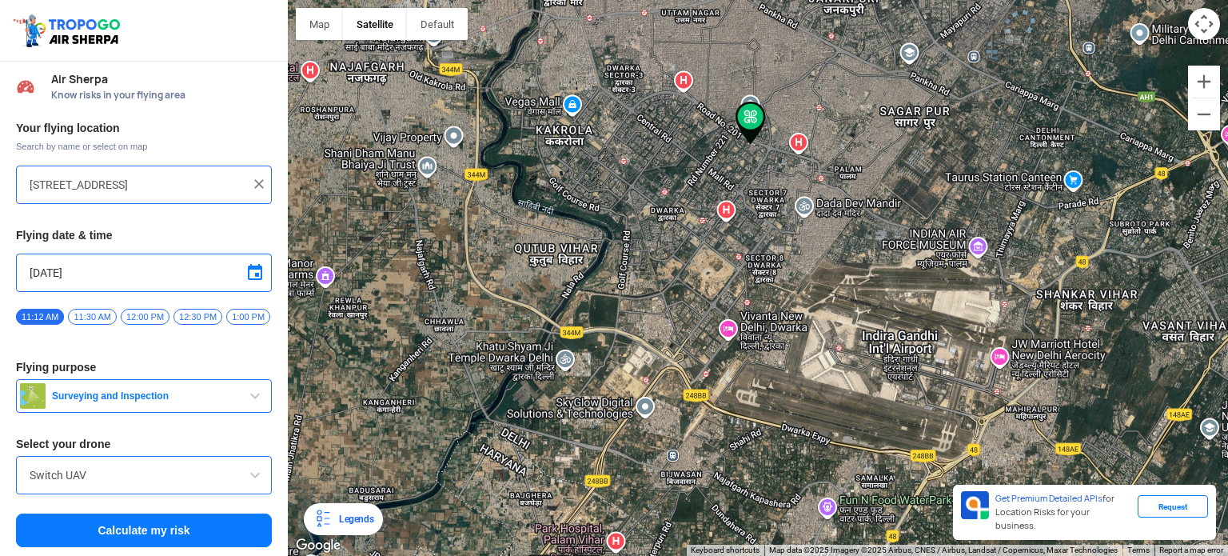
drag, startPoint x: 750, startPoint y: 235, endPoint x: 739, endPoint y: 206, distance: 30.9
click at [739, 206] on div at bounding box center [758, 278] width 940 height 556
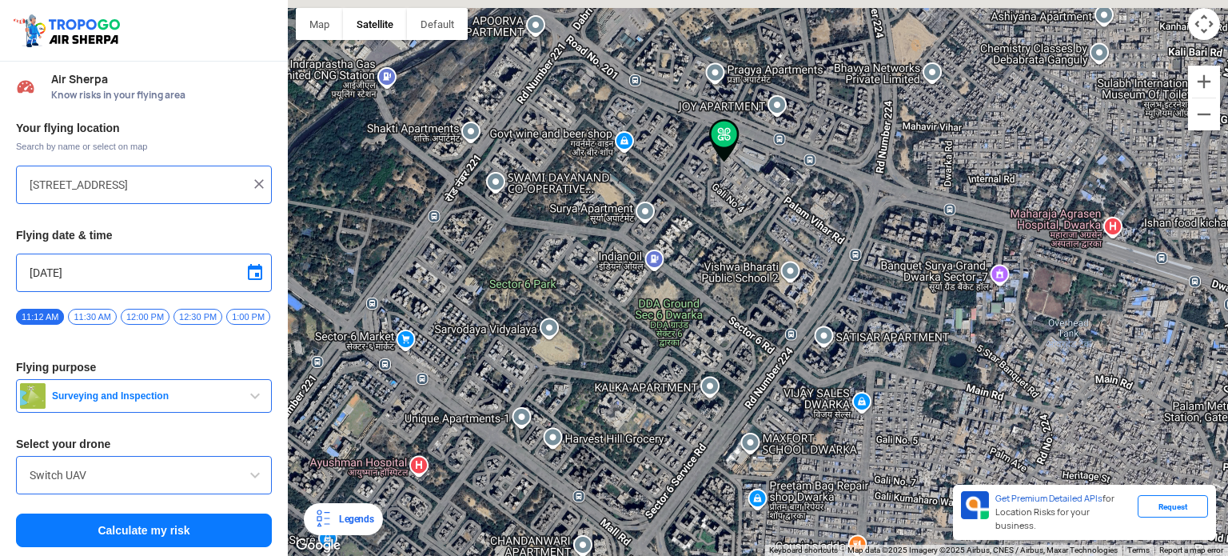
drag, startPoint x: 736, startPoint y: 157, endPoint x: 743, endPoint y: 361, distance: 204.0
click at [743, 361] on div at bounding box center [758, 278] width 940 height 556
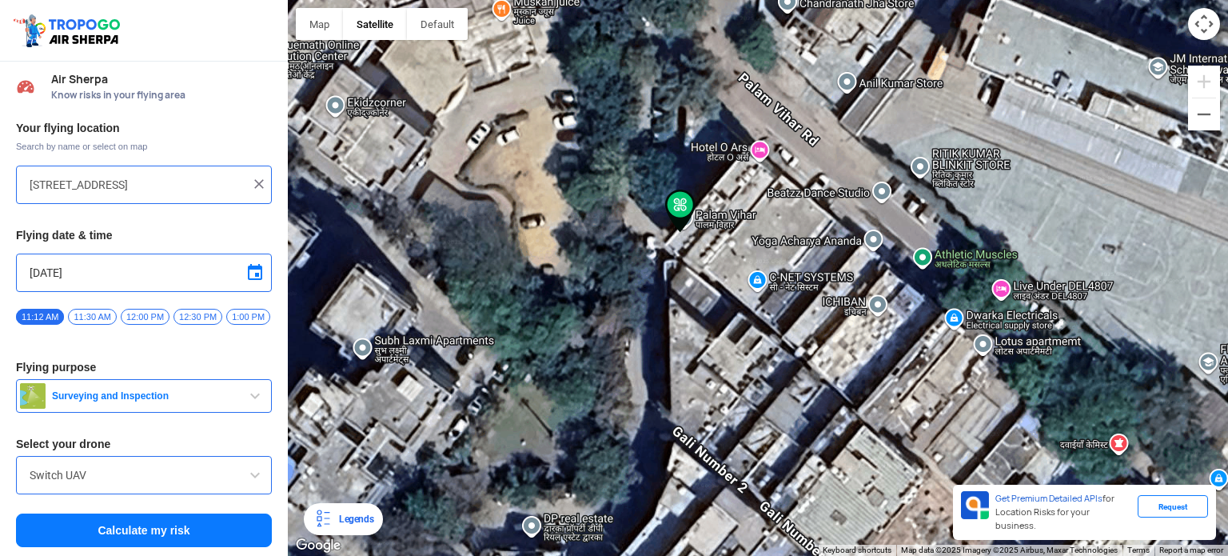
drag, startPoint x: 692, startPoint y: 271, endPoint x: 696, endPoint y: 282, distance: 11.9
click at [696, 282] on div at bounding box center [758, 278] width 940 height 556
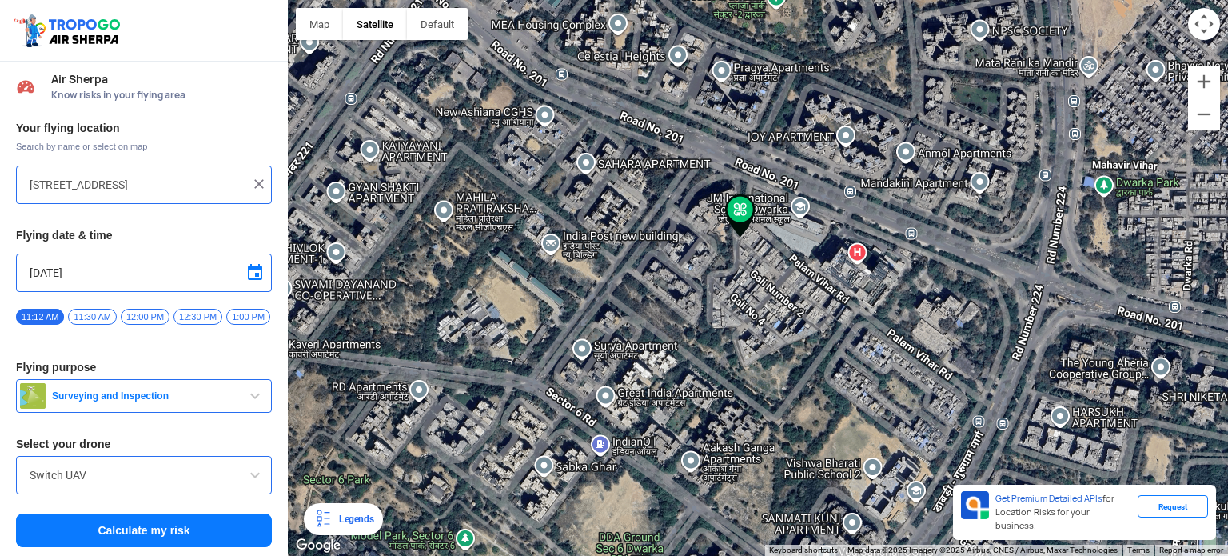
click at [249, 274] on span at bounding box center [254, 272] width 19 height 19
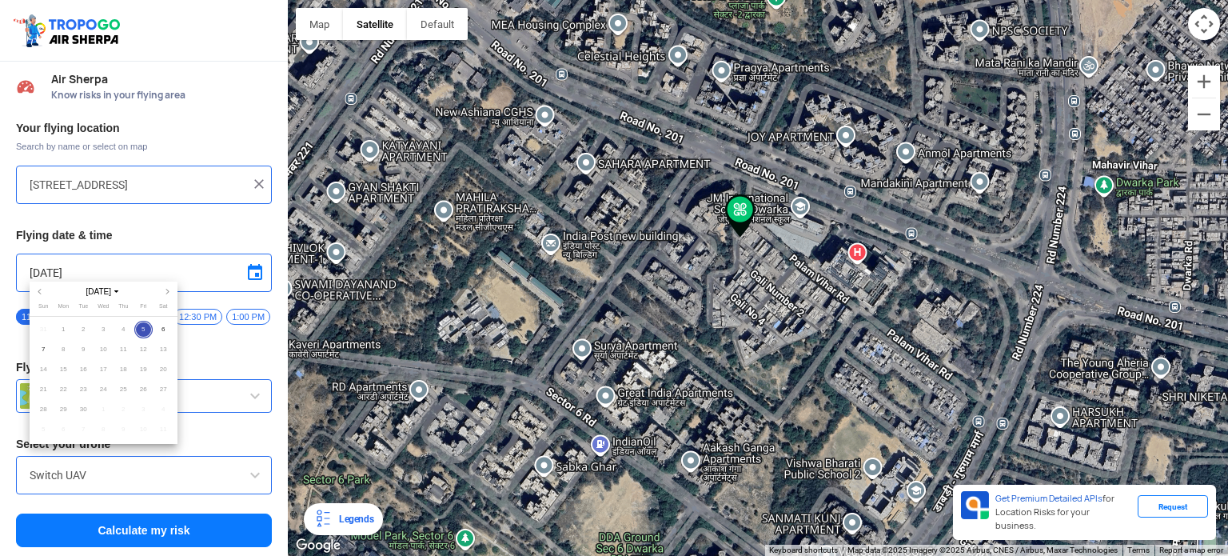
click at [256, 270] on div at bounding box center [614, 278] width 1228 height 556
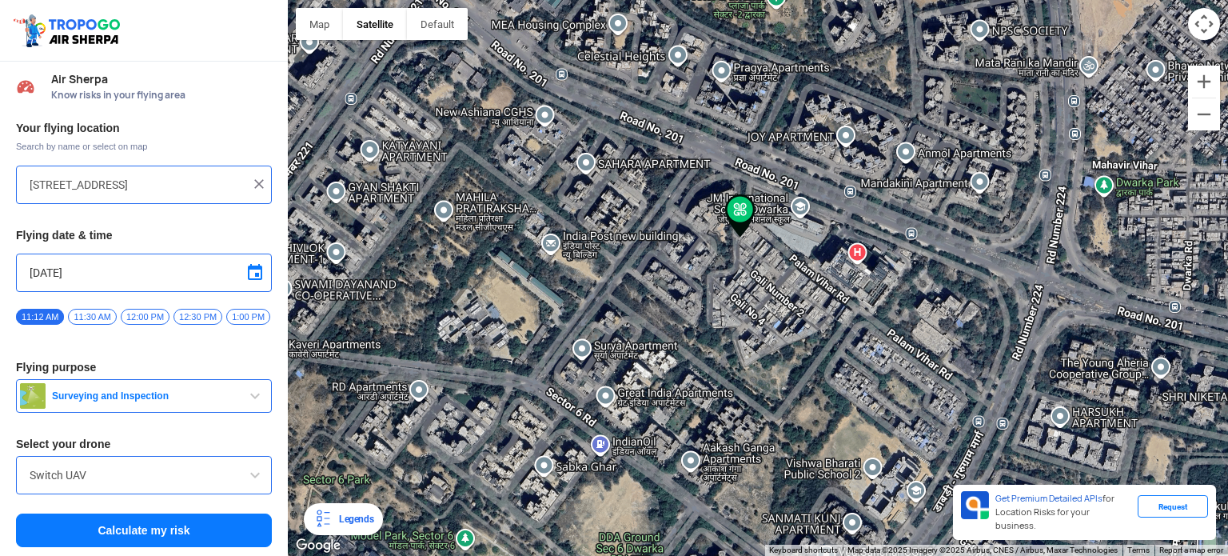
click at [104, 317] on span "11:30 AM" at bounding box center [92, 317] width 48 height 16
click at [143, 313] on span "12:00 PM" at bounding box center [145, 317] width 49 height 16
click at [244, 313] on span "1:00 PM" at bounding box center [248, 317] width 44 height 16
click at [236, 528] on button "Calculate my risk" at bounding box center [144, 530] width 256 height 34
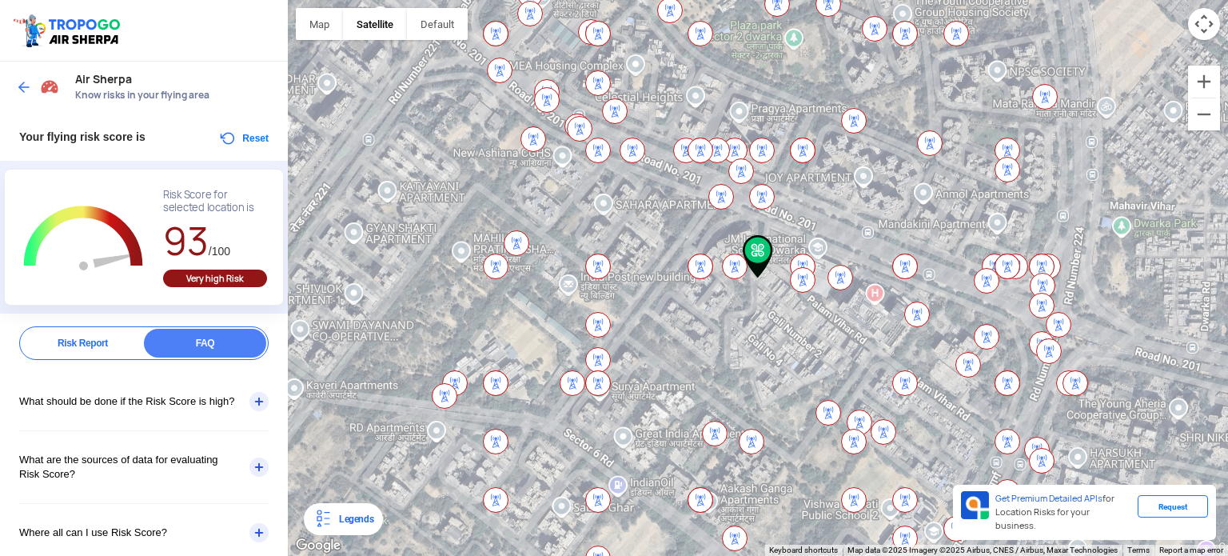
click at [29, 85] on img at bounding box center [24, 87] width 16 height 16
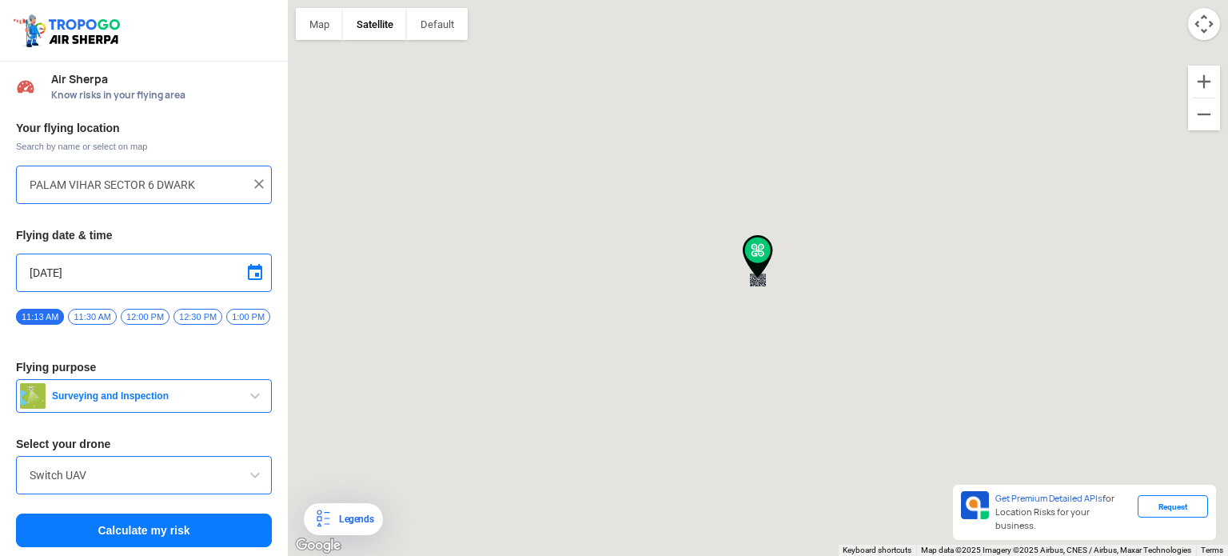
type input "[STREET_ADDRESS]"
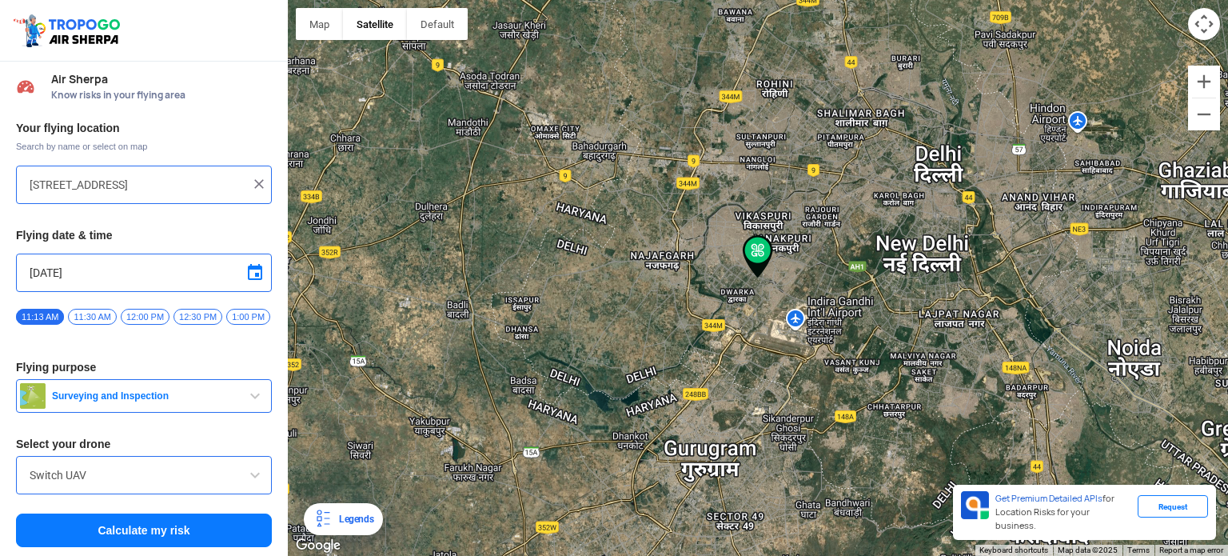
click at [198, 310] on span "12:30 PM" at bounding box center [197, 317] width 49 height 16
click at [185, 535] on button "Calculate my risk" at bounding box center [144, 530] width 256 height 34
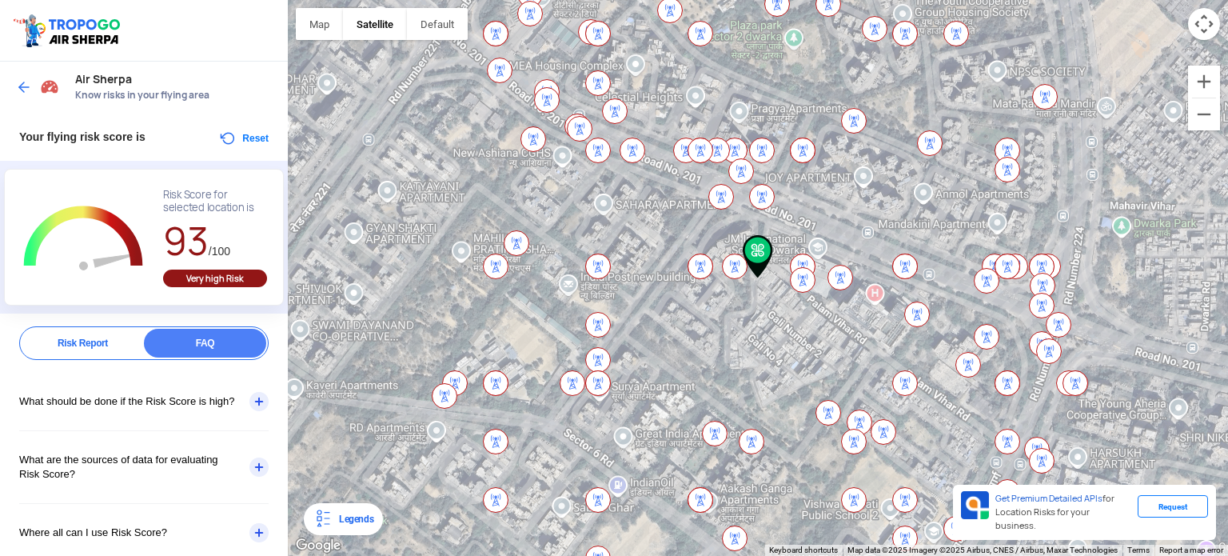
drag, startPoint x: 10, startPoint y: 69, endPoint x: 12, endPoint y: 77, distance: 8.2
click at [10, 70] on div "Air Sherpa Know risks in your flying area" at bounding box center [144, 87] width 288 height 51
click at [16, 77] on div at bounding box center [39, 87] width 47 height 29
click at [18, 80] on img at bounding box center [24, 87] width 16 height 16
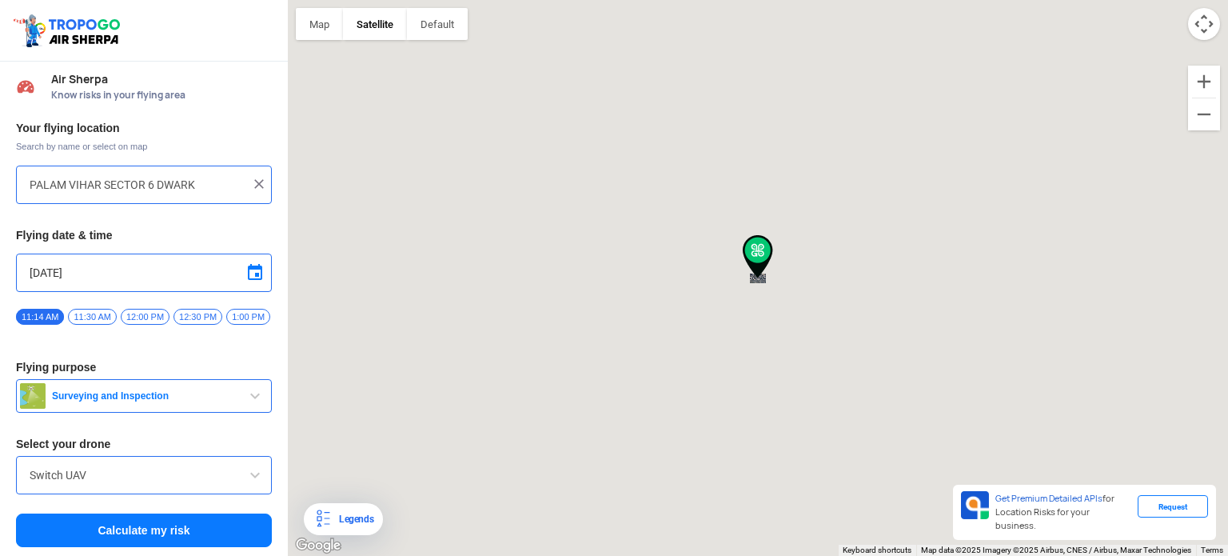
type input "[STREET_ADDRESS]"
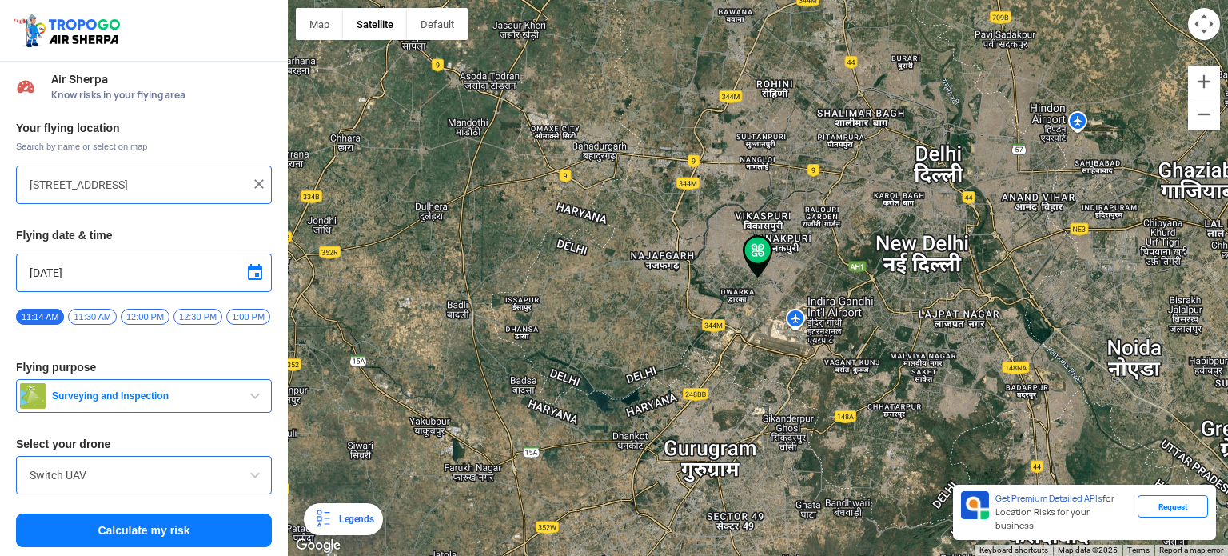
click at [134, 315] on span "12:00 PM" at bounding box center [145, 317] width 49 height 16
click at [208, 533] on button "Calculate my risk" at bounding box center [144, 530] width 256 height 34
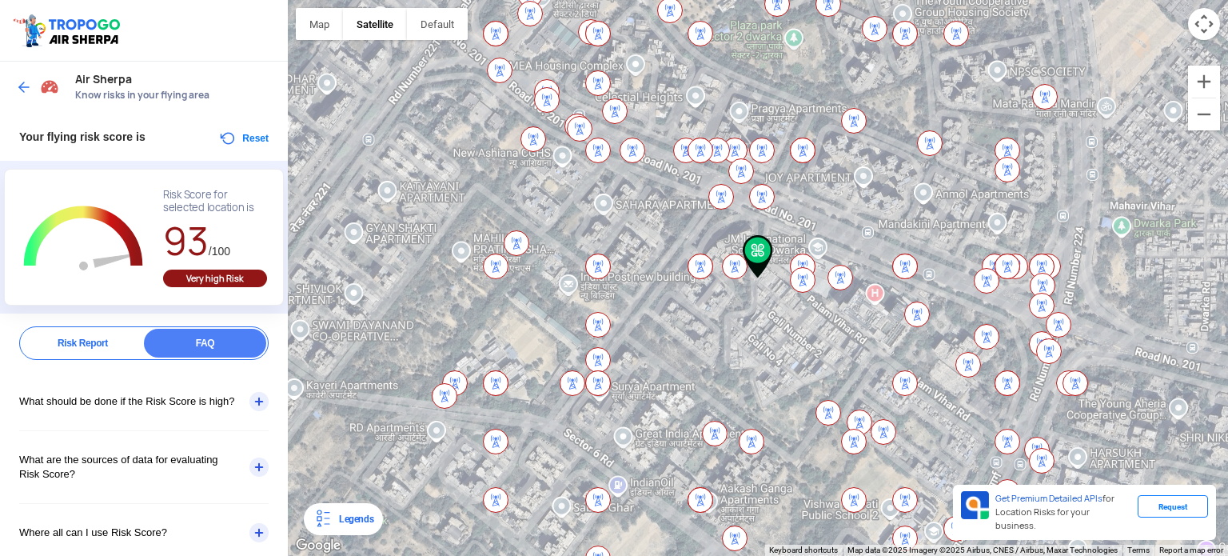
click at [17, 79] on img at bounding box center [24, 87] width 16 height 16
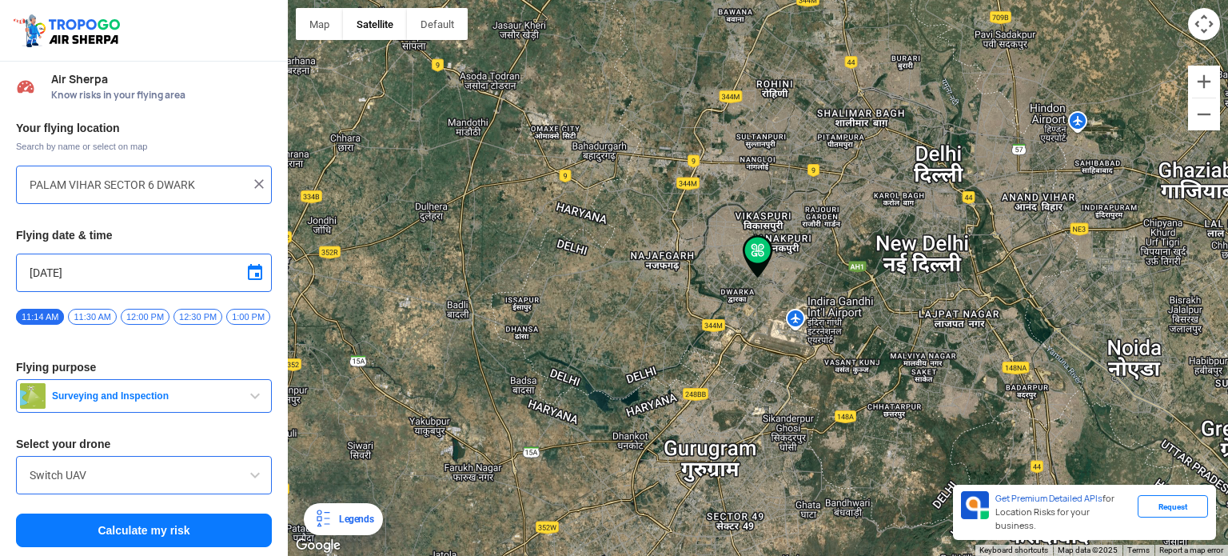
type input "[STREET_ADDRESS]"
click at [98, 309] on span "11:30 AM" at bounding box center [92, 317] width 48 height 16
click at [201, 534] on button "Calculate my risk" at bounding box center [144, 530] width 256 height 34
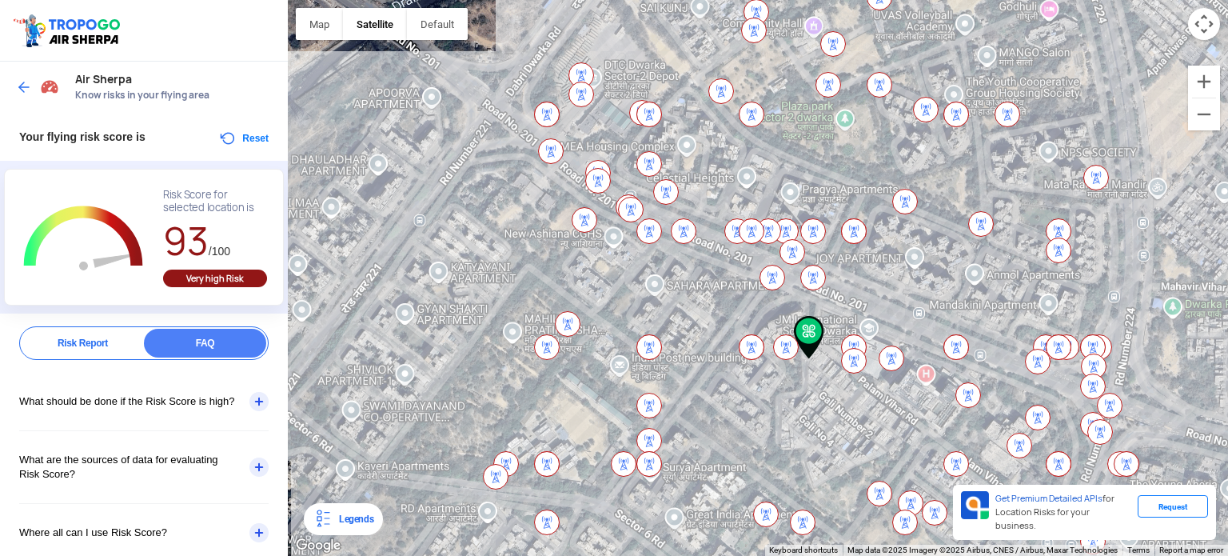
click at [25, 92] on img at bounding box center [24, 87] width 16 height 16
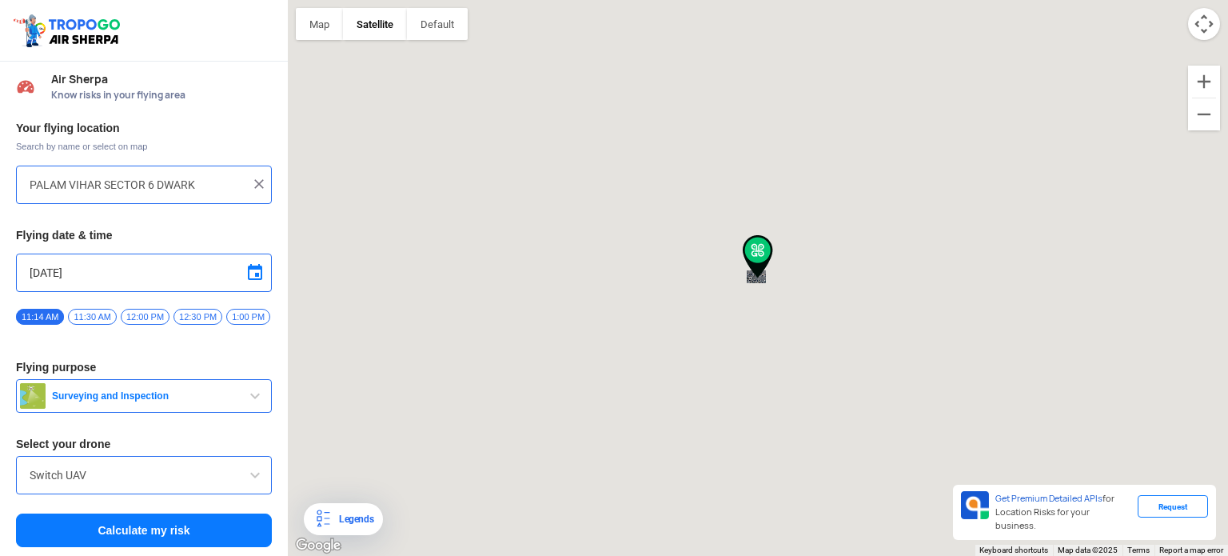
type input "[STREET_ADDRESS]"
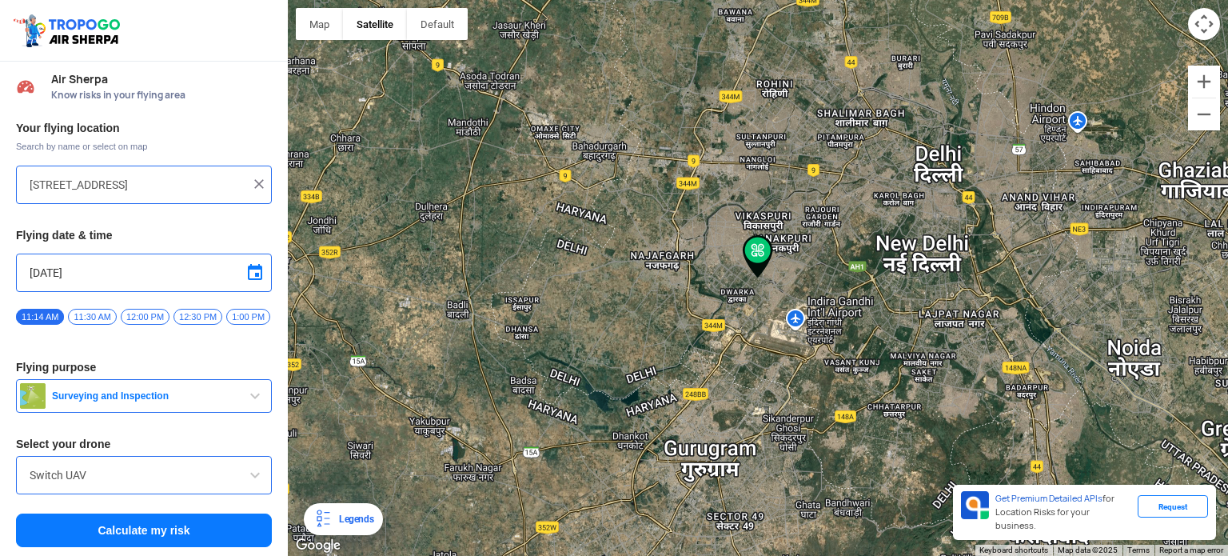
click at [253, 188] on img at bounding box center [259, 184] width 16 height 16
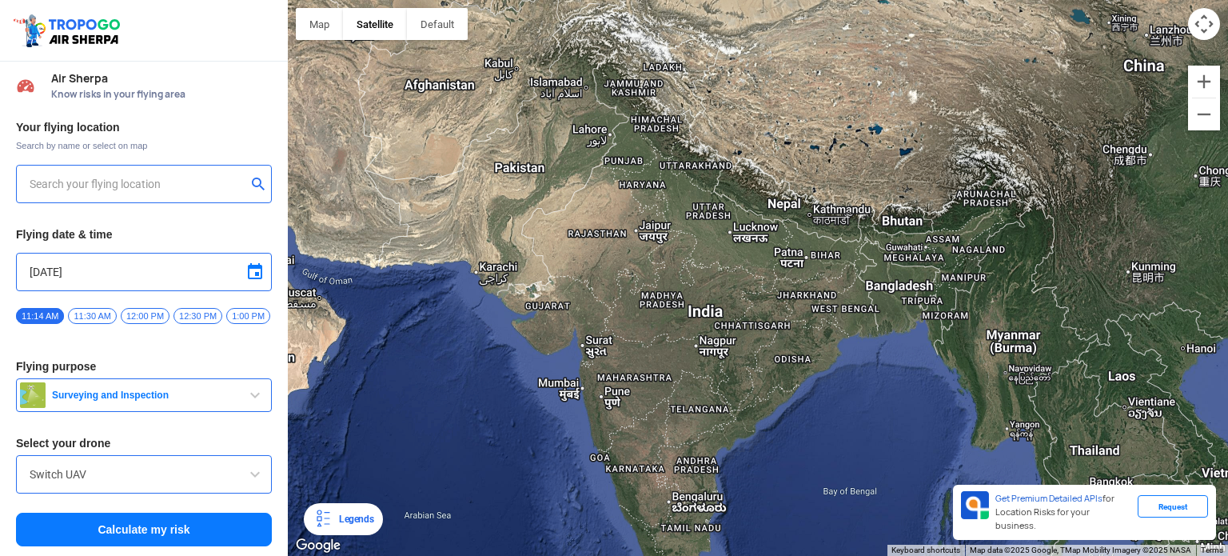
scroll to position [6, 0]
click at [245, 472] on span at bounding box center [254, 473] width 19 height 19
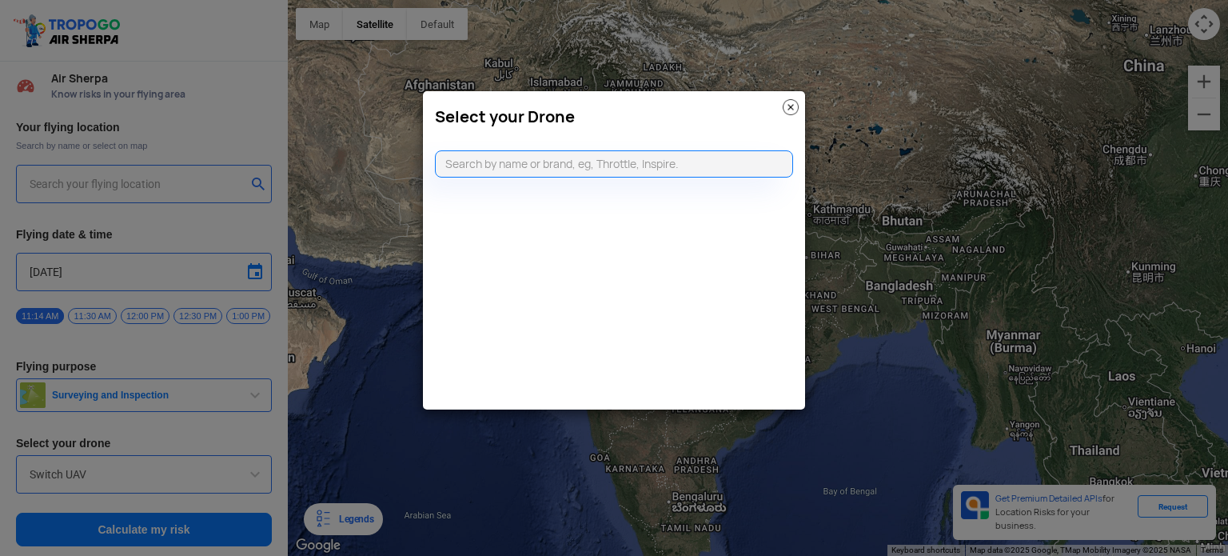
click at [784, 110] on img at bounding box center [791, 107] width 16 height 16
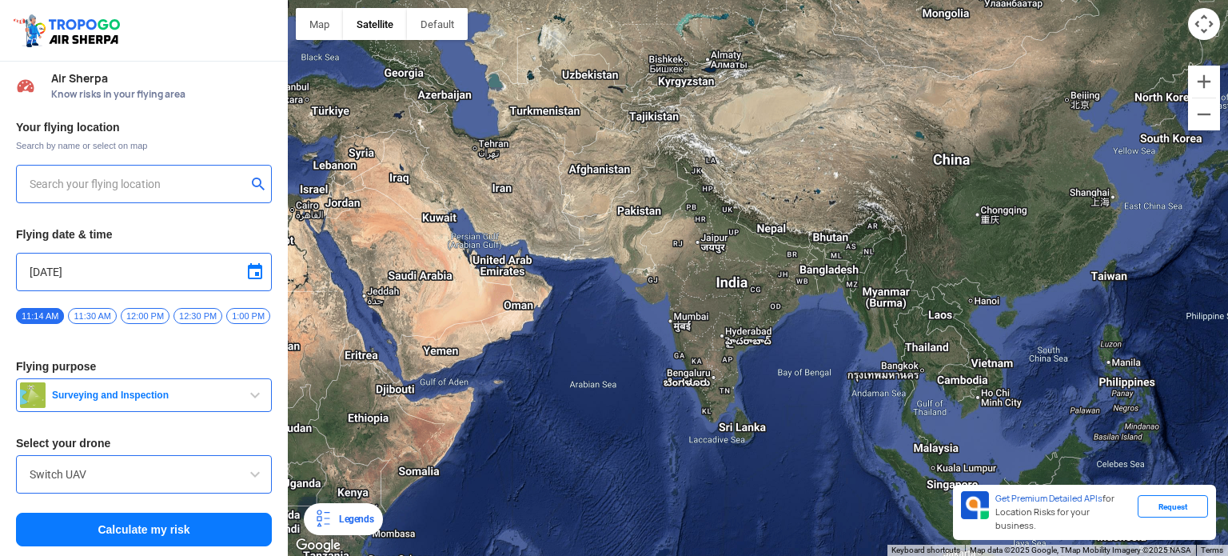
drag, startPoint x: 406, startPoint y: 322, endPoint x: 668, endPoint y: 386, distance: 269.1
click at [604, 421] on div at bounding box center [758, 278] width 940 height 556
drag, startPoint x: 764, startPoint y: 316, endPoint x: 700, endPoint y: 350, distance: 72.6
click at [700, 350] on div at bounding box center [758, 278] width 940 height 556
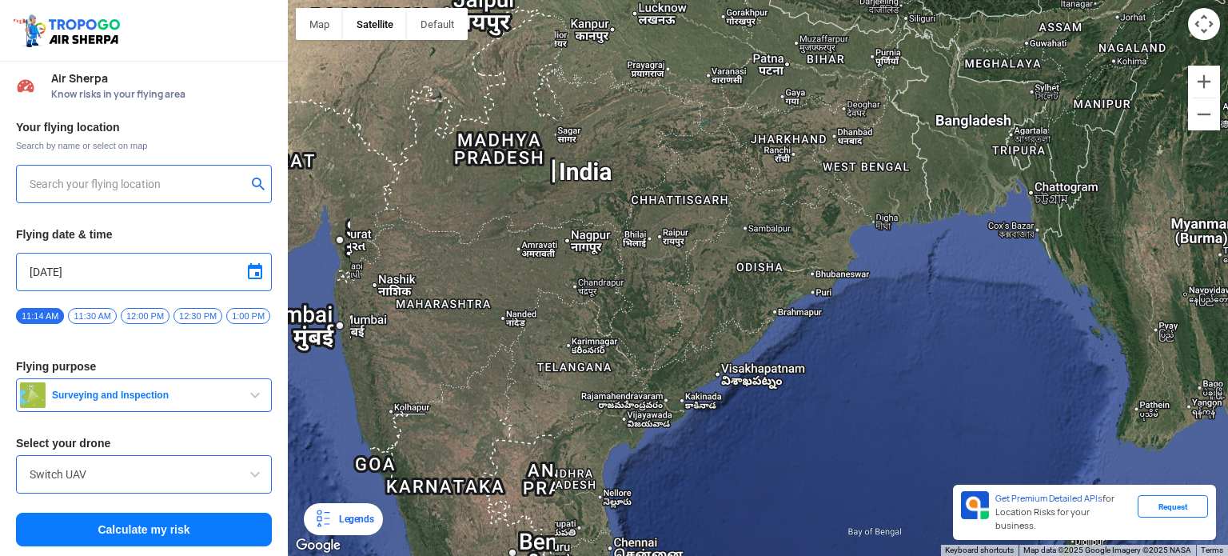
drag, startPoint x: 1102, startPoint y: 360, endPoint x: 908, endPoint y: 345, distance: 194.0
click at [908, 345] on div at bounding box center [758, 278] width 940 height 556
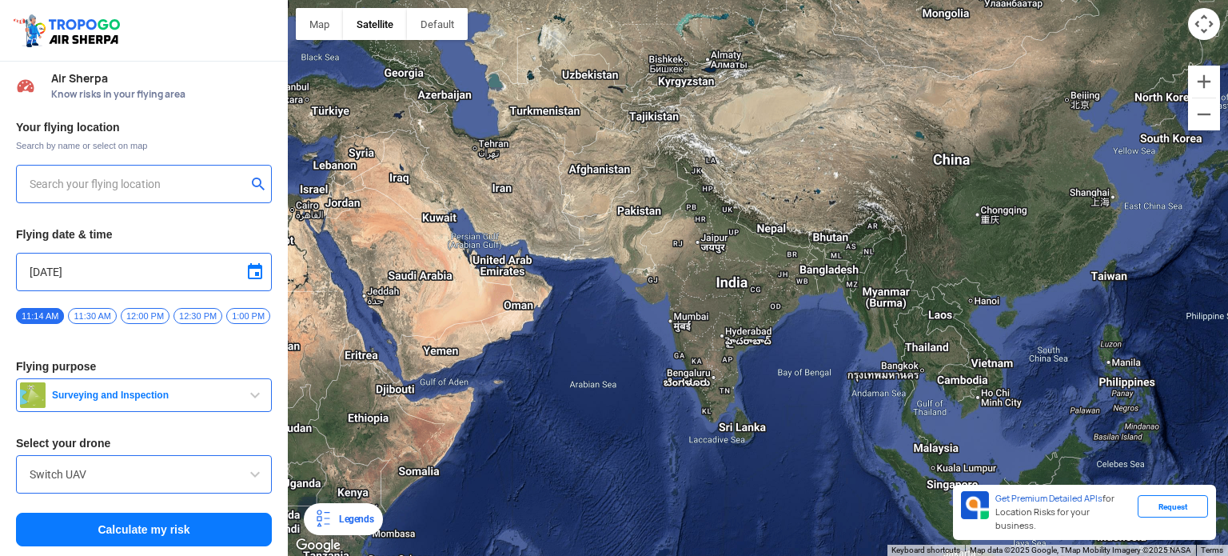
drag, startPoint x: 909, startPoint y: 62, endPoint x: 891, endPoint y: 220, distance: 159.3
click at [891, 220] on div at bounding box center [758, 278] width 940 height 556
click at [185, 181] on input "text" at bounding box center [138, 183] width 217 height 19
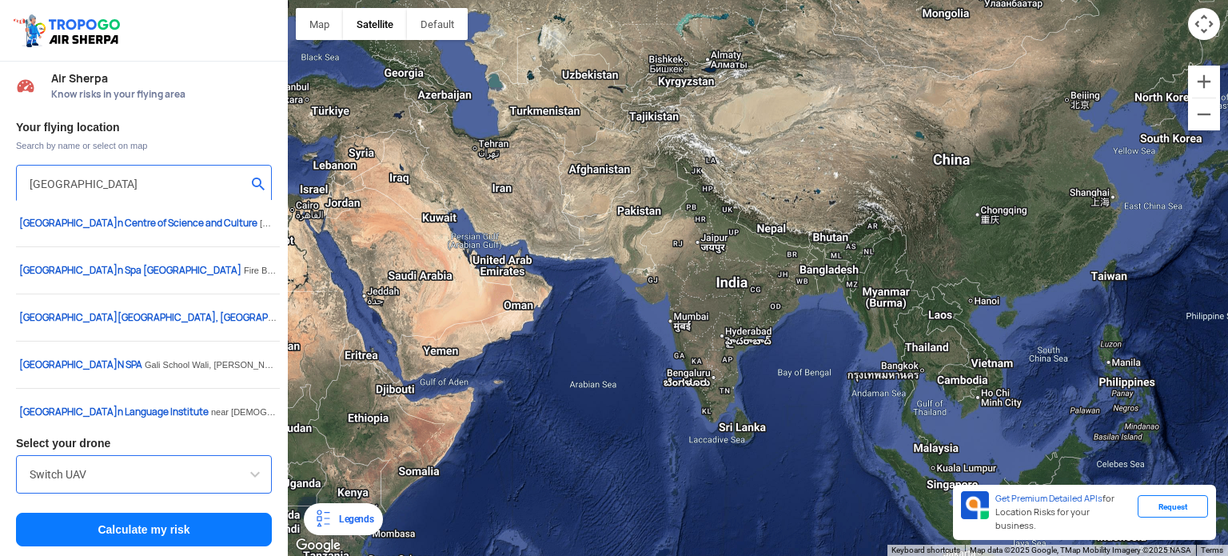
type input "[GEOGRAPHIC_DATA]"
